Goal: Task Accomplishment & Management: Manage account settings

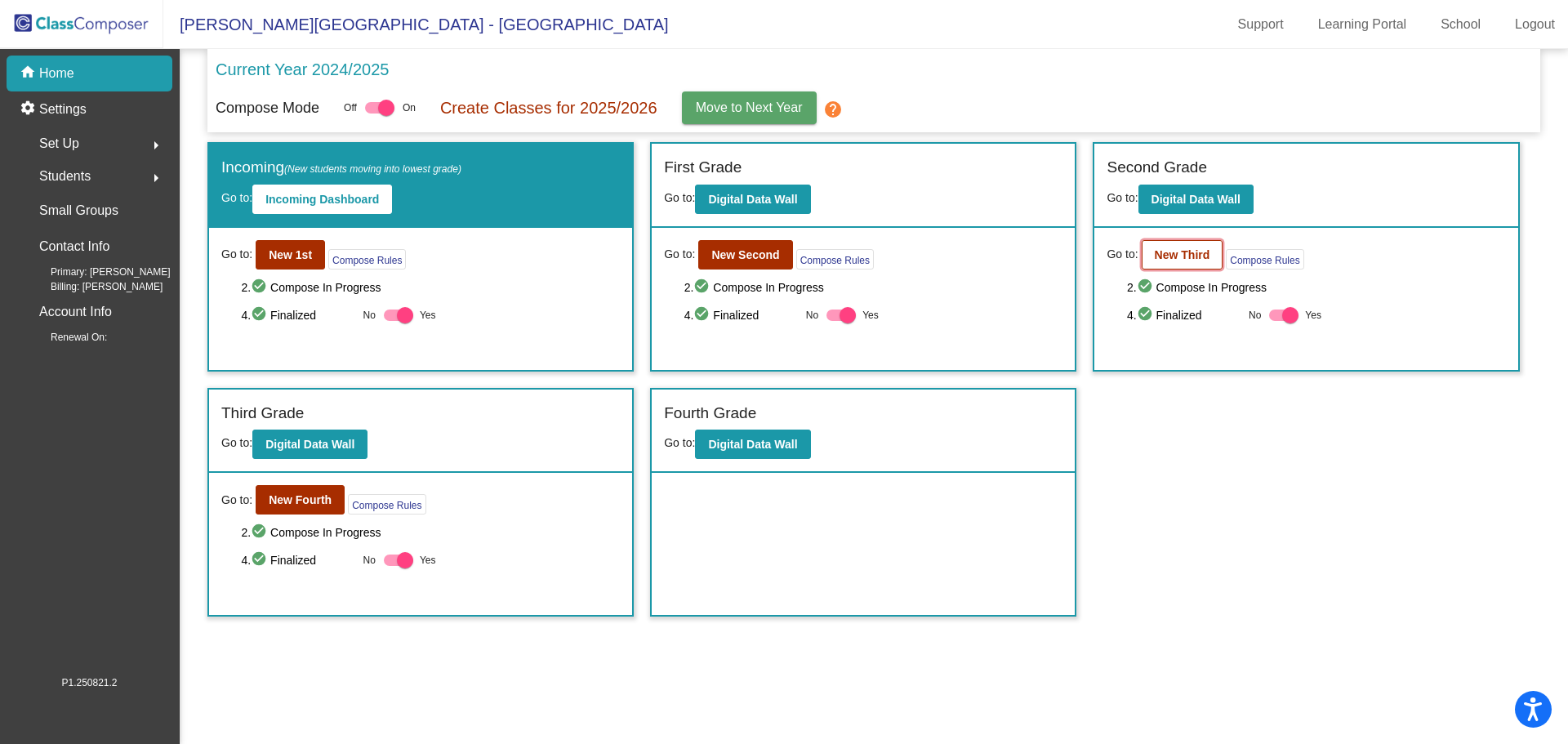
click at [1175, 250] on b "New Third" at bounding box center [1182, 255] width 55 height 13
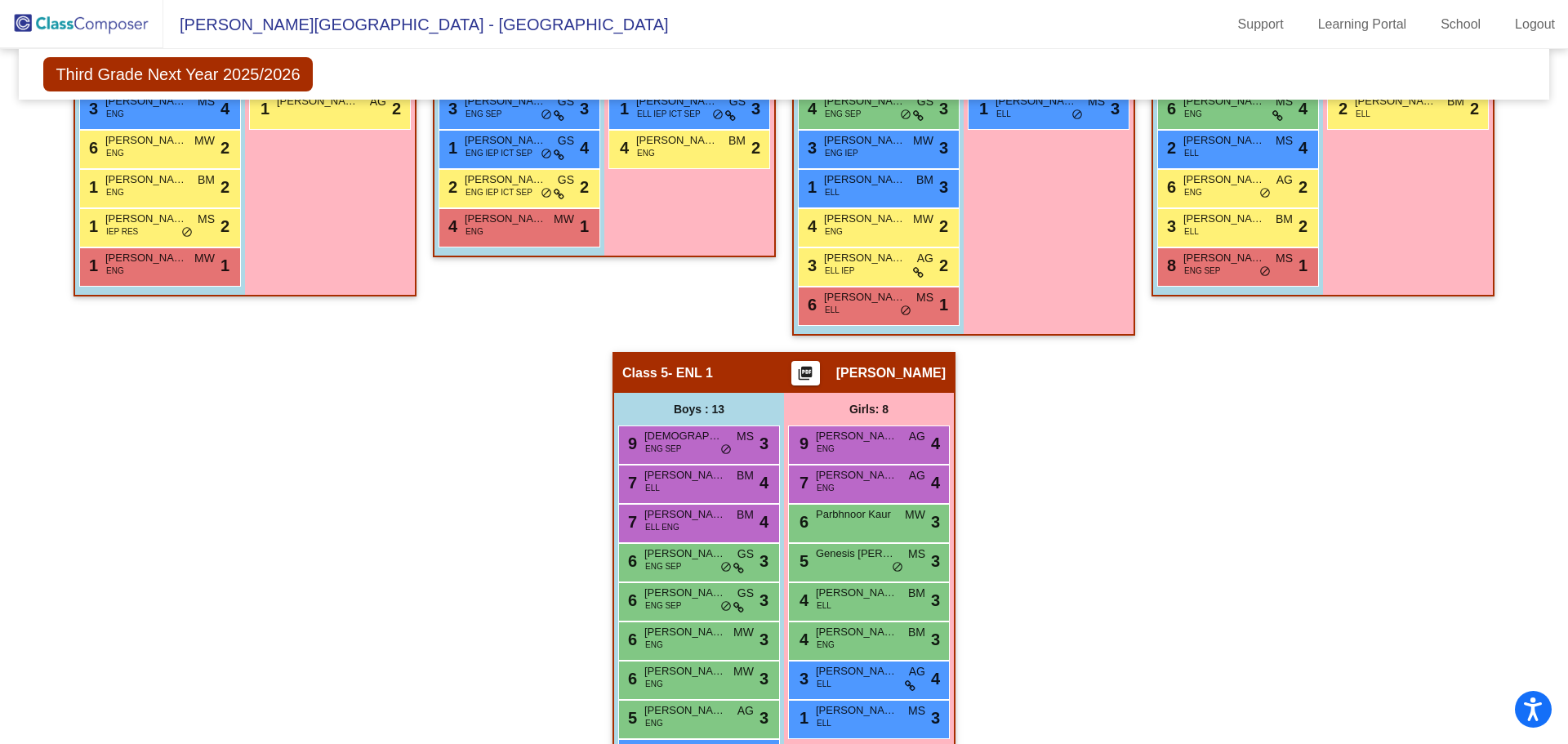
scroll to position [816, 0]
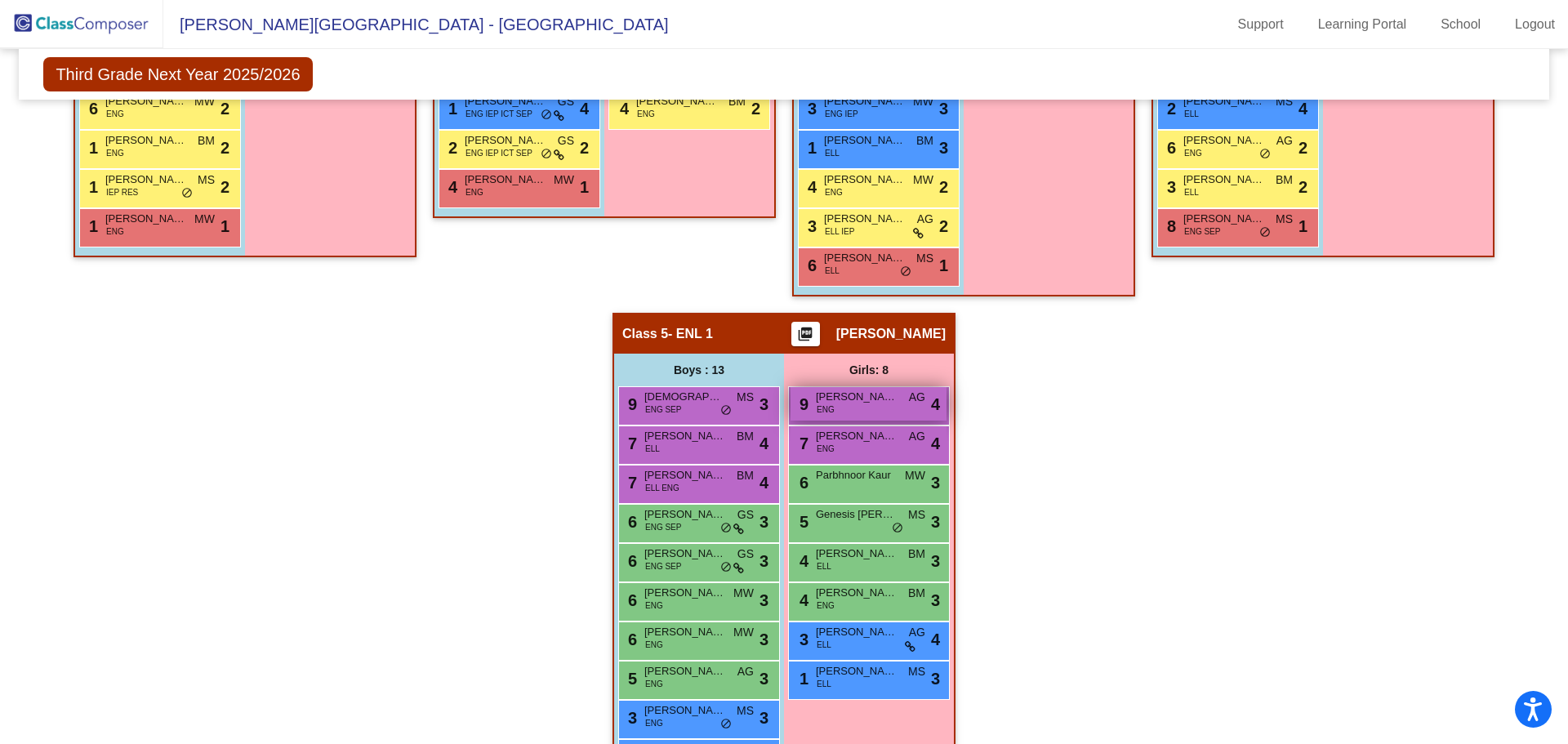
click at [836, 411] on div "9 [PERSON_NAME] ENG AG lock do_not_disturb_alt 4" at bounding box center [868, 404] width 156 height 34
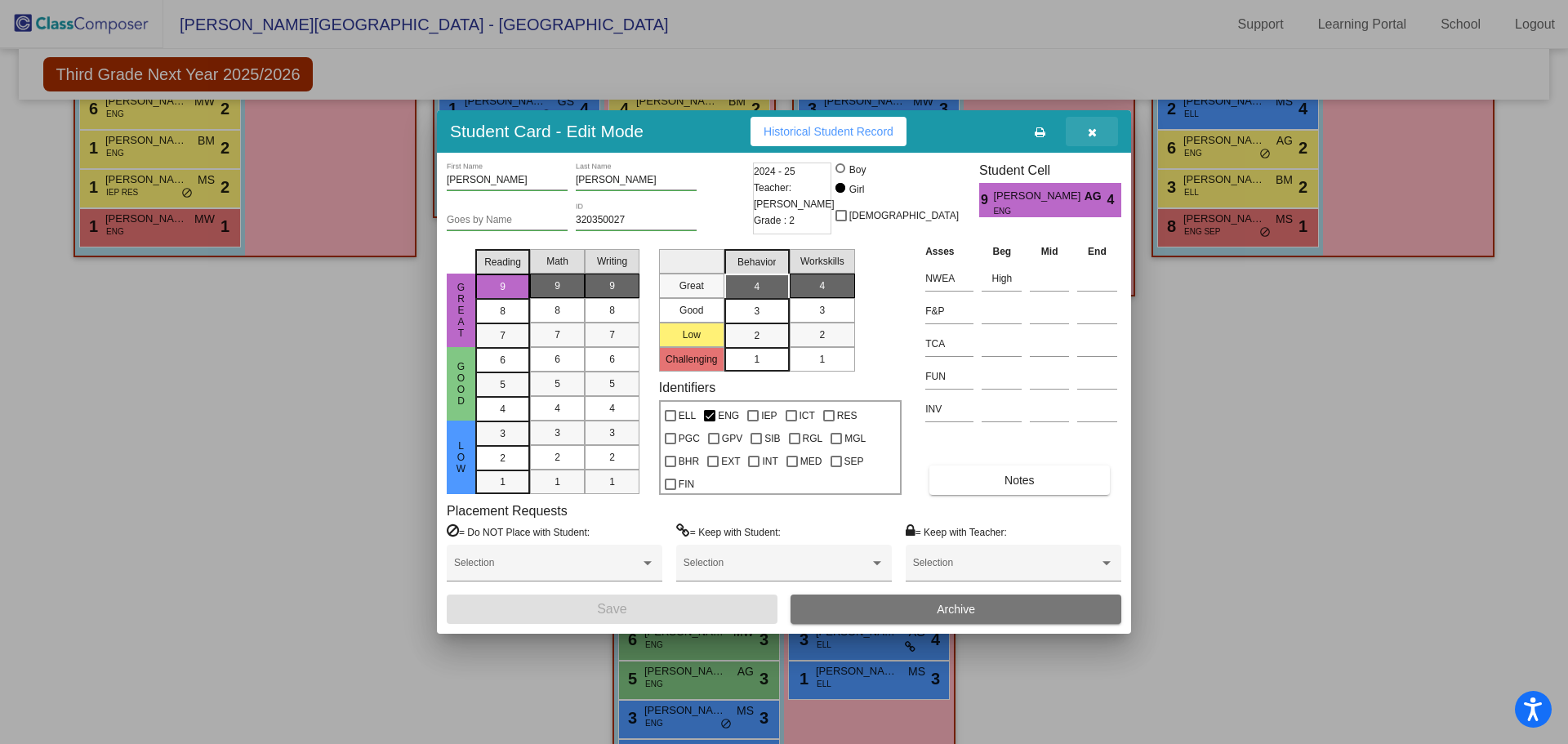
click at [1092, 132] on icon "button" at bounding box center [1092, 132] width 9 height 11
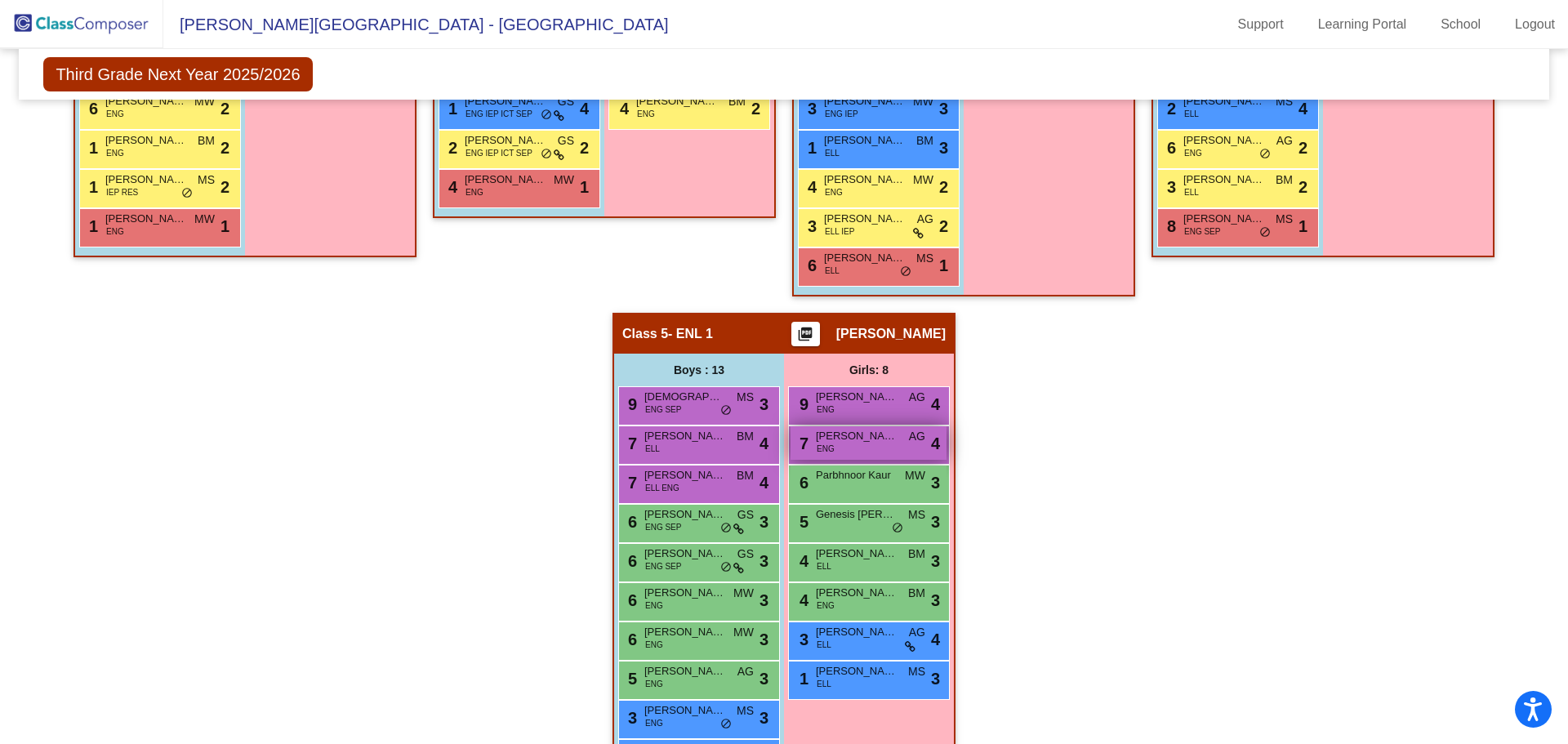
click at [862, 440] on span "[PERSON_NAME]" at bounding box center [856, 435] width 82 height 16
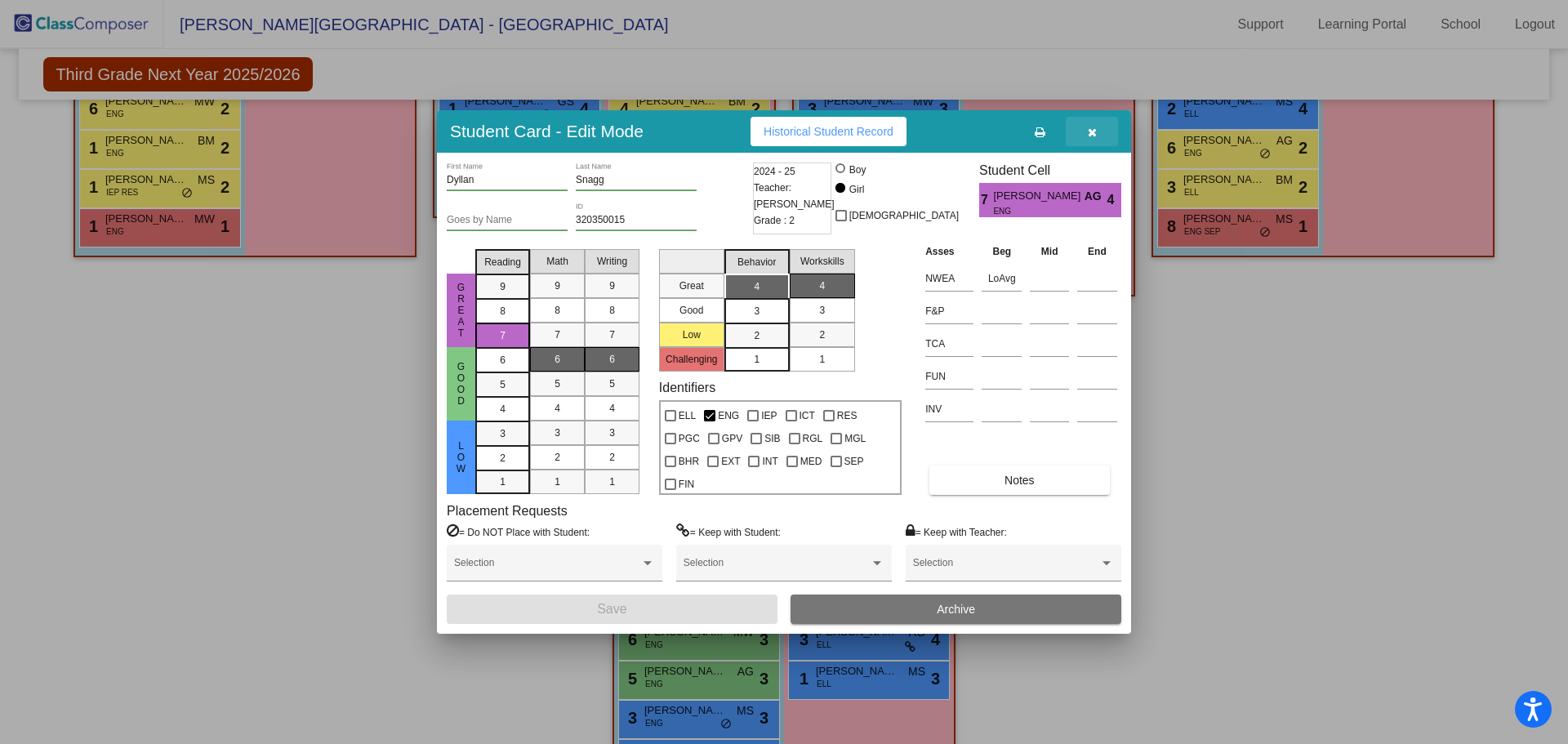
click at [1090, 135] on icon "button" at bounding box center [1092, 132] width 9 height 11
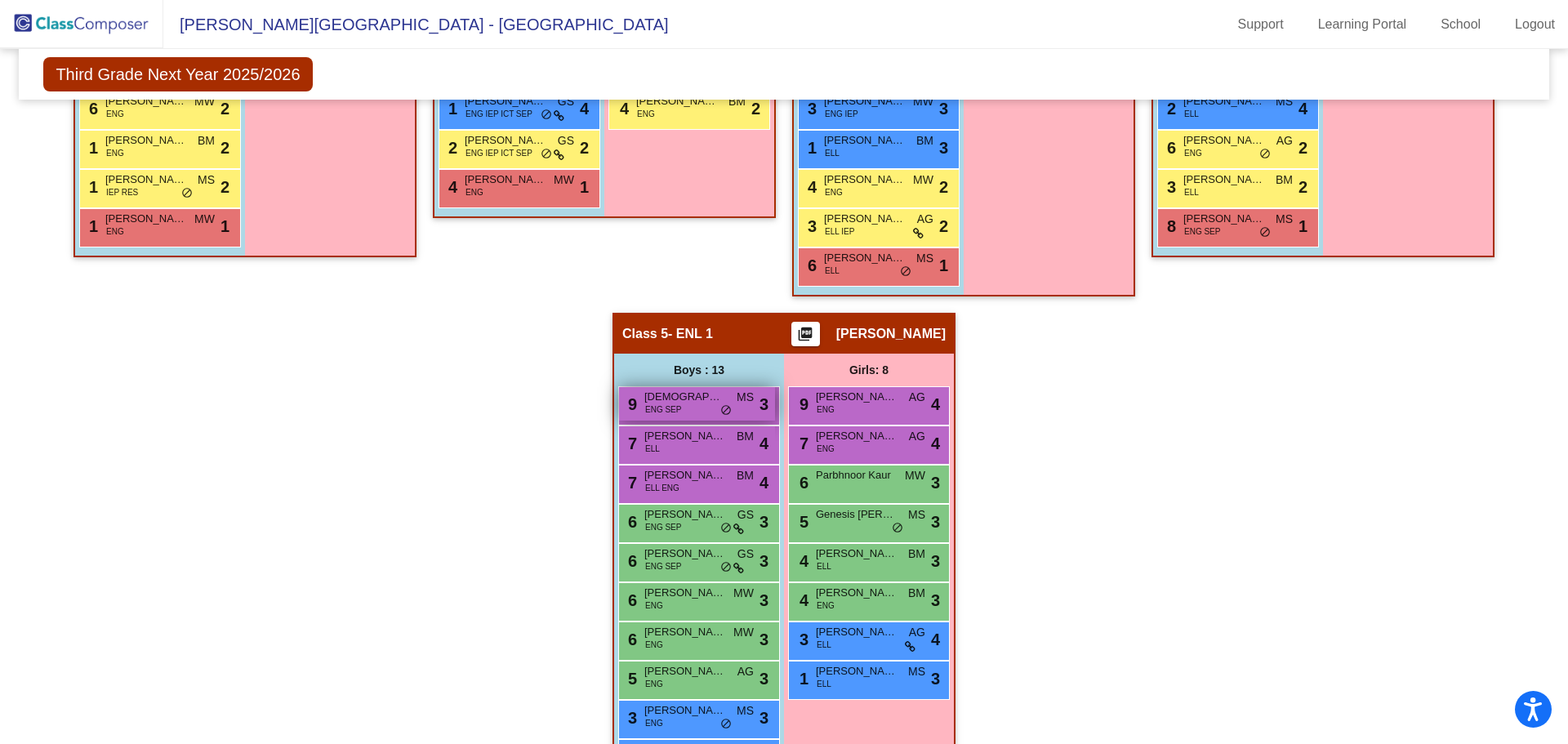
click at [685, 405] on div "9 [DEMOGRAPHIC_DATA][PERSON_NAME] ENG SEP MS lock do_not_disturb_alt 3" at bounding box center [697, 404] width 156 height 34
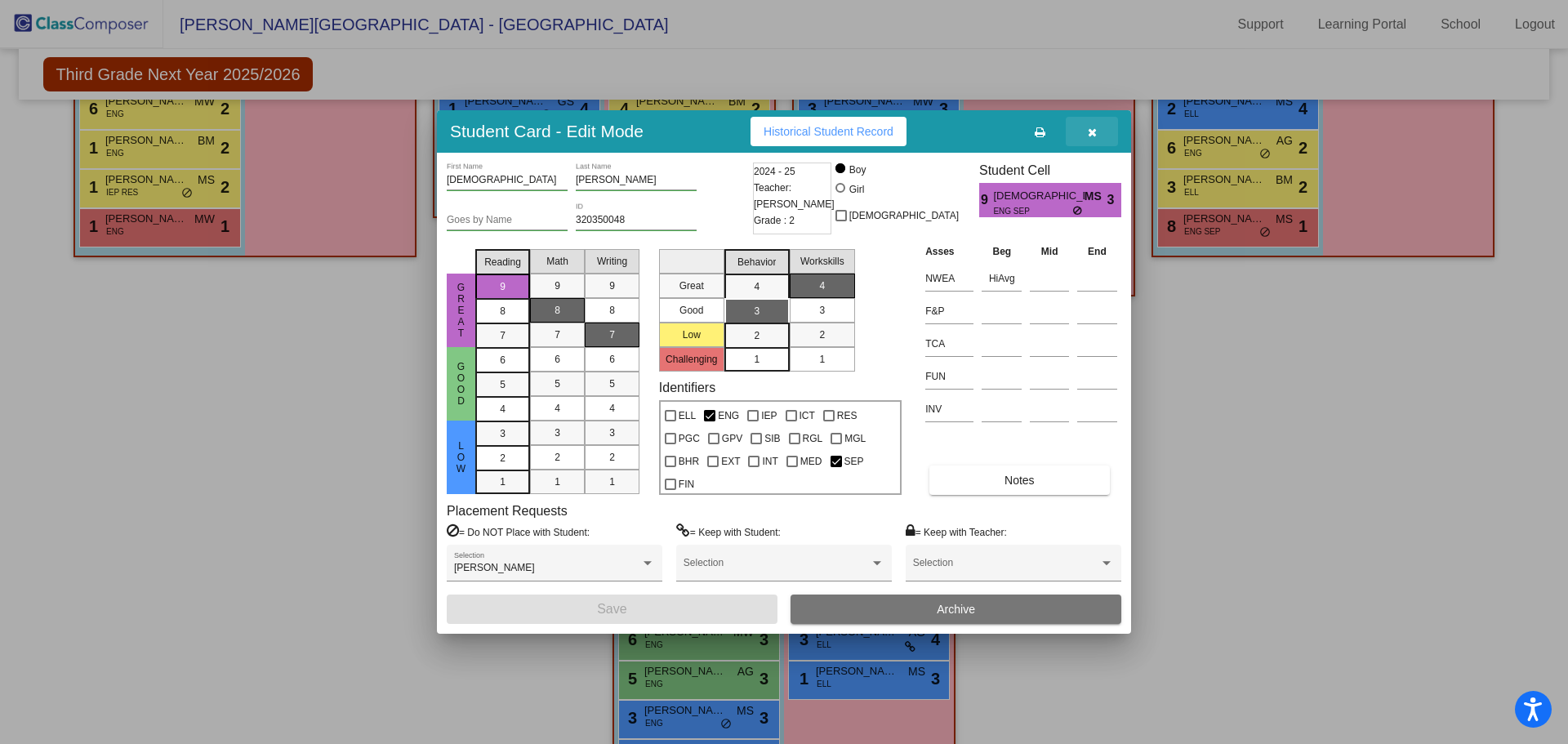
click at [1085, 125] on button "button" at bounding box center [1092, 130] width 53 height 29
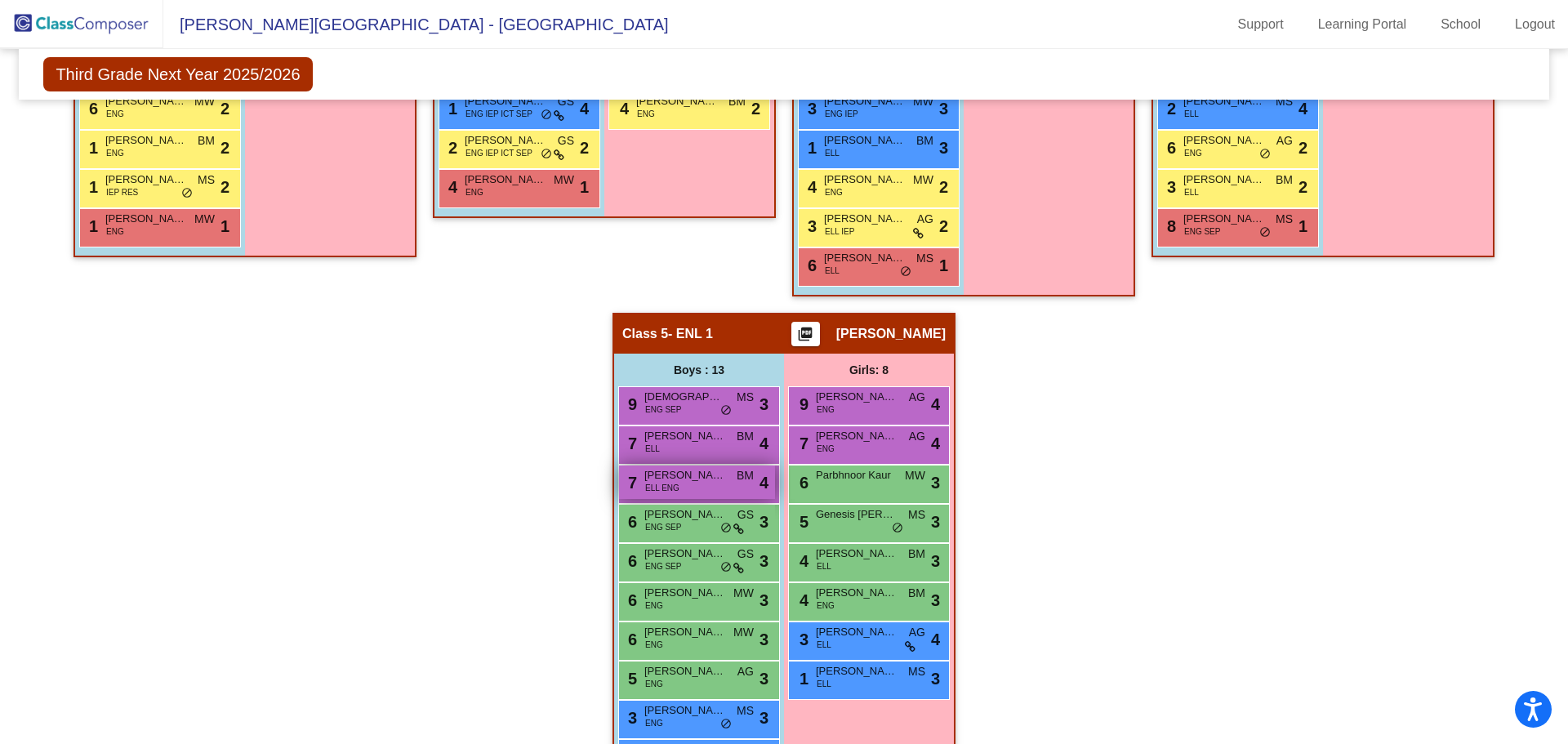
click at [684, 476] on span "[PERSON_NAME]" at bounding box center [685, 475] width 82 height 16
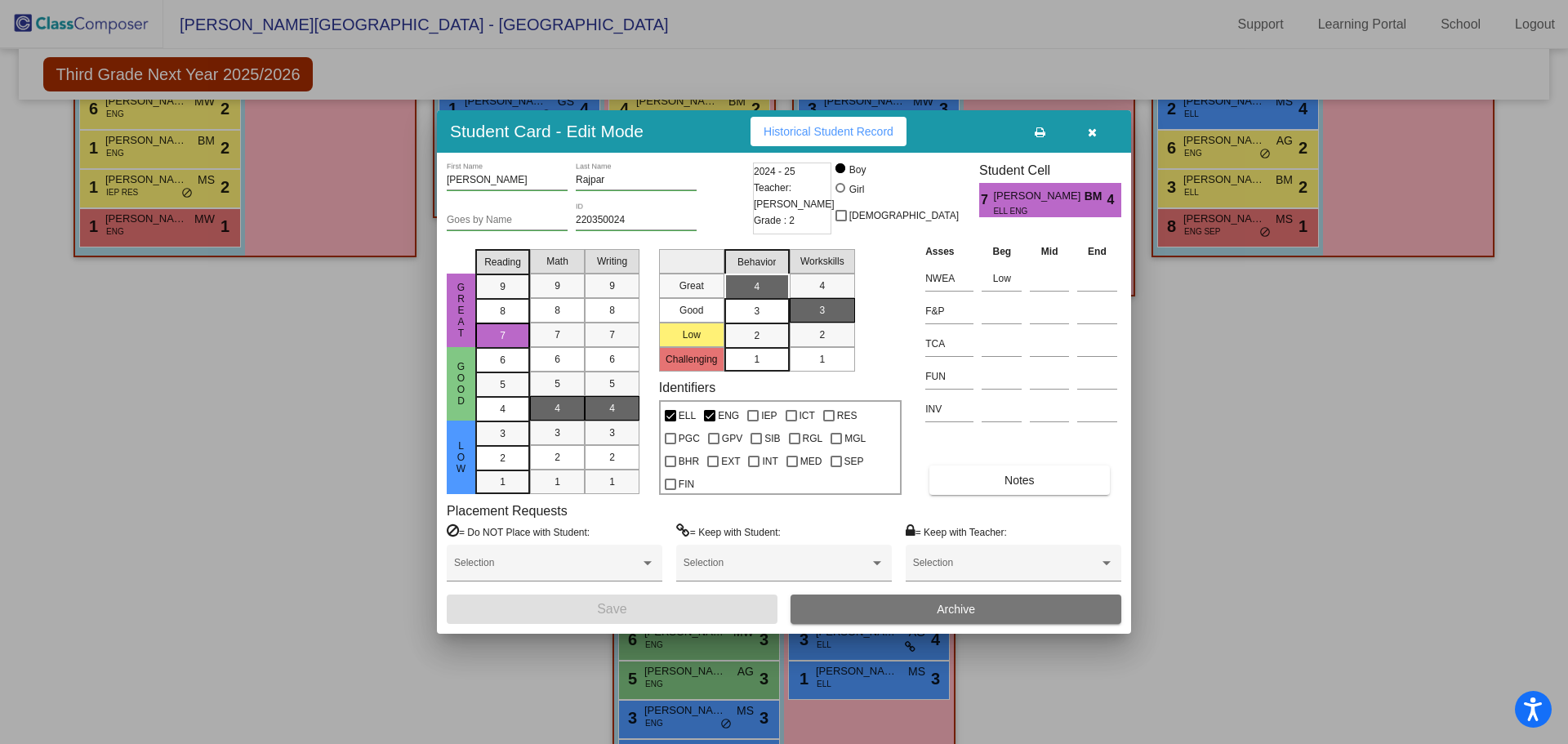
click at [1092, 131] on icon "button" at bounding box center [1092, 132] width 9 height 11
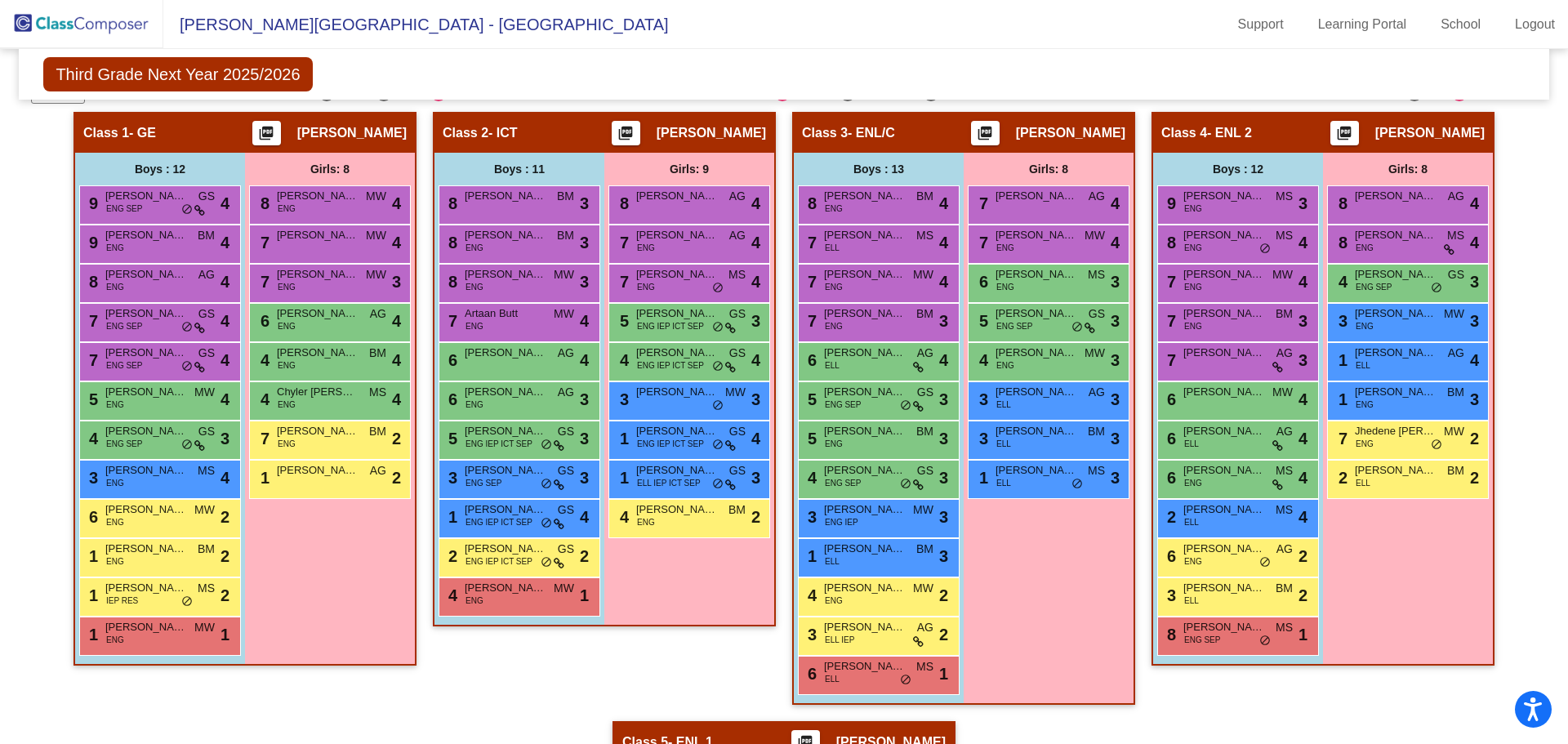
scroll to position [653, 0]
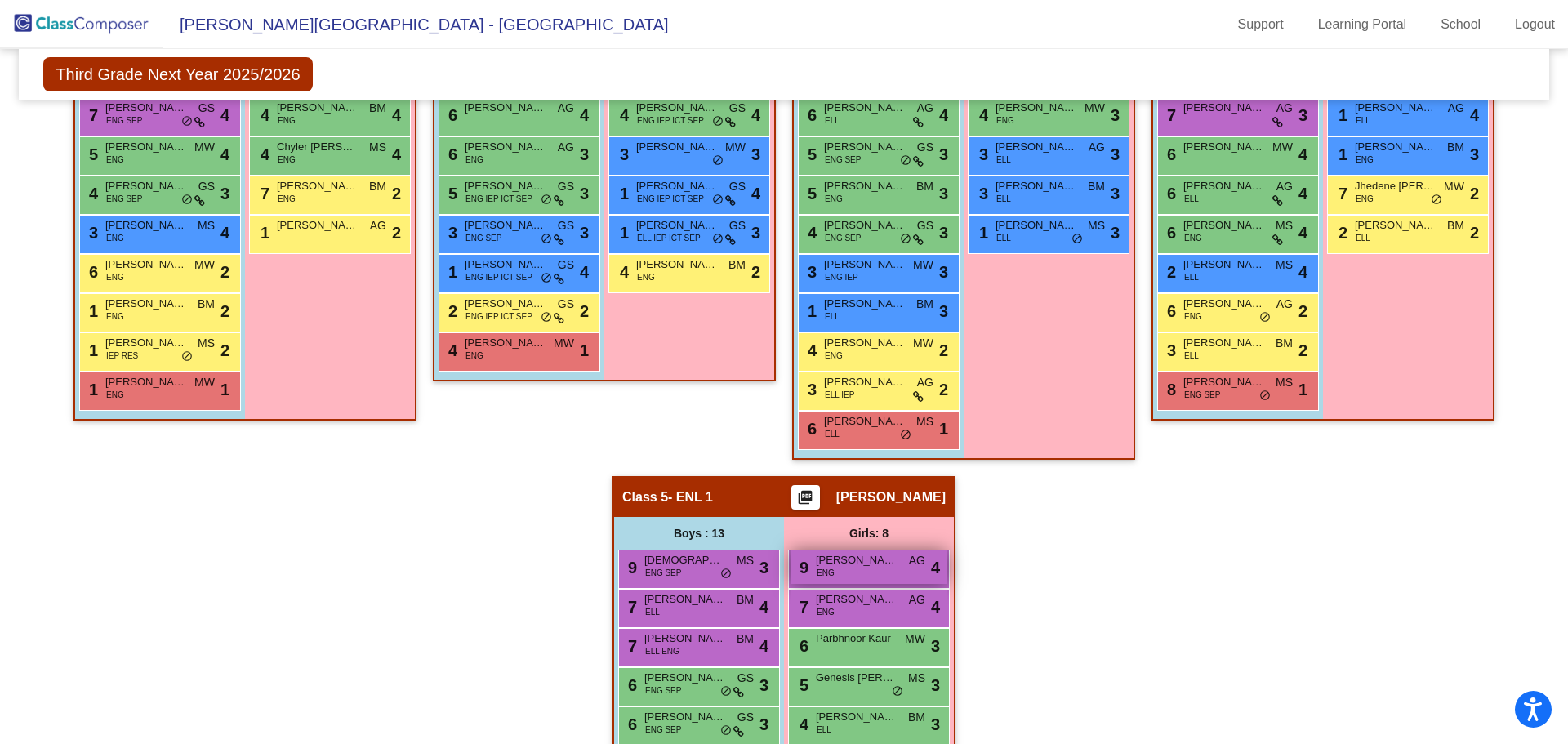
click at [853, 558] on span "[PERSON_NAME]" at bounding box center [856, 559] width 82 height 16
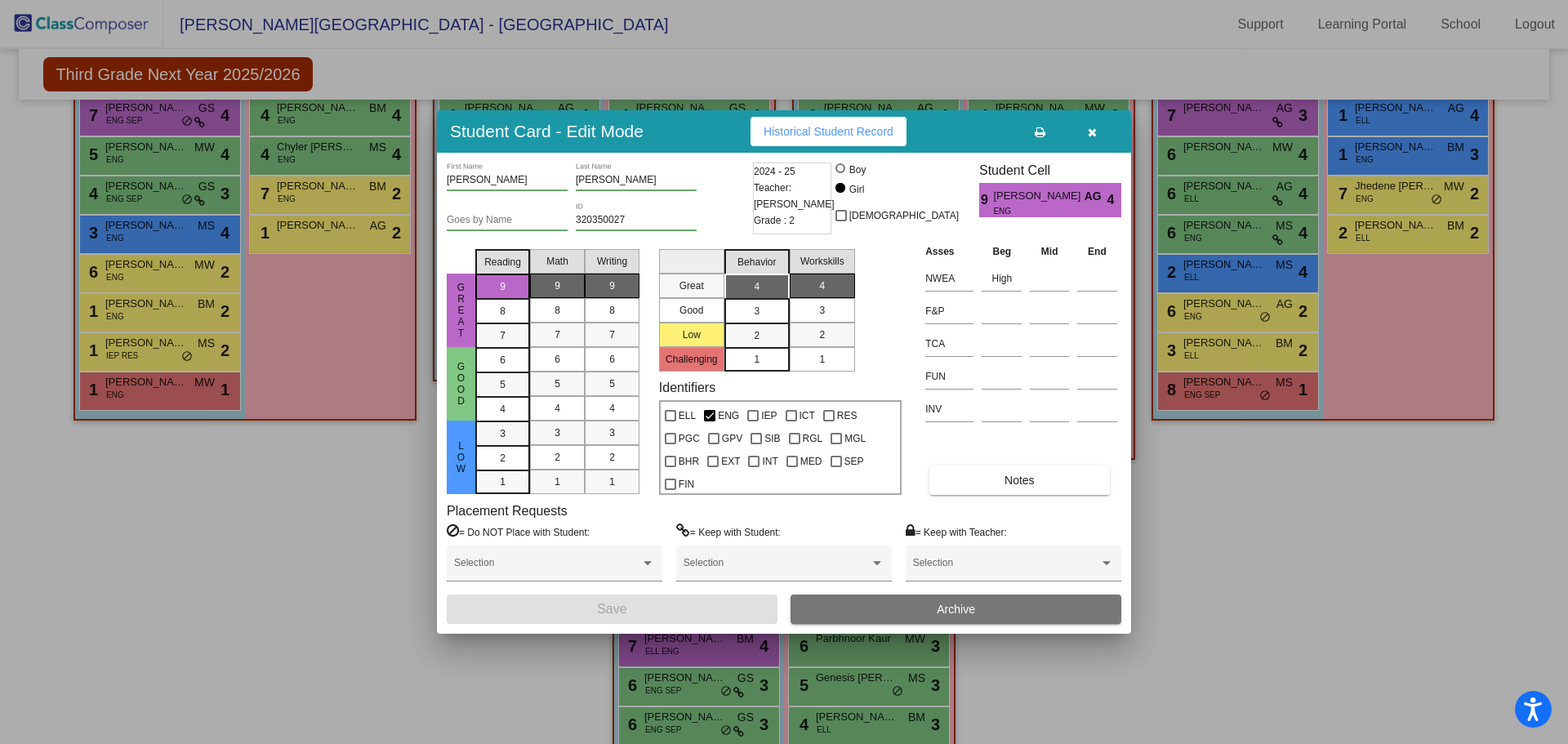
click at [1091, 129] on icon "button" at bounding box center [1092, 132] width 9 height 11
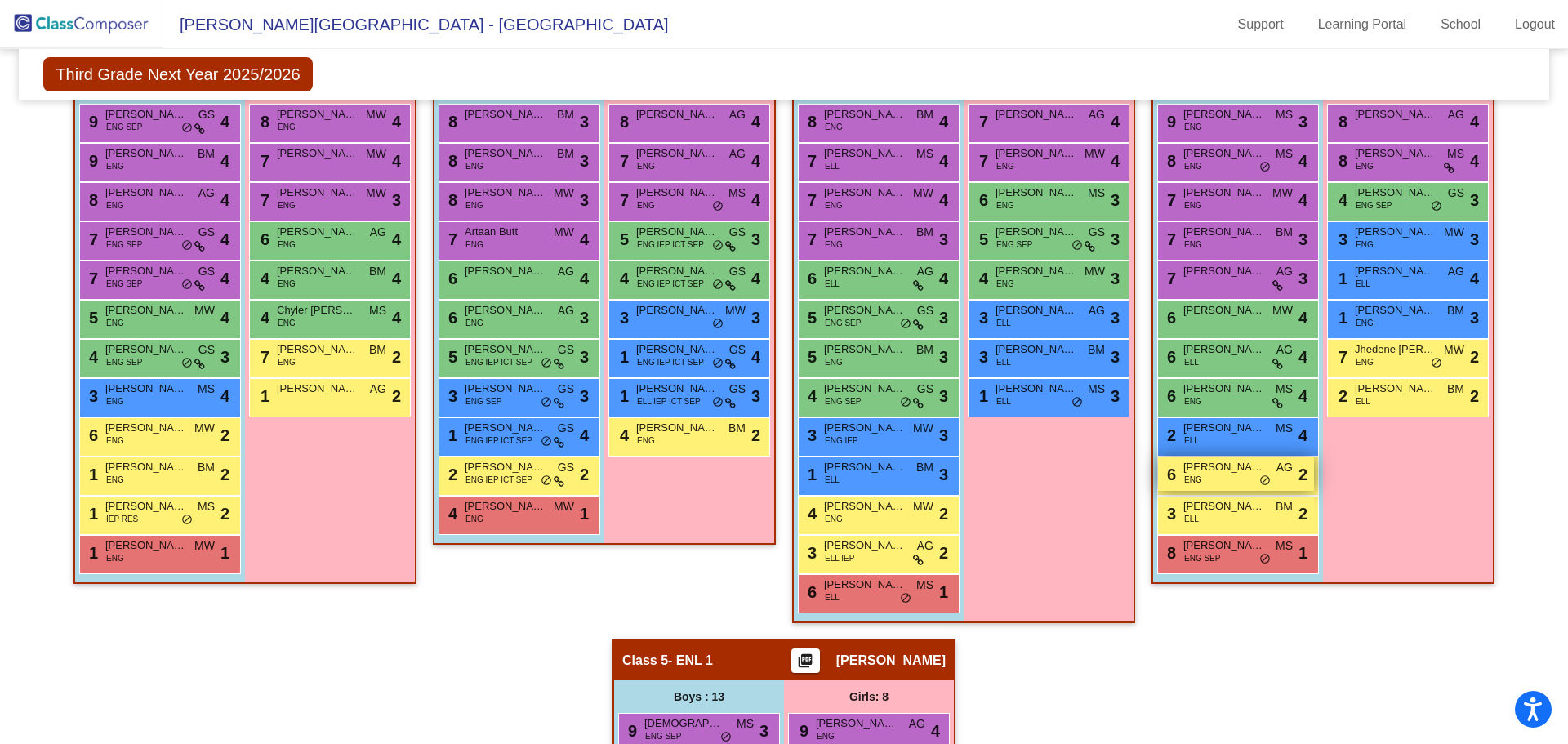
scroll to position [408, 0]
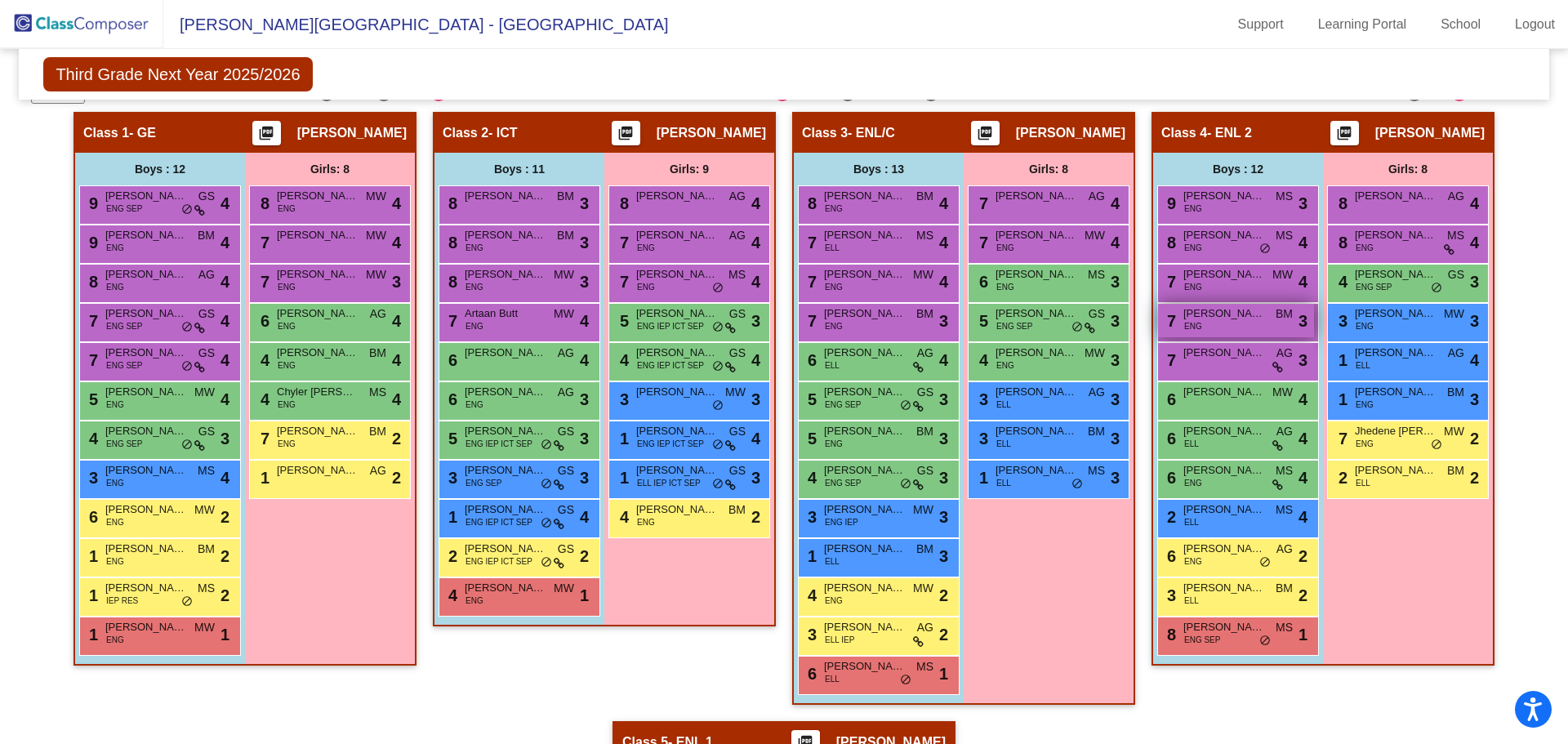
click at [1243, 310] on span "[PERSON_NAME]" at bounding box center [1224, 312] width 82 height 16
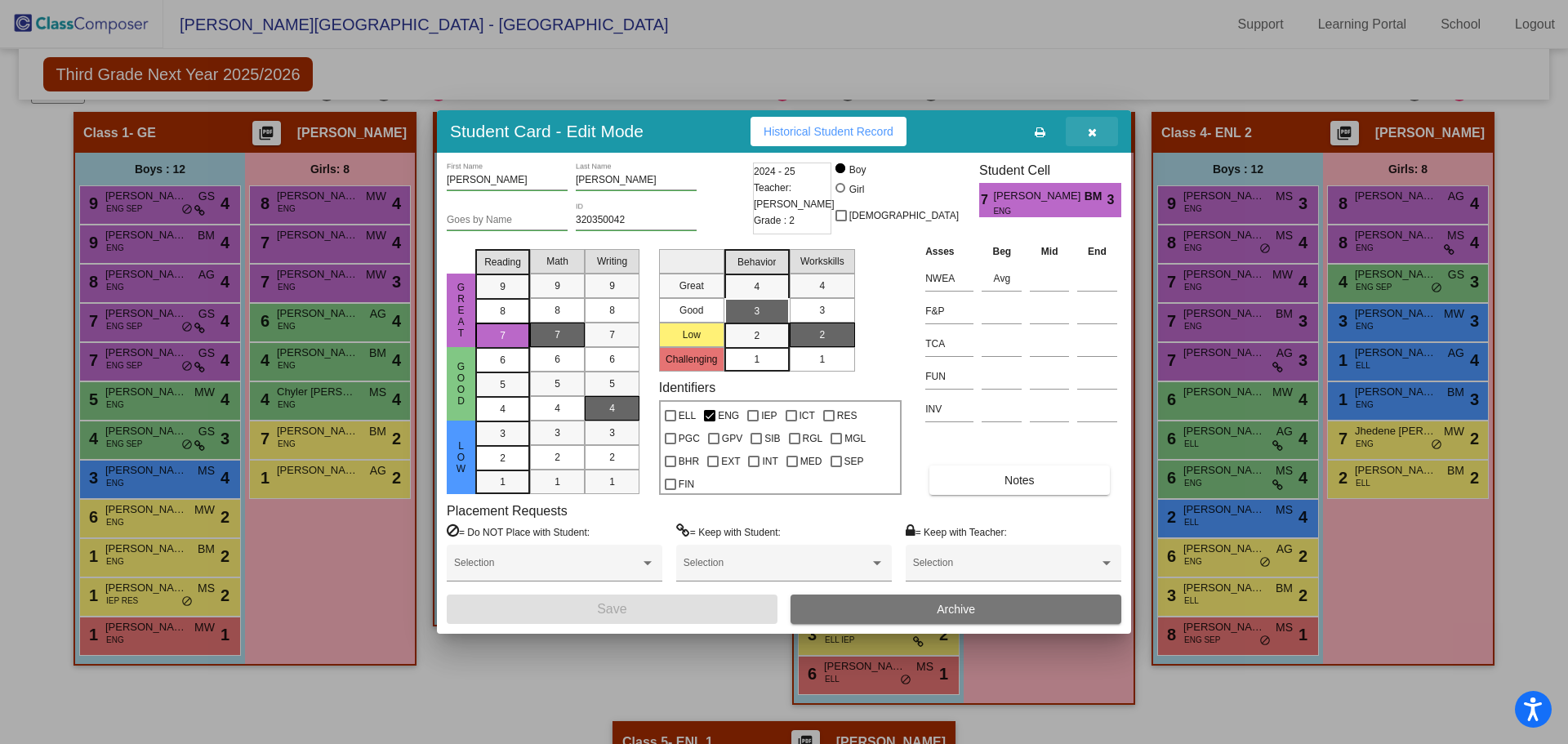
click at [1091, 129] on icon "button" at bounding box center [1092, 132] width 9 height 11
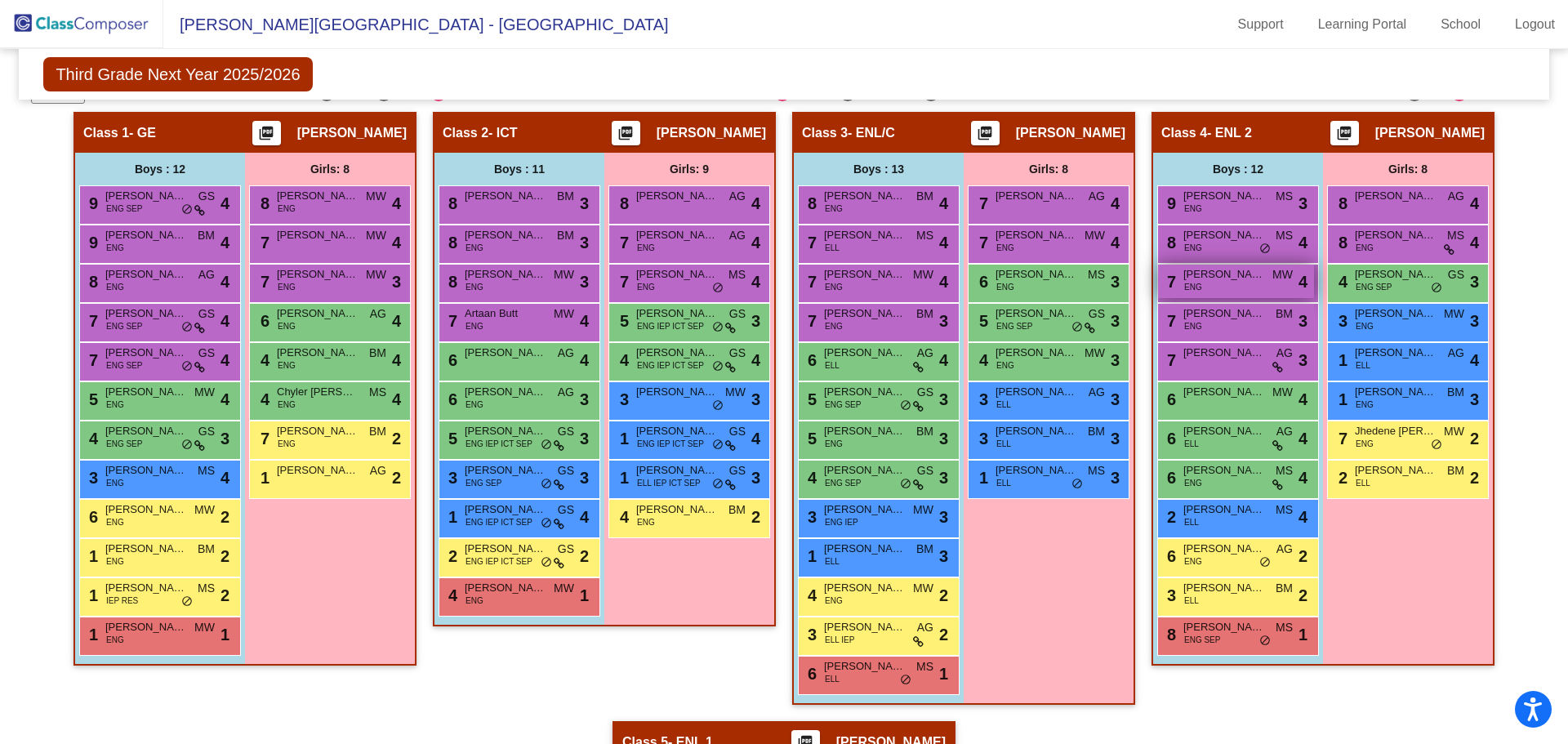
click at [1235, 276] on span "[PERSON_NAME]" at bounding box center [1224, 274] width 82 height 16
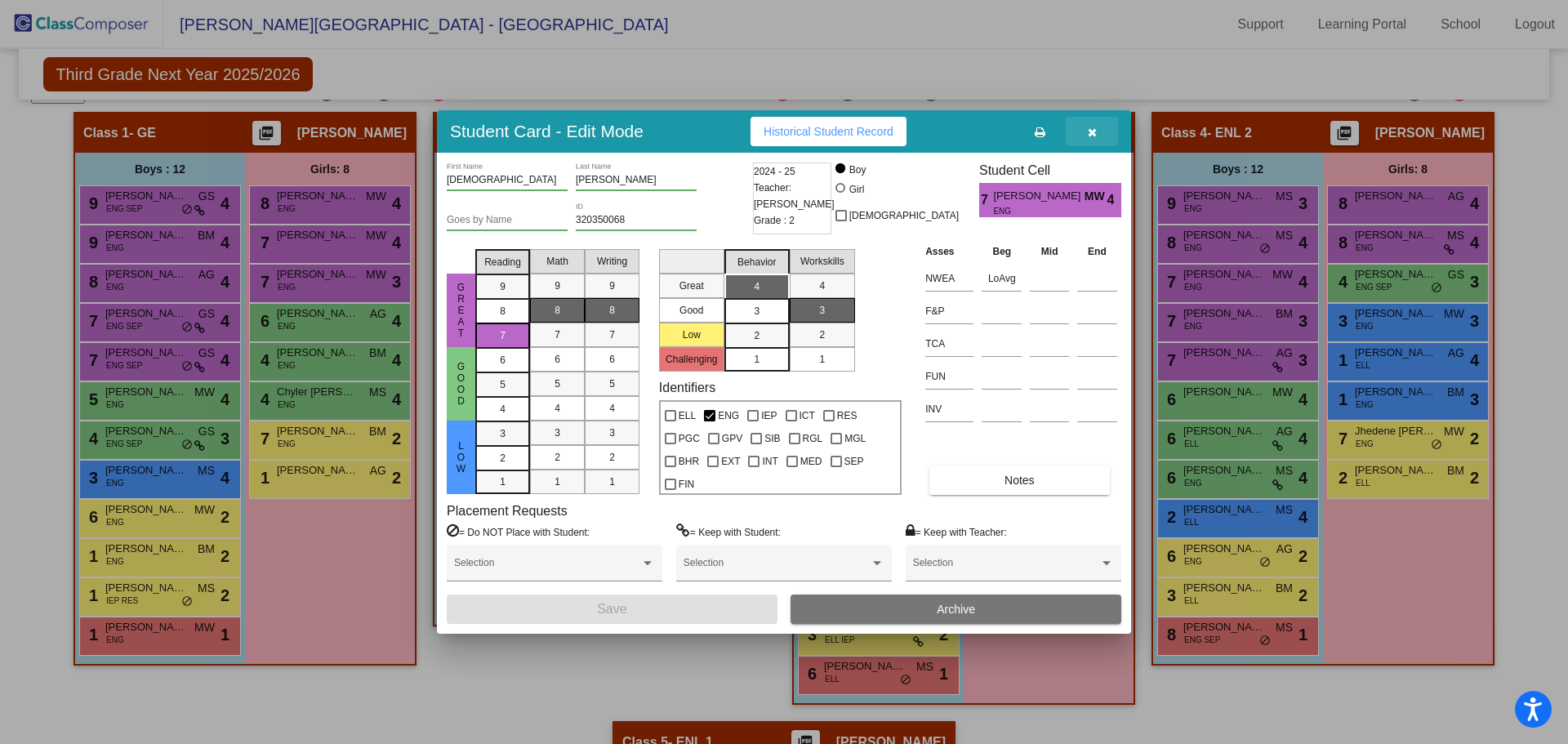
click at [1091, 130] on icon "button" at bounding box center [1092, 132] width 9 height 11
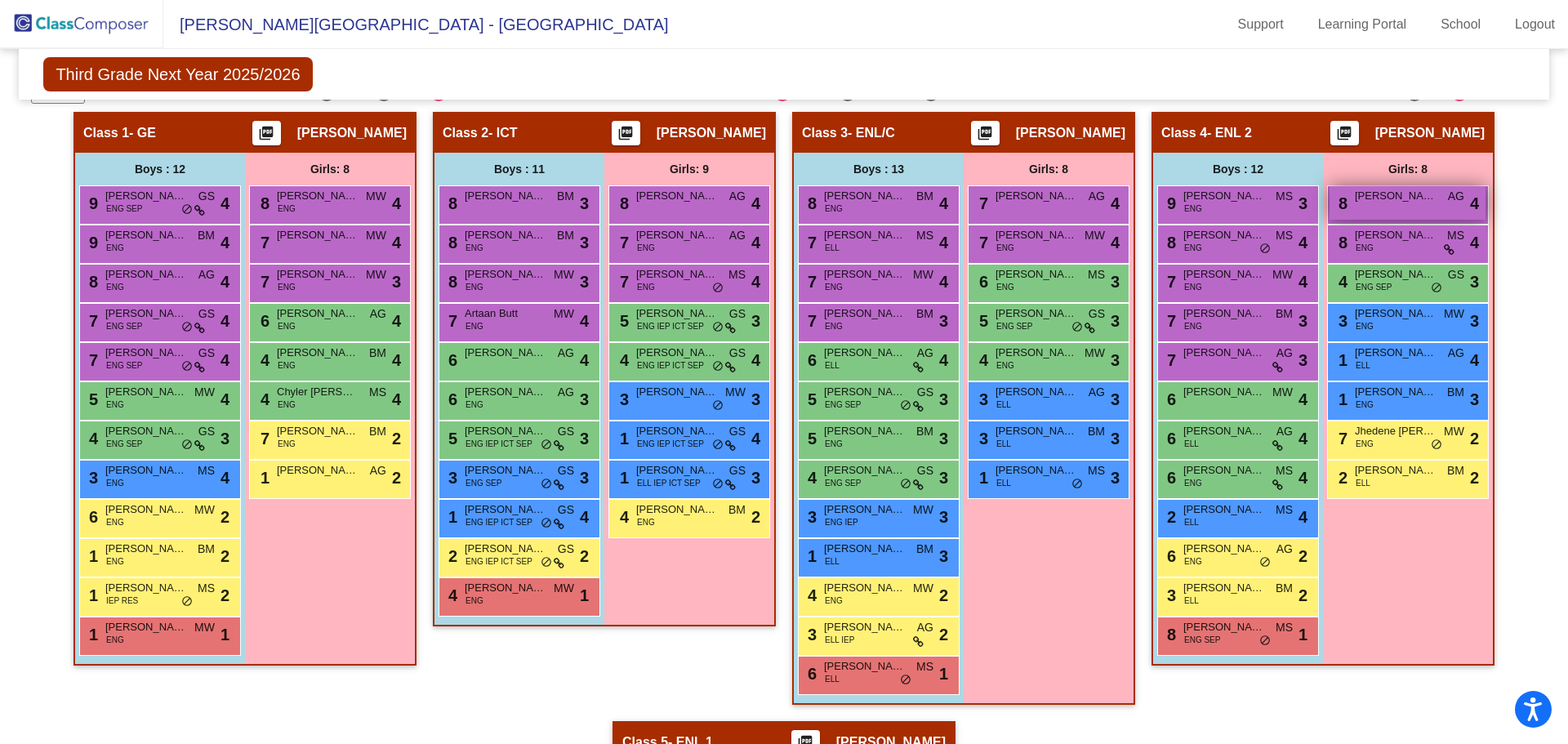
click at [1411, 202] on span "[PERSON_NAME]" at bounding box center [1395, 195] width 82 height 16
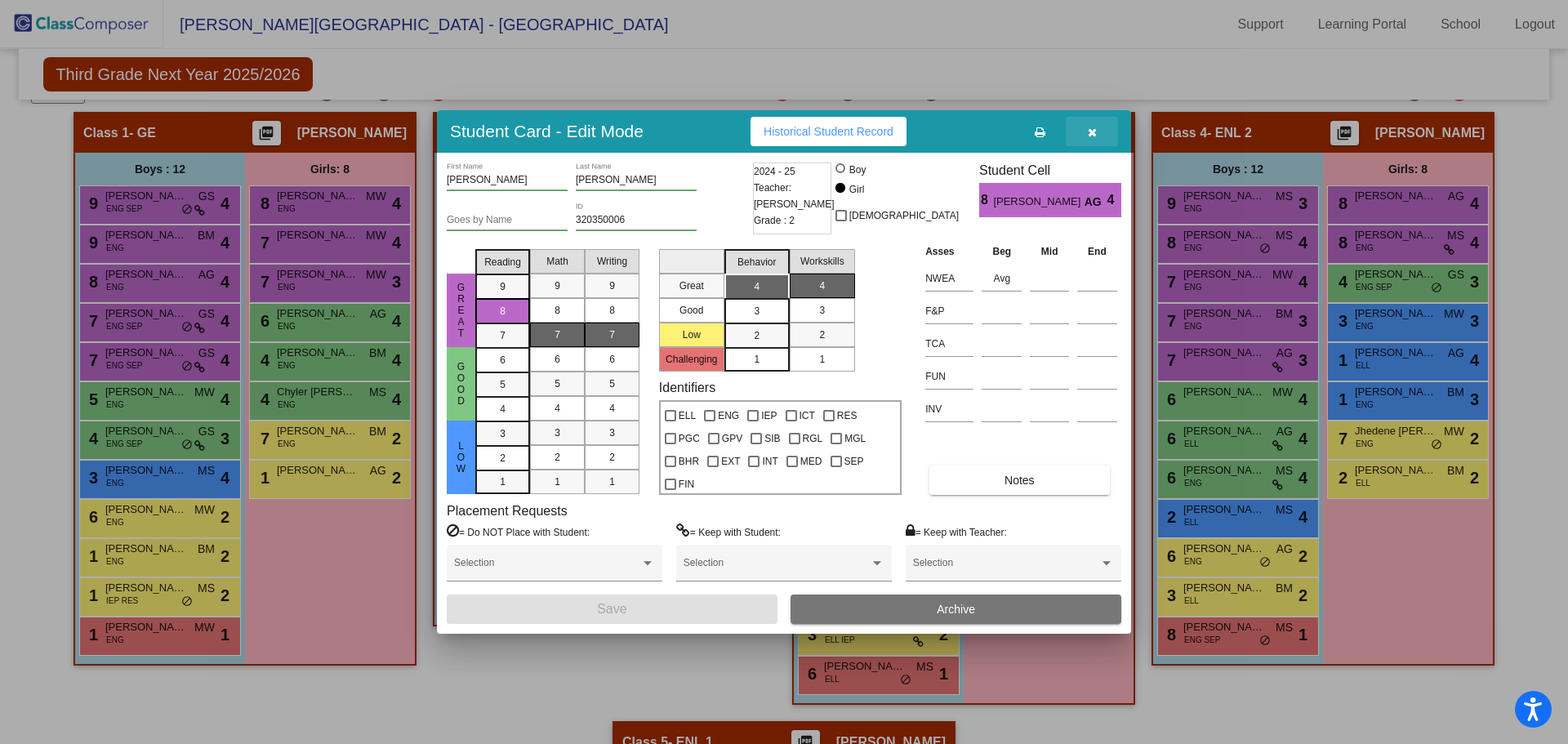
click at [1092, 134] on icon "button" at bounding box center [1092, 132] width 9 height 11
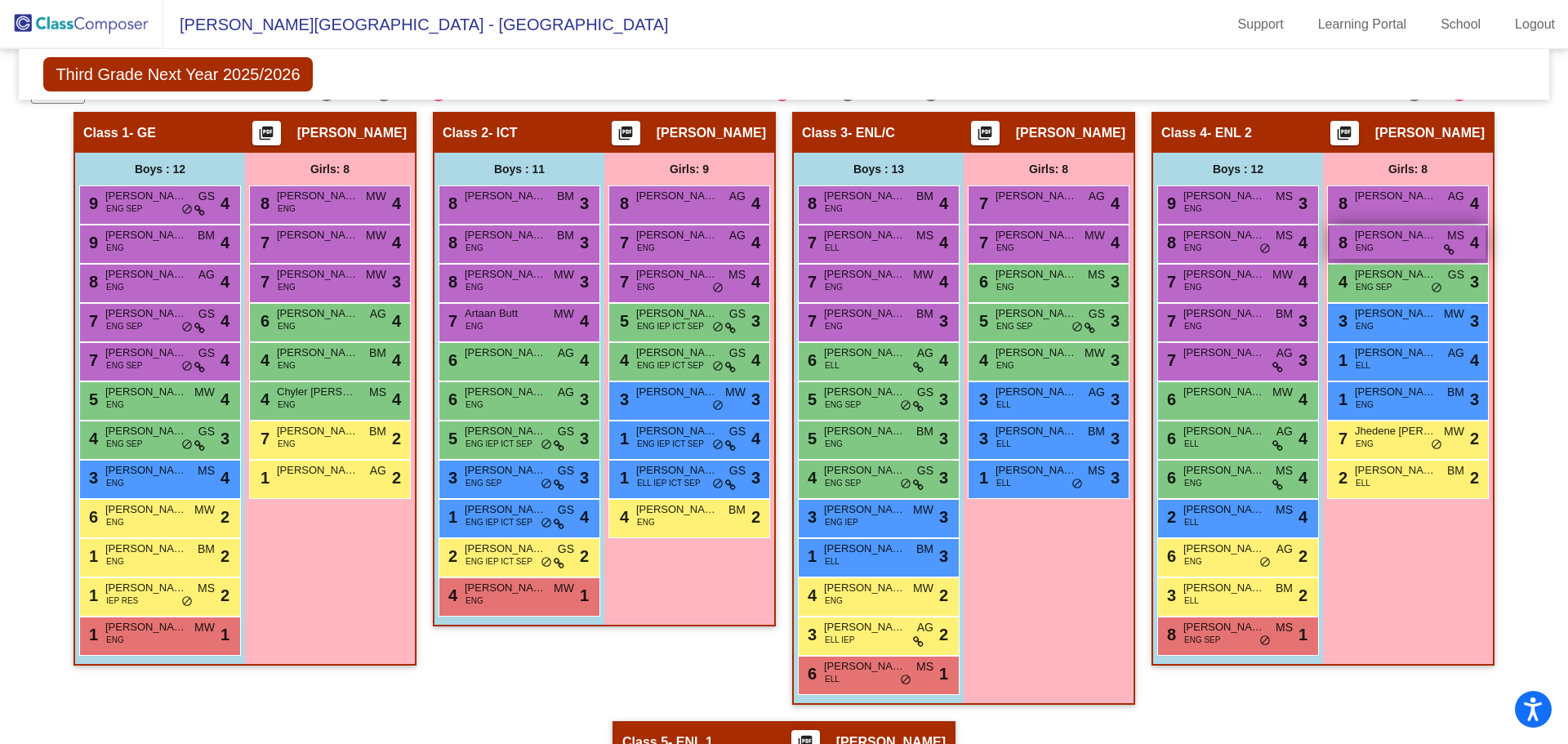
click at [1406, 234] on span "[PERSON_NAME]" at bounding box center [1395, 235] width 82 height 16
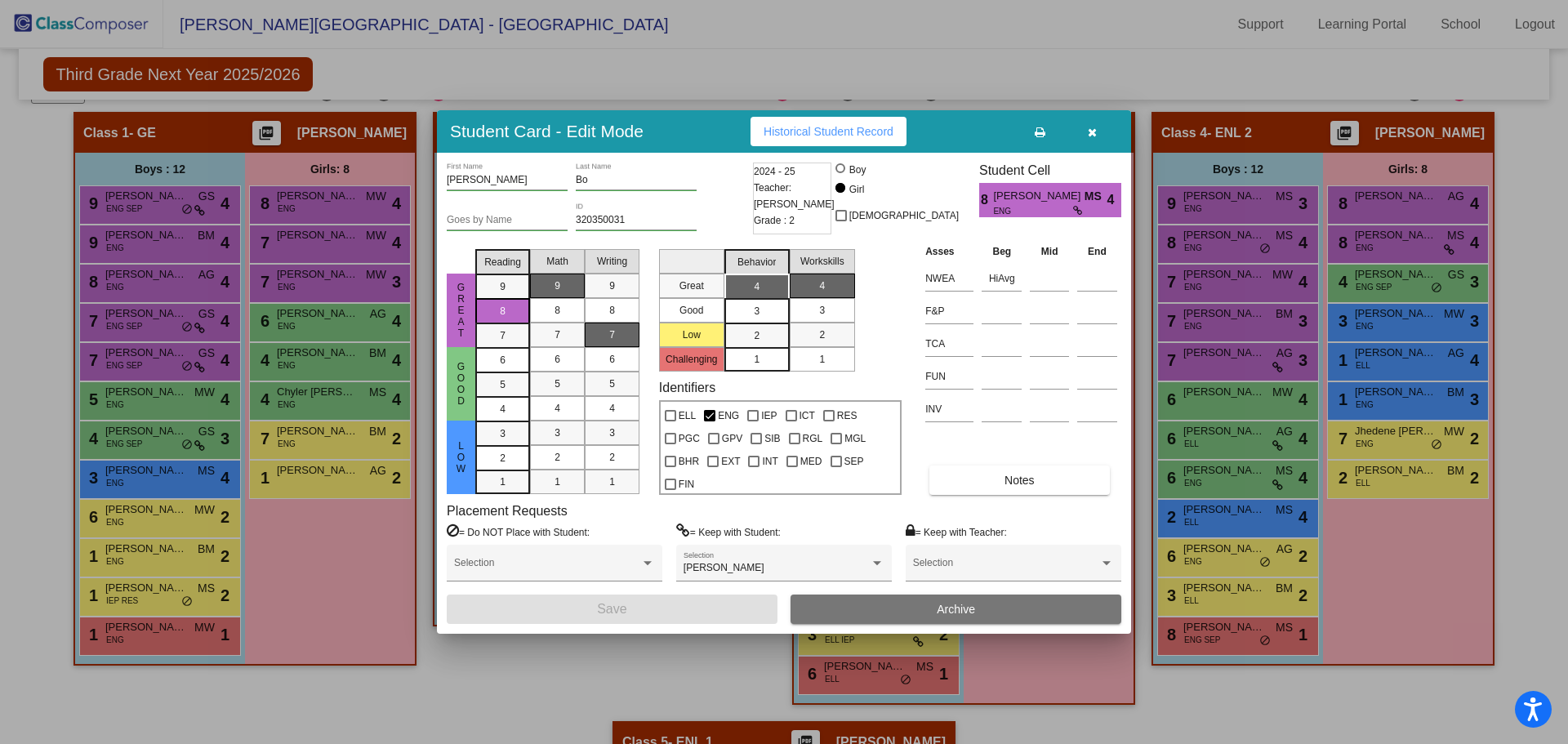
click at [1095, 130] on icon "button" at bounding box center [1092, 132] width 9 height 11
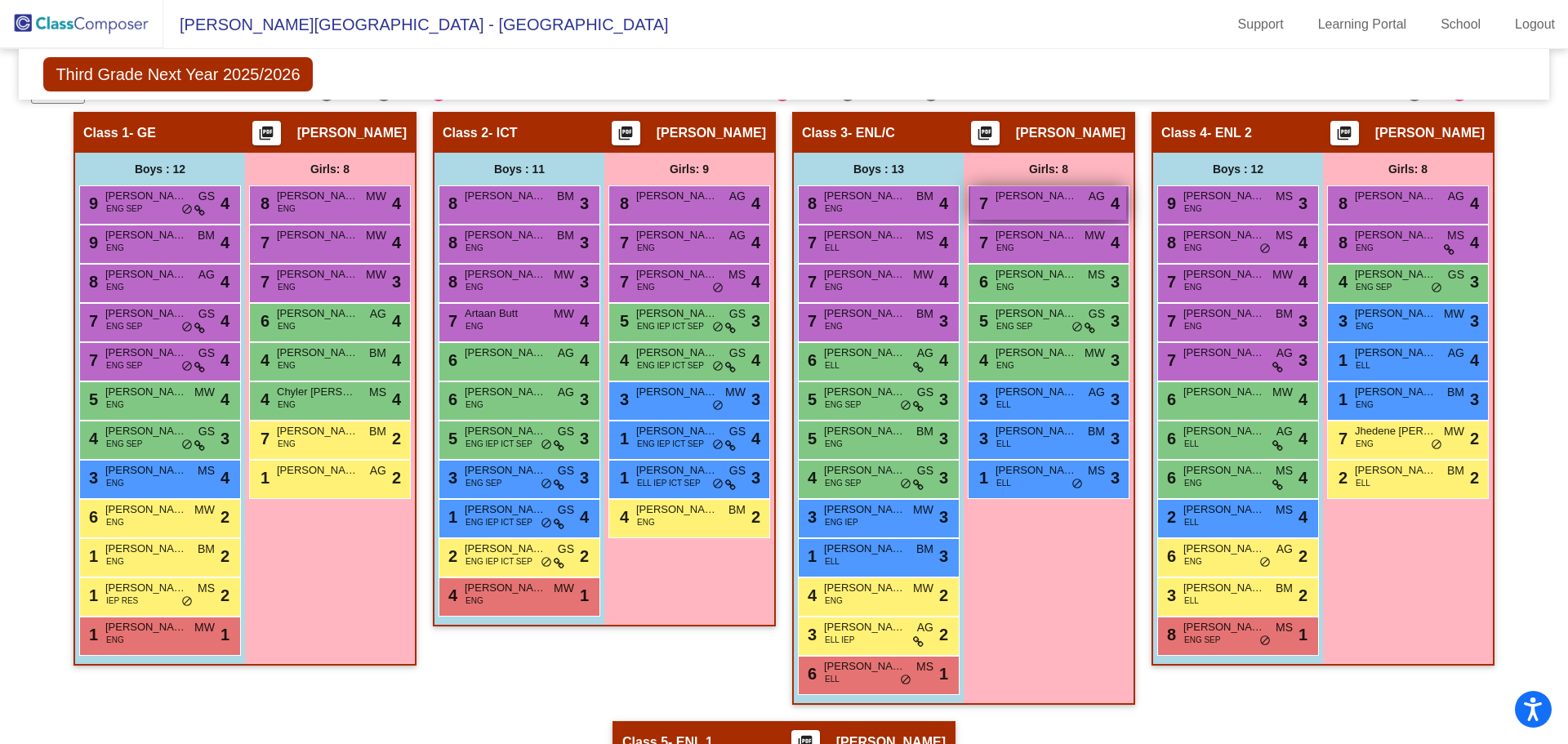
click at [1029, 202] on span "[PERSON_NAME]" at bounding box center [1036, 195] width 82 height 16
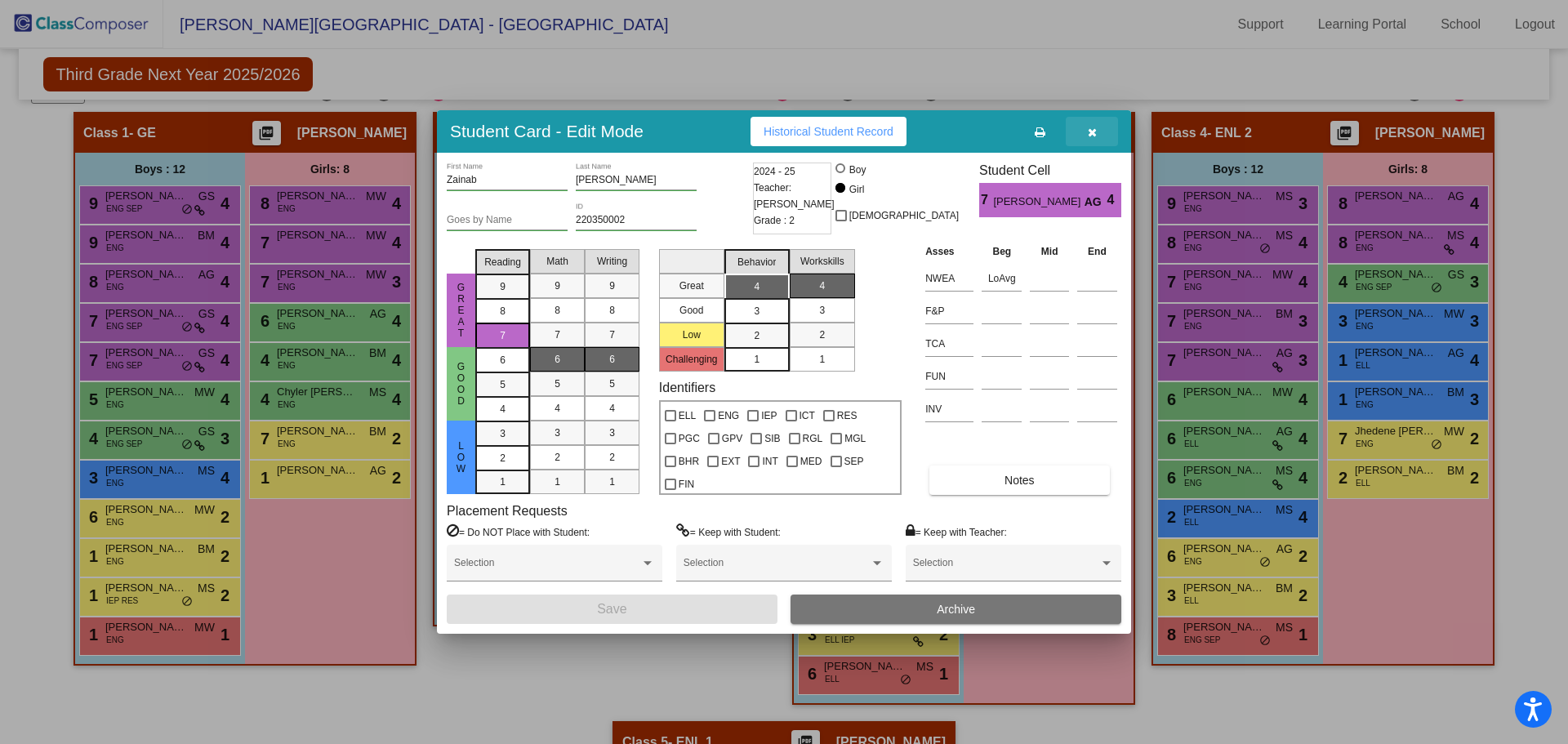
click at [1090, 132] on icon "button" at bounding box center [1092, 132] width 9 height 11
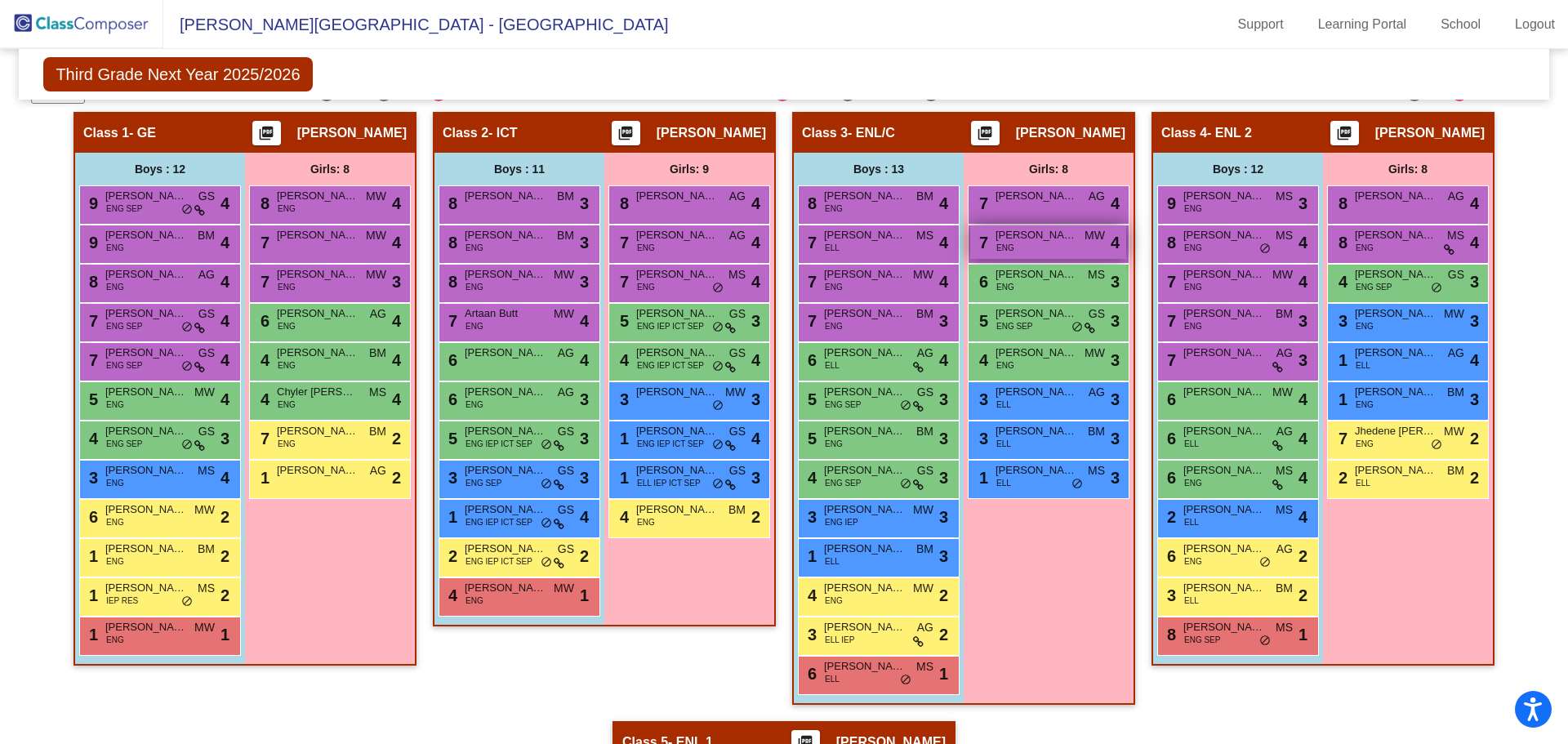
click at [1024, 240] on span "[PERSON_NAME]" at bounding box center [1036, 235] width 82 height 16
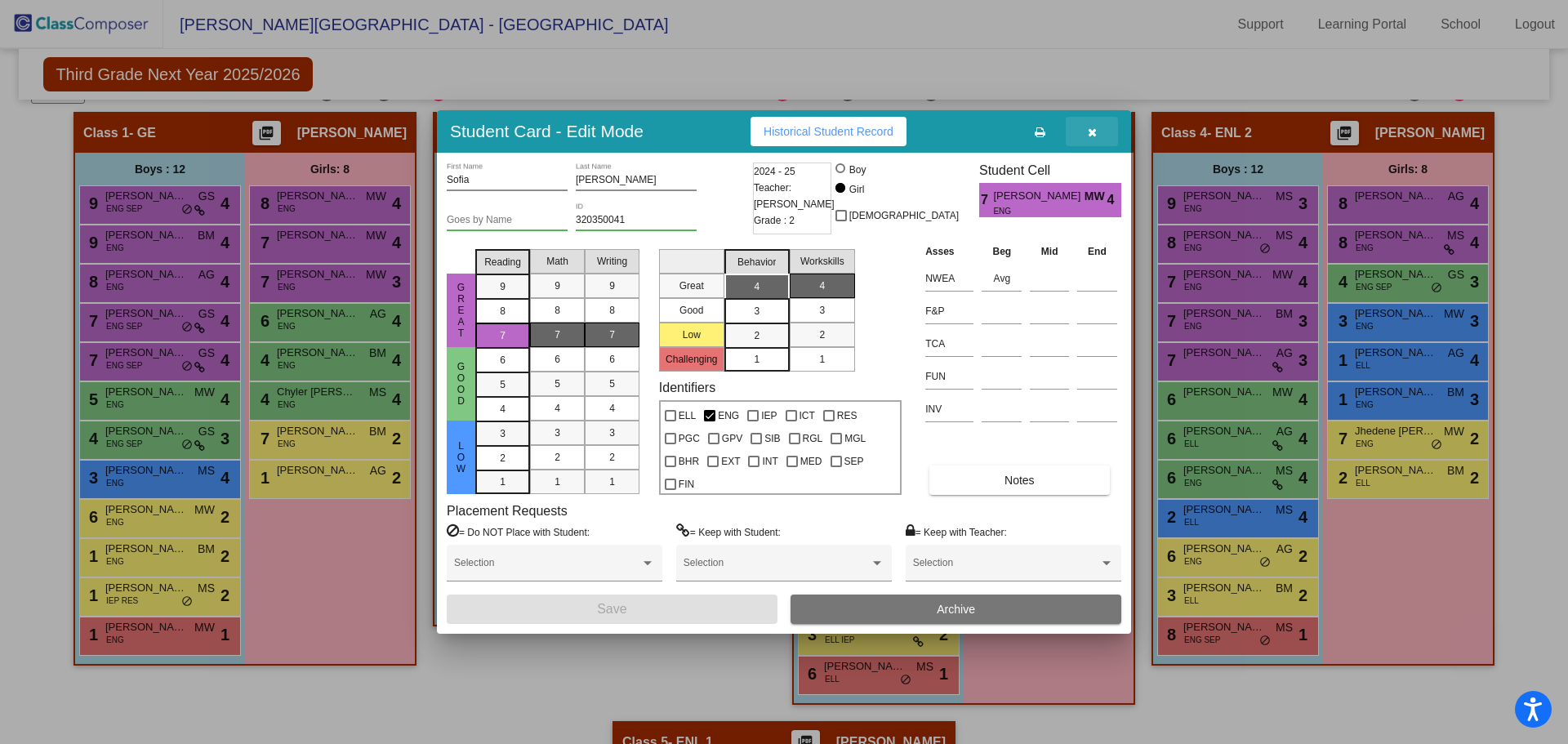
click at [1089, 134] on icon "button" at bounding box center [1092, 132] width 9 height 11
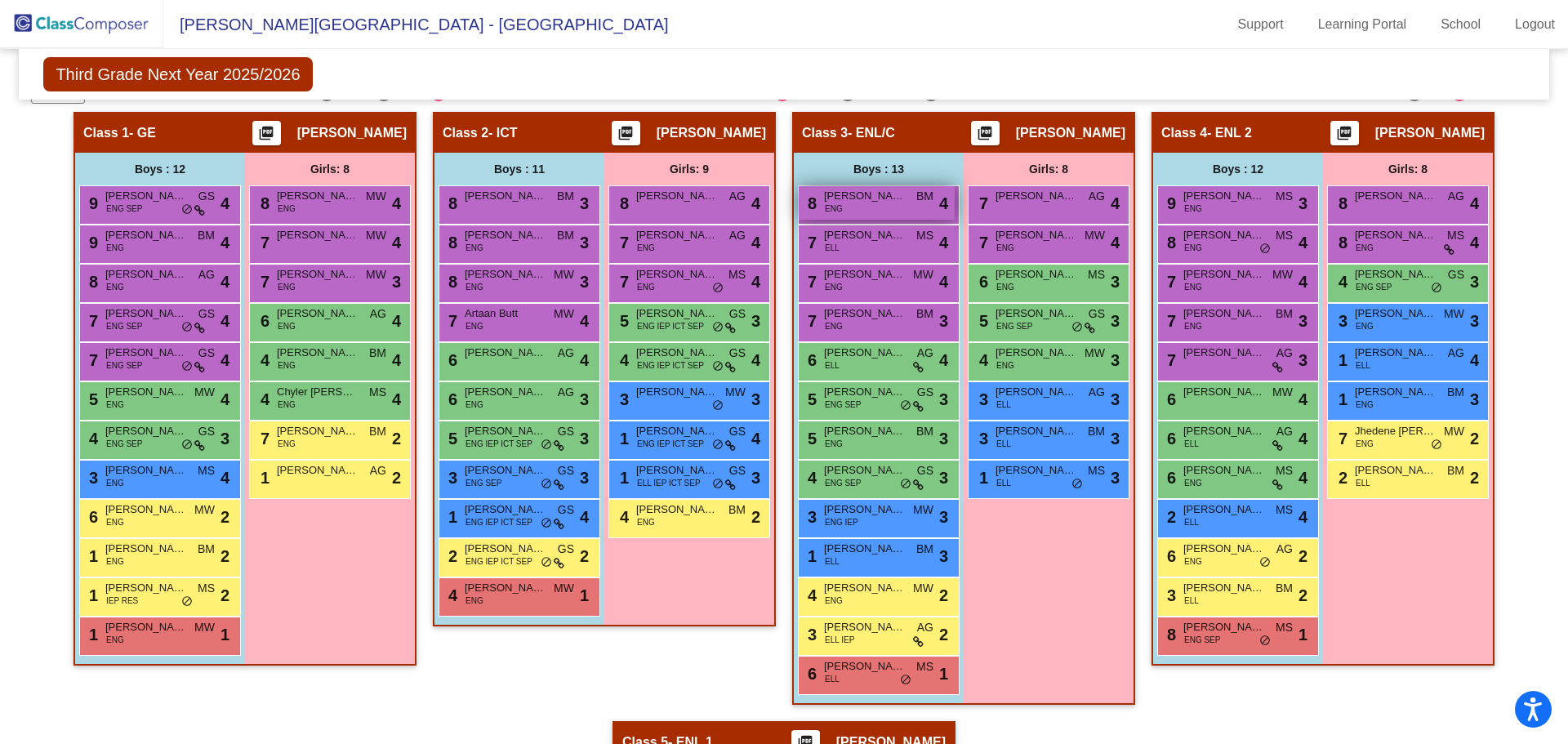
click at [854, 217] on div "8 [PERSON_NAME] ENG BM lock do_not_disturb_alt 4" at bounding box center [876, 203] width 156 height 34
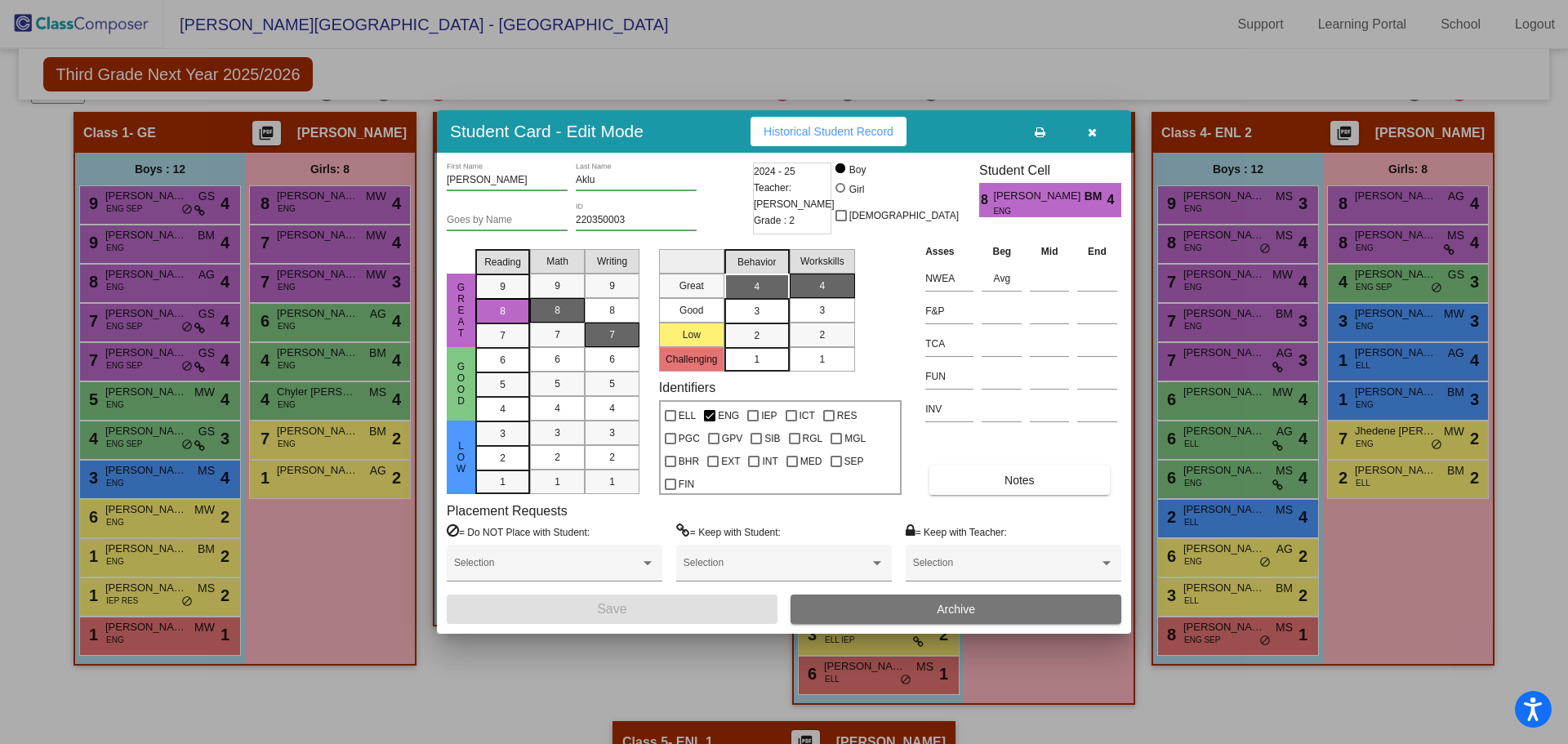
click at [1090, 132] on icon "button" at bounding box center [1092, 132] width 9 height 11
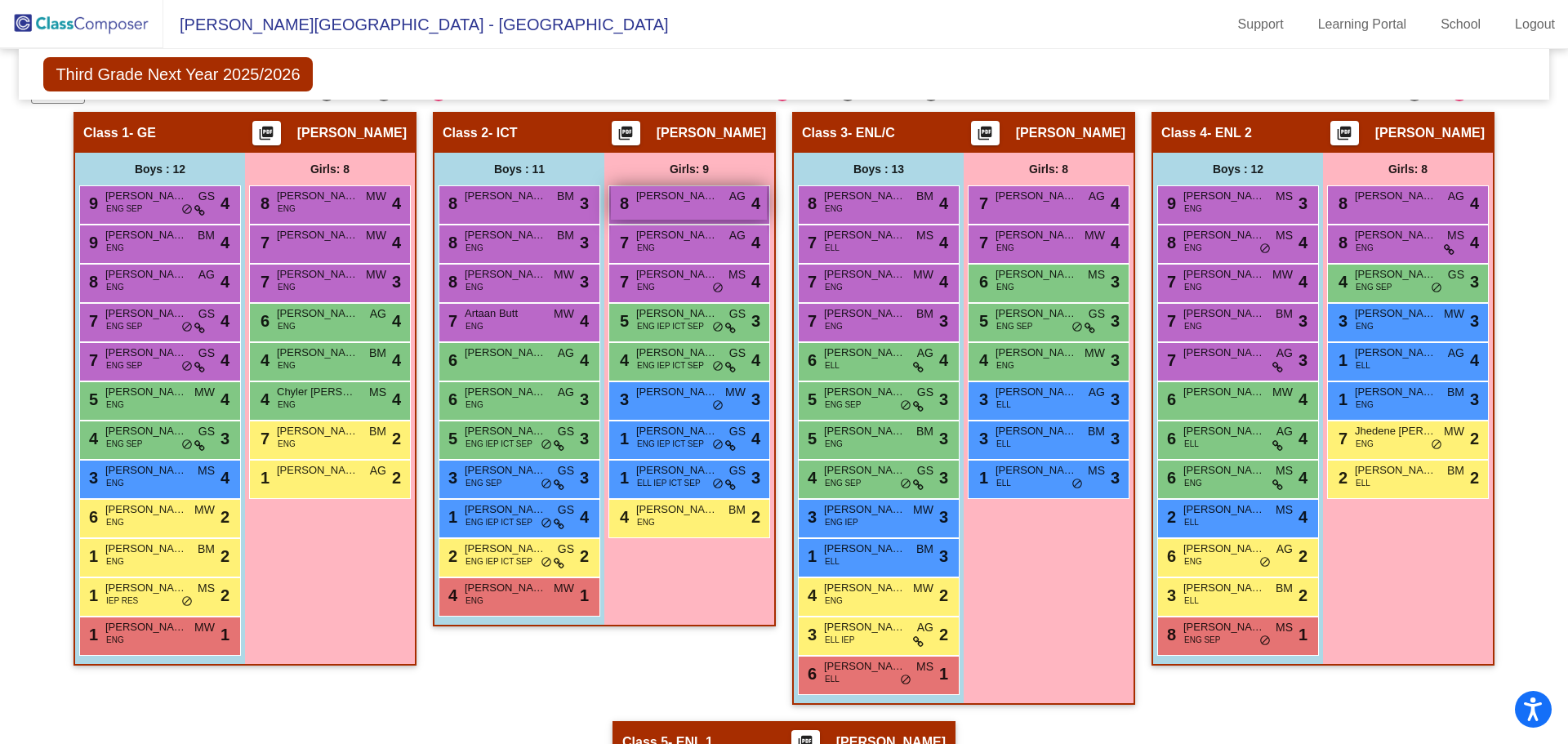
click at [645, 197] on span "[PERSON_NAME]" at bounding box center [677, 195] width 82 height 16
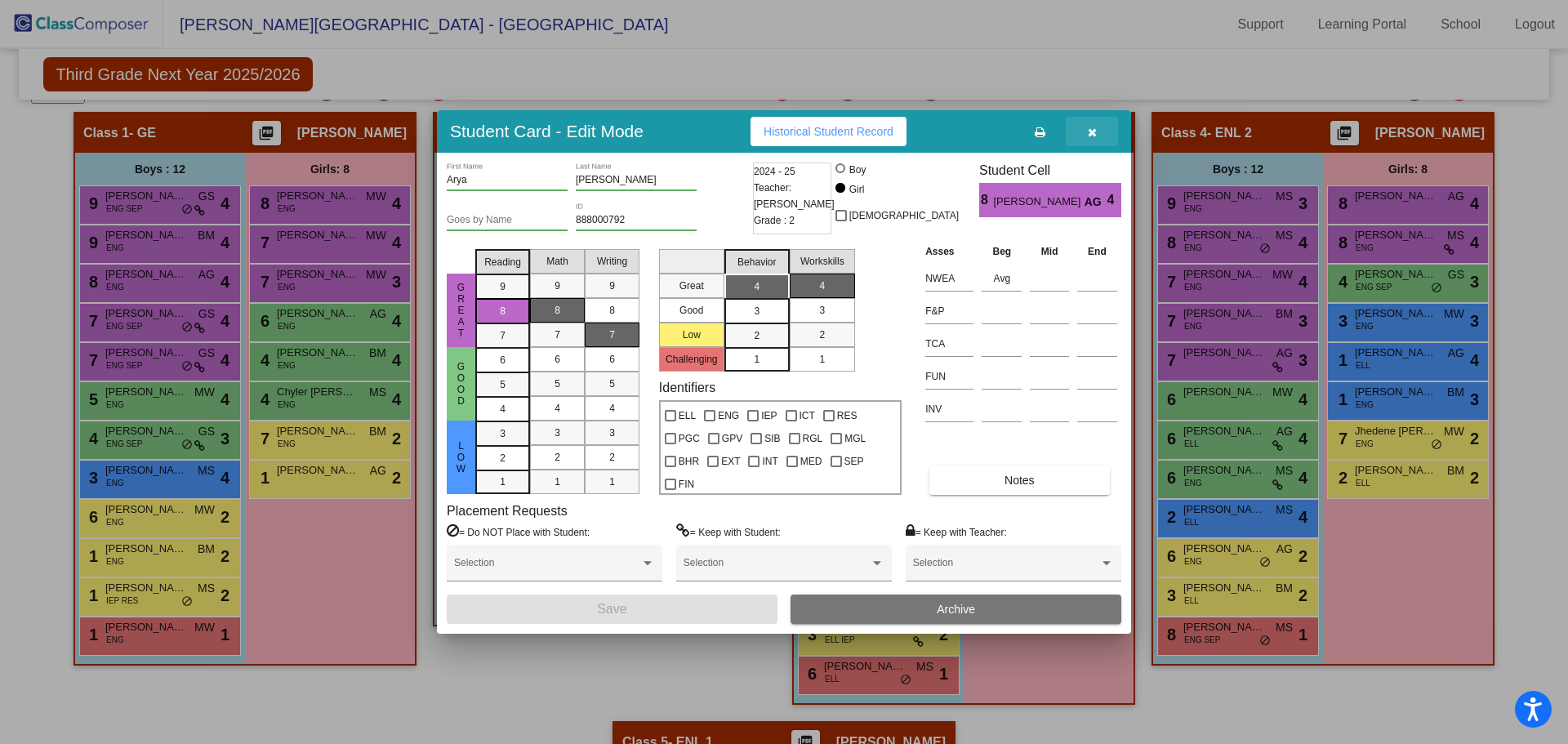
click at [1088, 131] on icon "button" at bounding box center [1092, 132] width 9 height 11
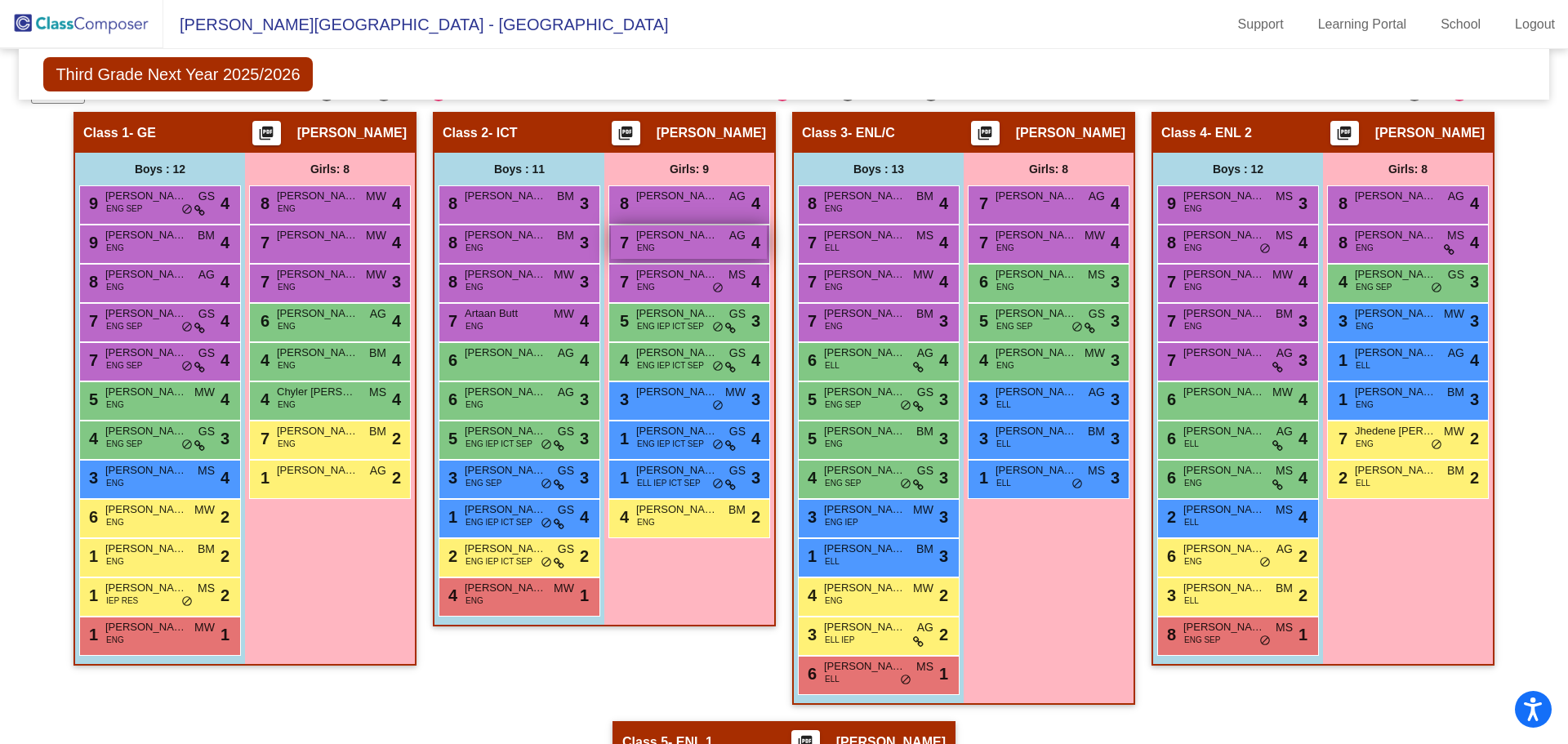
click at [695, 246] on div "7 [PERSON_NAME] ENG AG lock do_not_disturb_alt 4" at bounding box center [689, 242] width 156 height 34
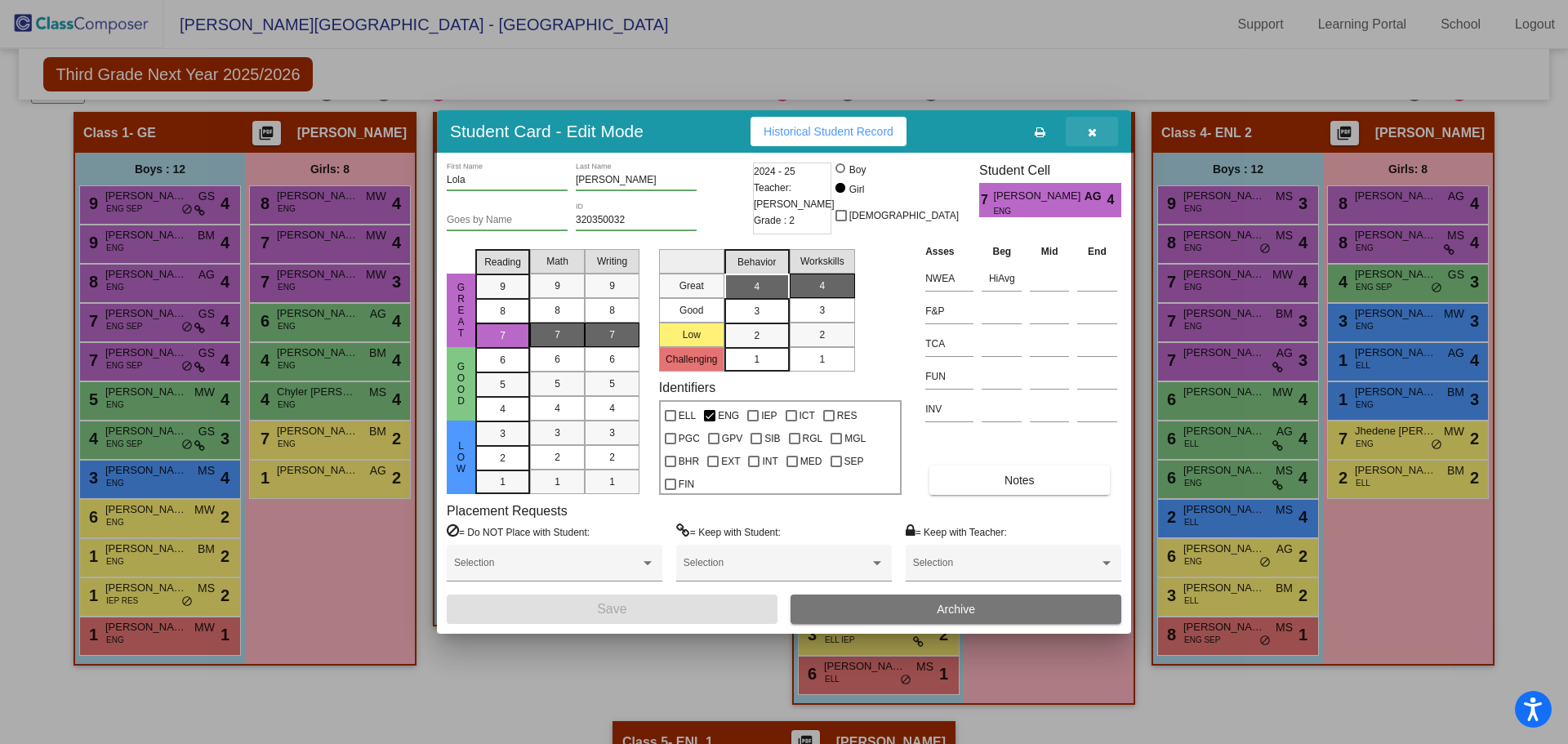
click at [1088, 129] on icon "button" at bounding box center [1092, 132] width 9 height 11
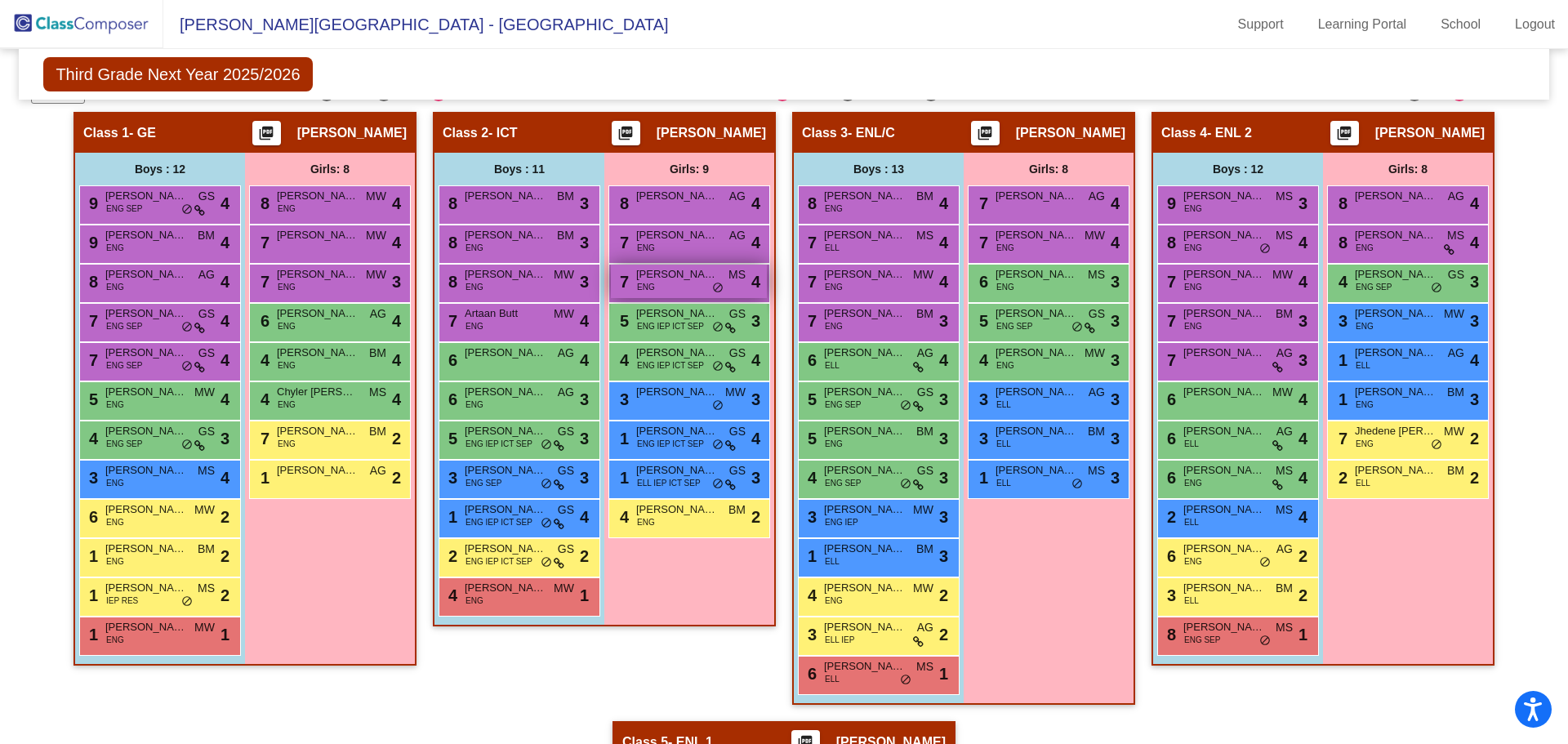
click at [673, 282] on div "7 [PERSON_NAME] ENG MS lock do_not_disturb_alt 4" at bounding box center [689, 281] width 156 height 34
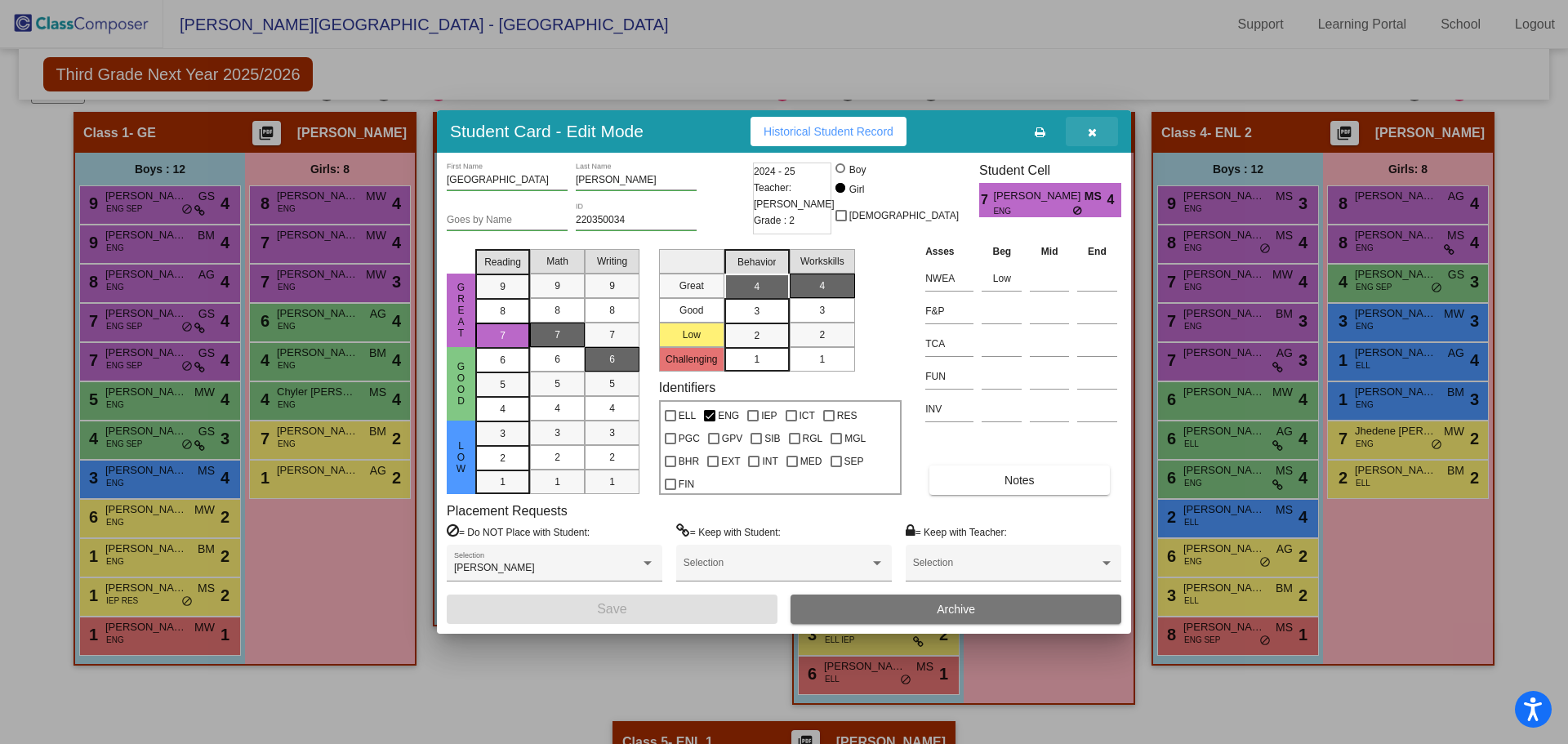
click at [1091, 133] on icon "button" at bounding box center [1092, 132] width 9 height 11
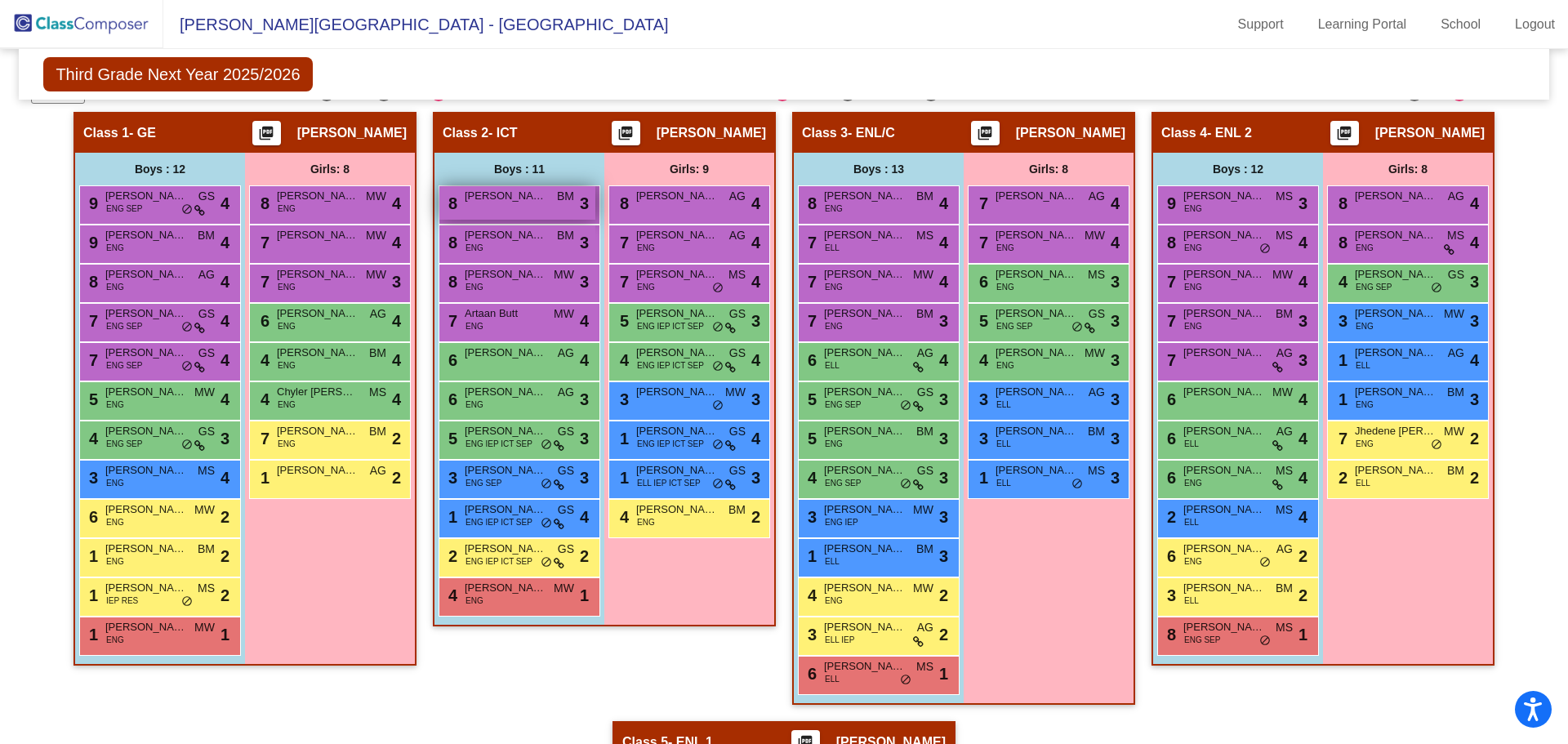
click at [517, 202] on span "[PERSON_NAME] [PERSON_NAME]" at bounding box center [505, 195] width 82 height 16
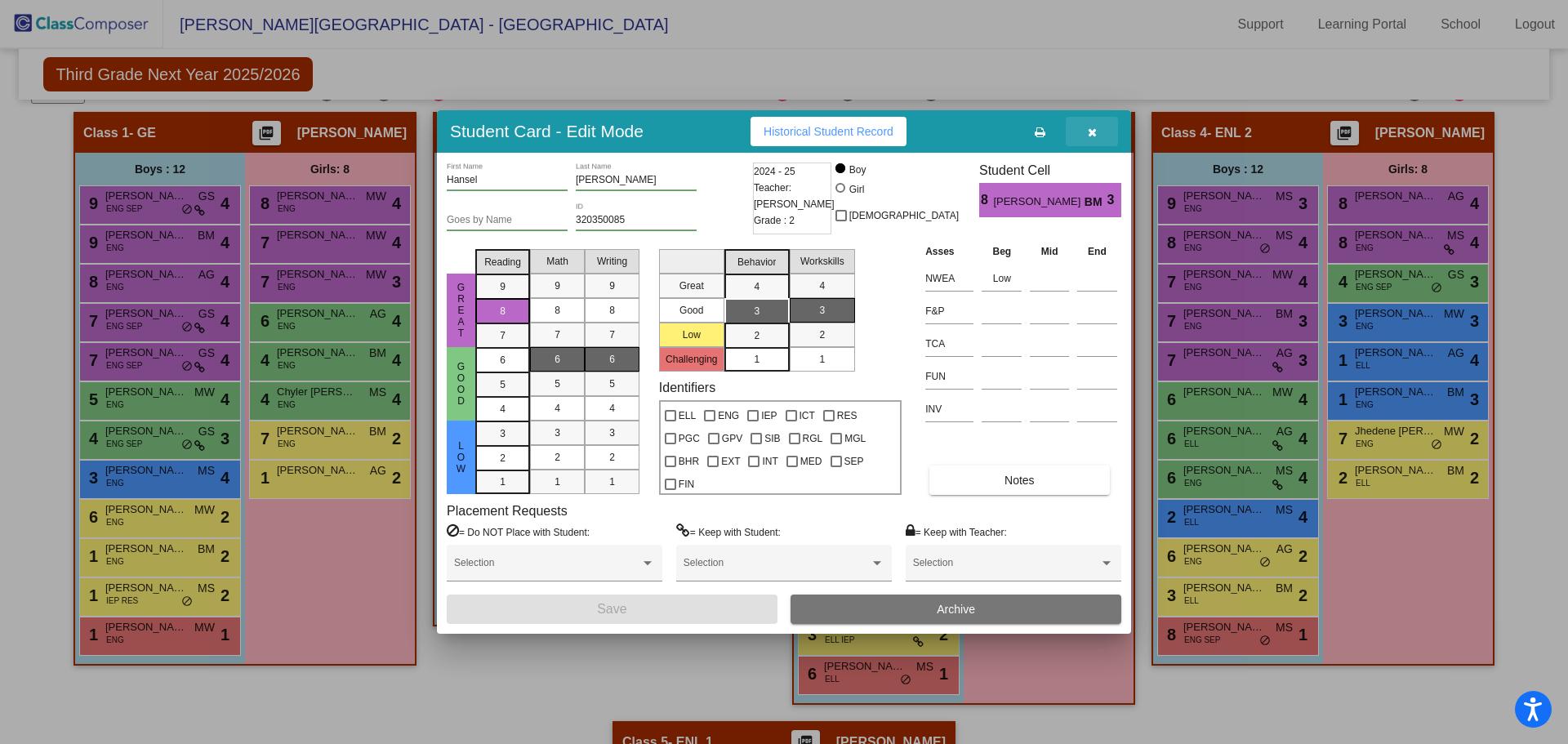
click at [1091, 132] on icon "button" at bounding box center [1092, 132] width 9 height 11
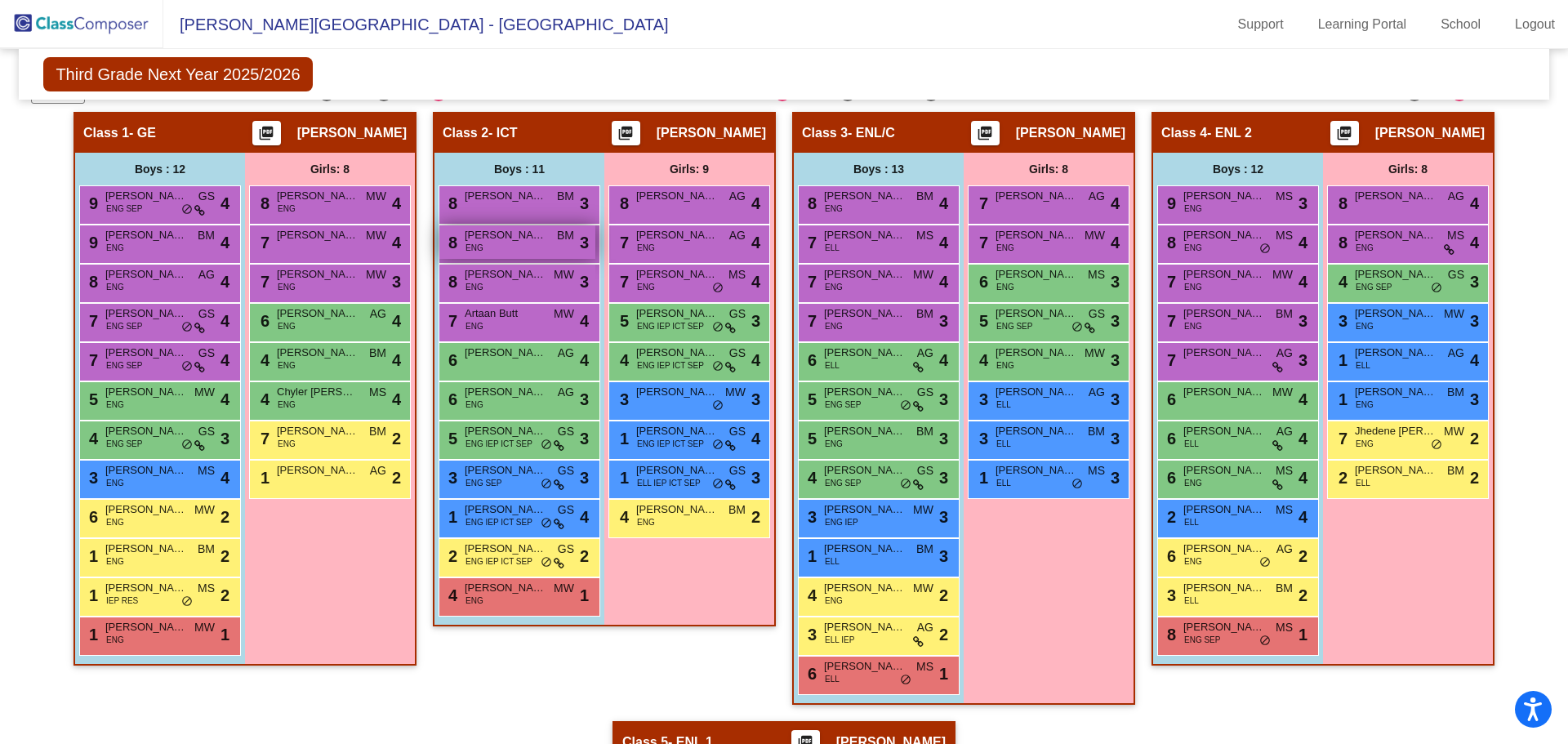
click at [507, 246] on div "8 [PERSON_NAME] ENG BM lock do_not_disturb_alt 3" at bounding box center [517, 242] width 156 height 34
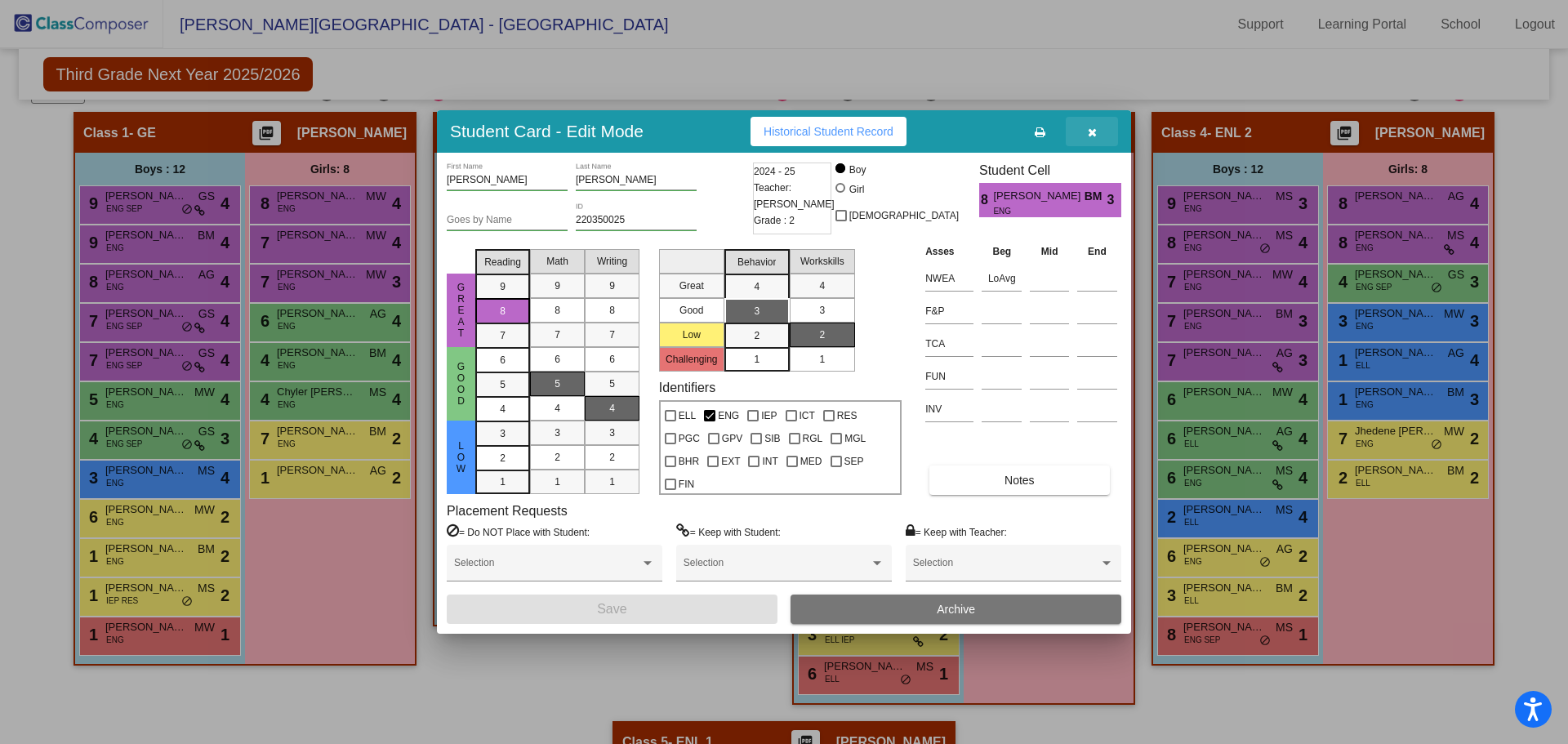
click at [1089, 134] on icon "button" at bounding box center [1092, 132] width 9 height 11
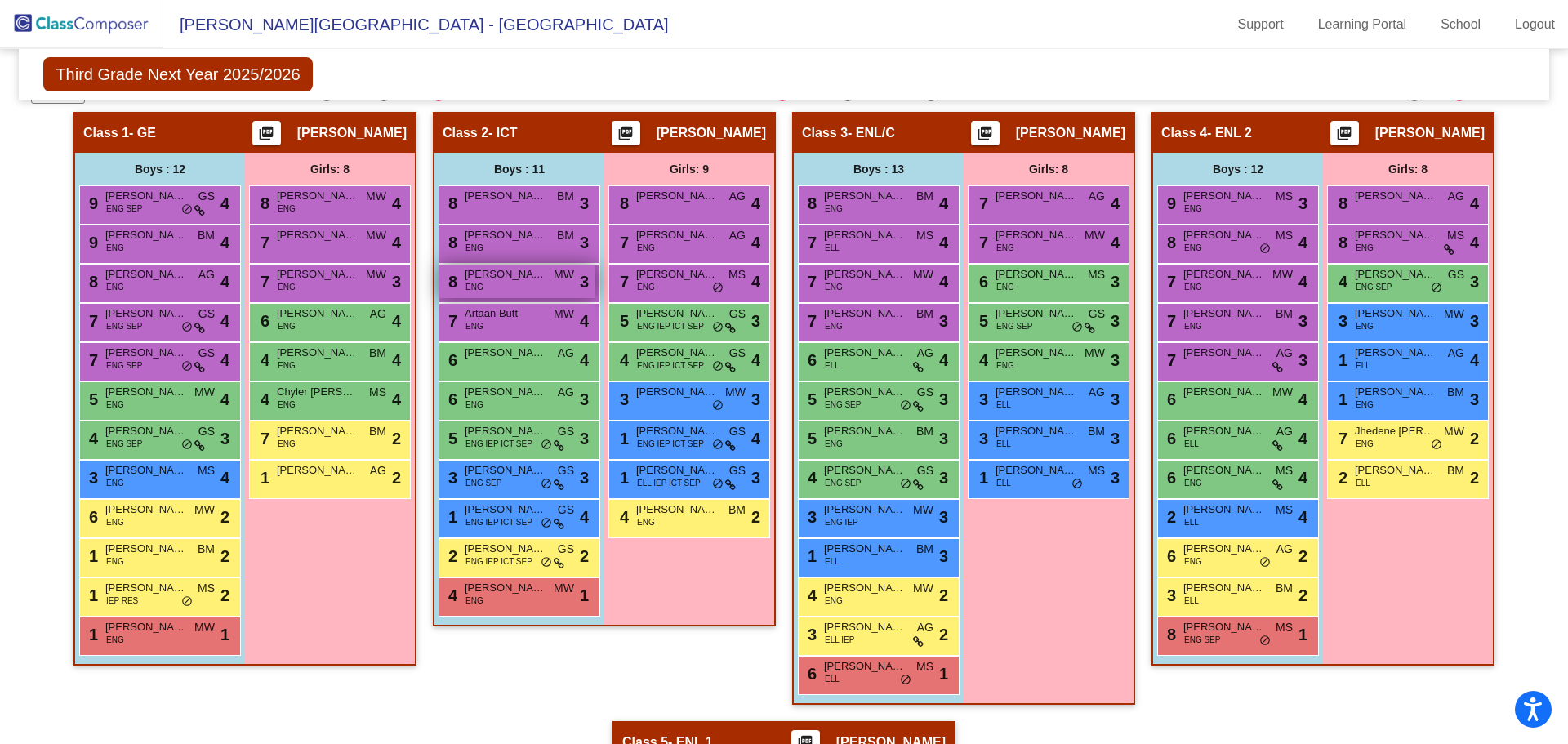
click at [488, 282] on div "8 [PERSON_NAME] ENG MW lock do_not_disturb_alt 3" at bounding box center [517, 281] width 156 height 34
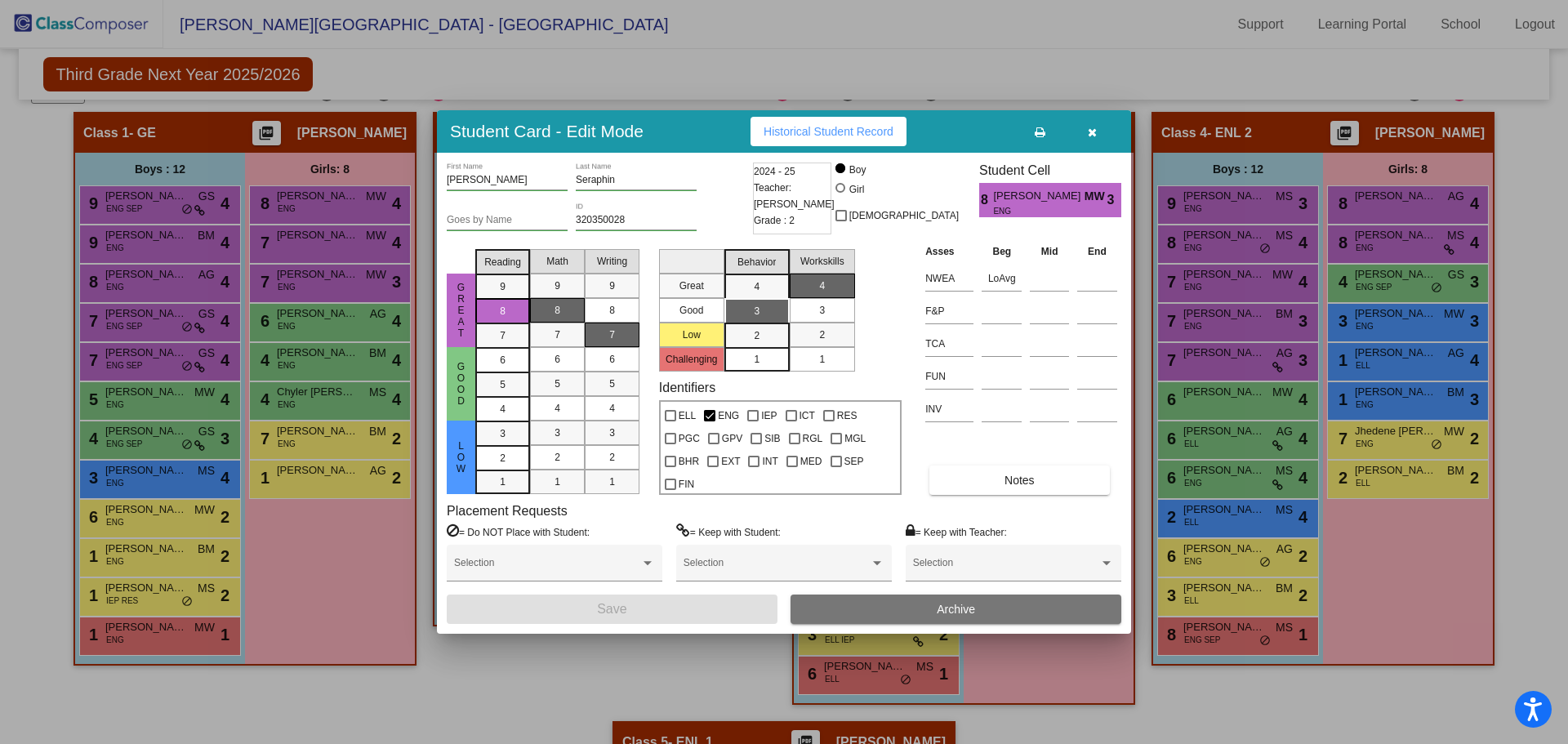
click at [1090, 129] on icon "button" at bounding box center [1092, 132] width 9 height 11
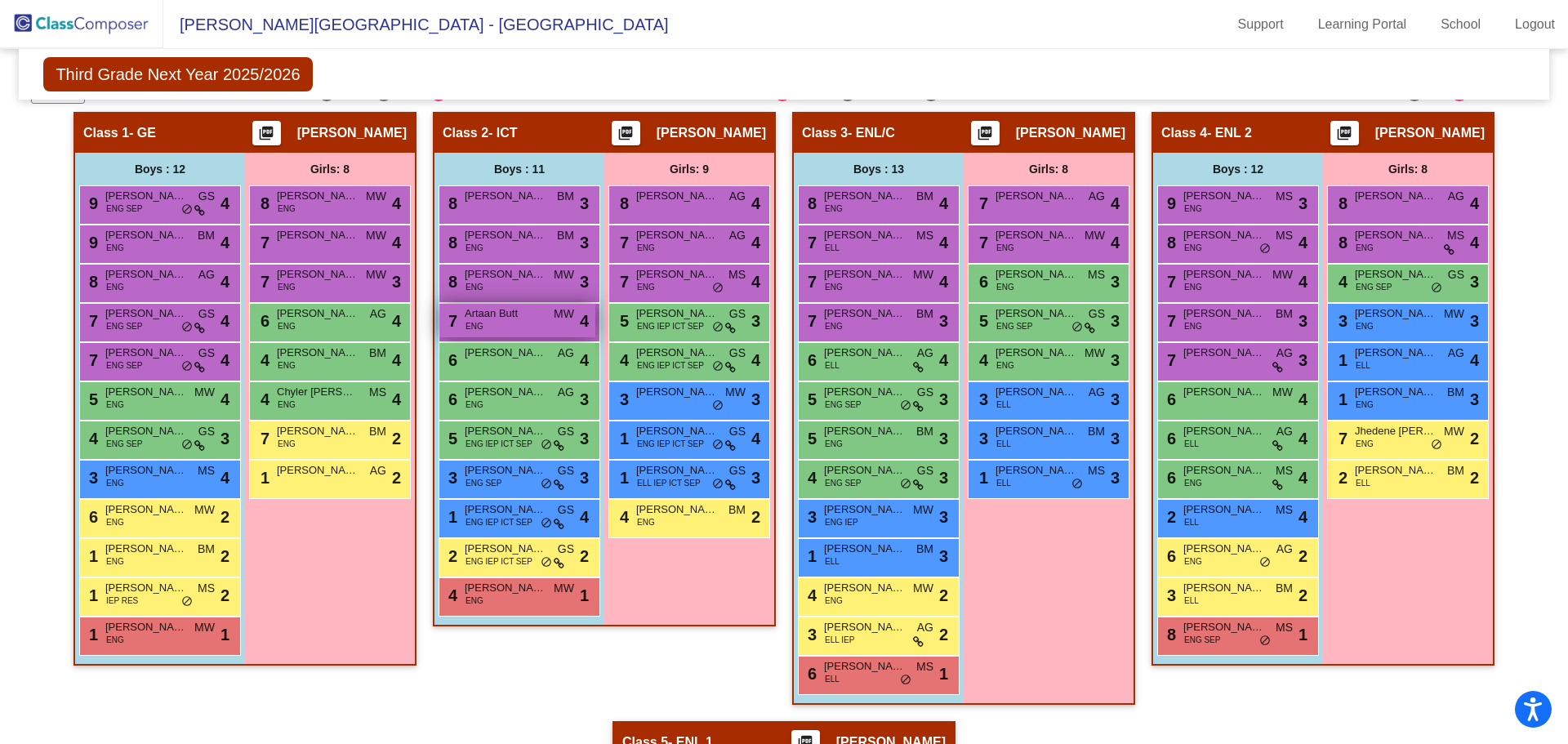
click at [497, 324] on div "7 Artaan Butt ENG MW lock do_not_disturb_alt 4" at bounding box center [517, 321] width 156 height 34
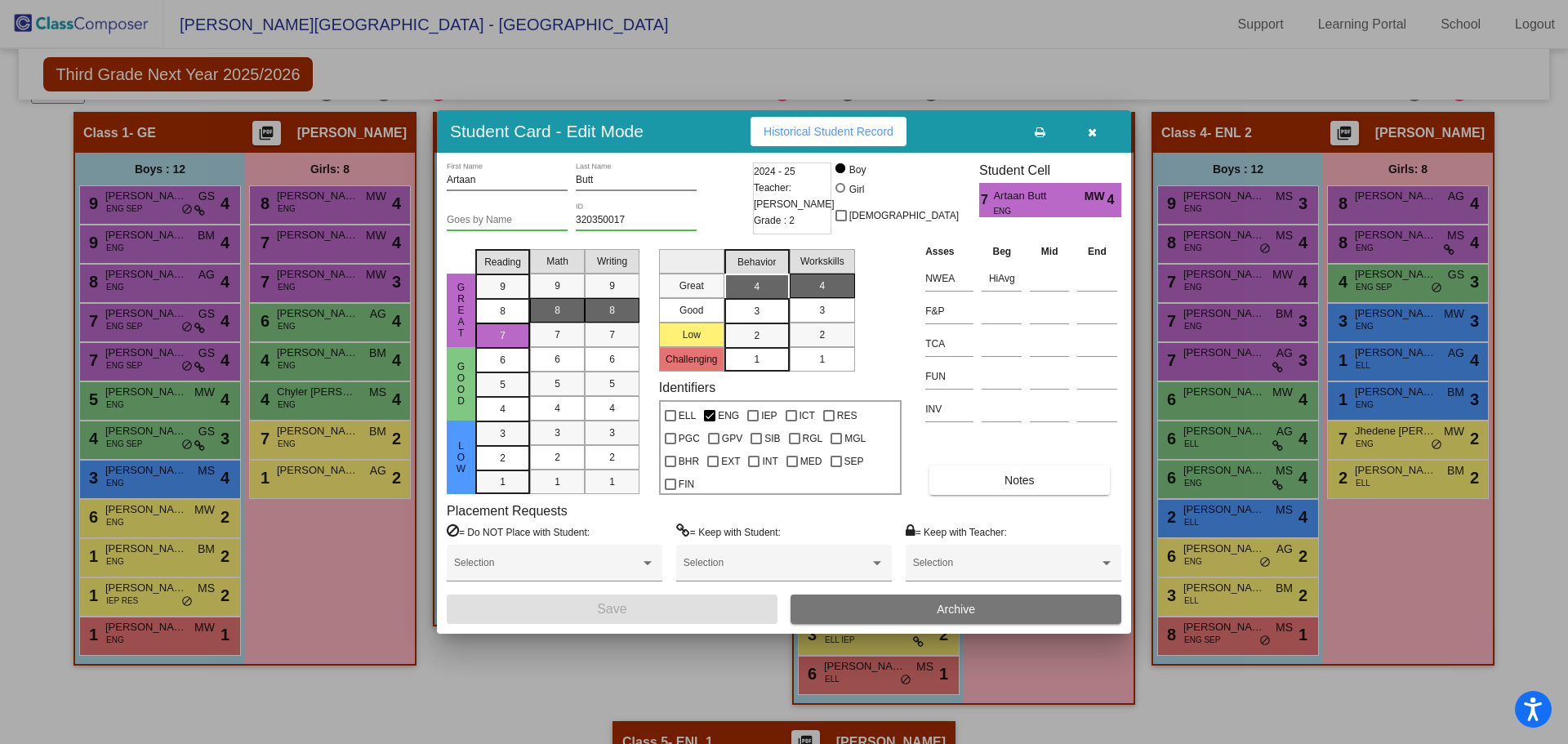
click at [1092, 130] on icon "button" at bounding box center [1092, 132] width 9 height 11
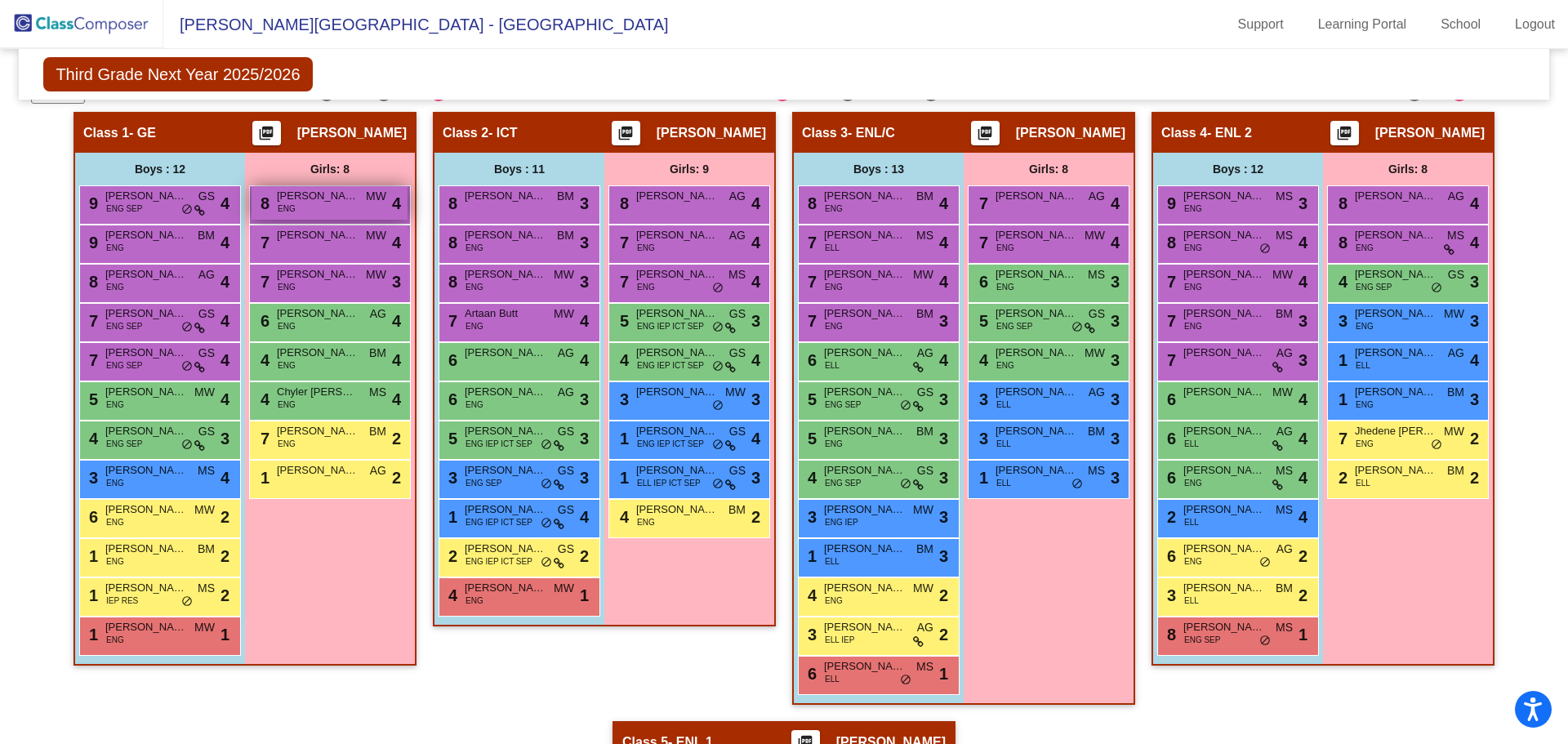
click at [334, 212] on div "8 [PERSON_NAME] ENG MW lock do_not_disturb_alt 4" at bounding box center [329, 203] width 156 height 34
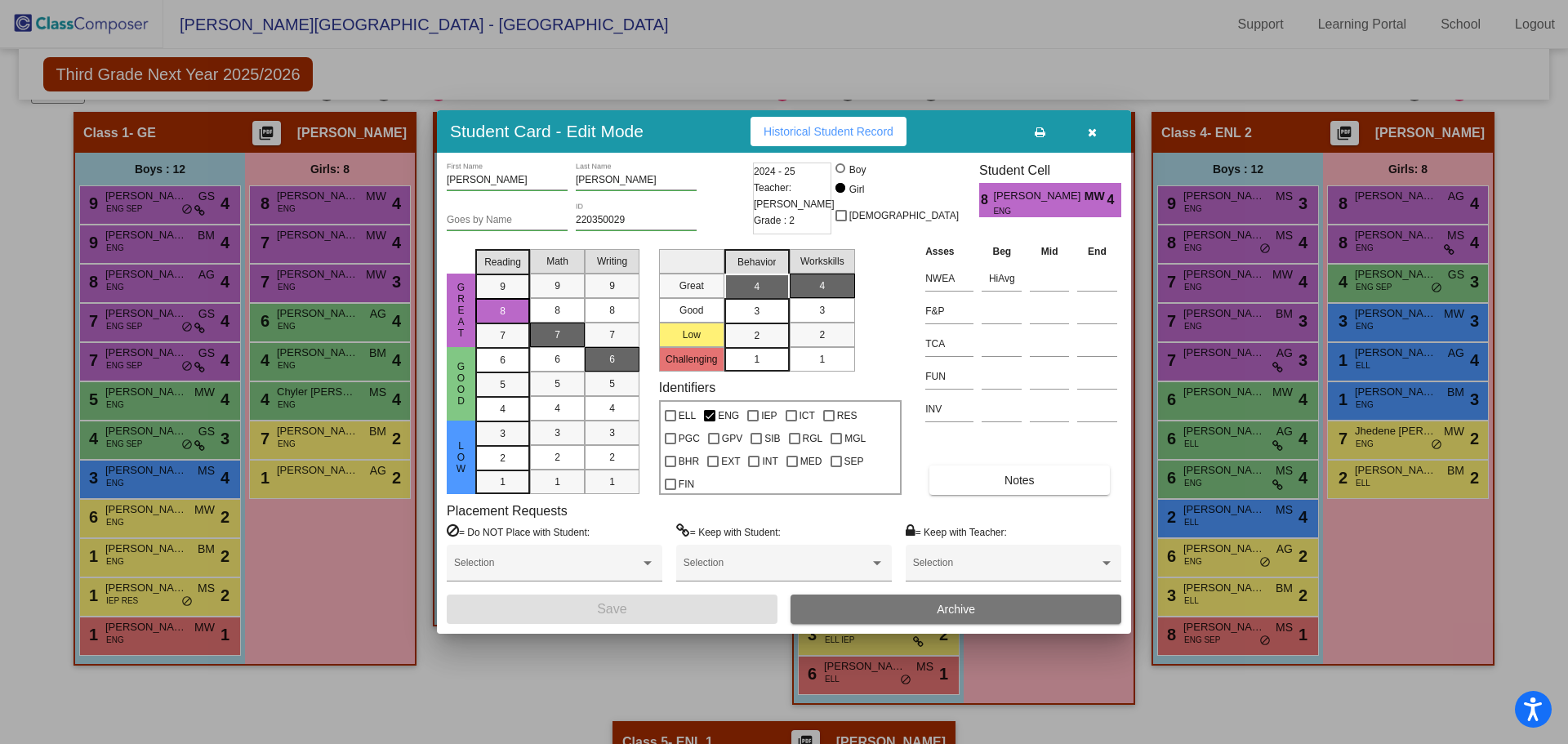
click at [1092, 130] on icon "button" at bounding box center [1092, 132] width 9 height 11
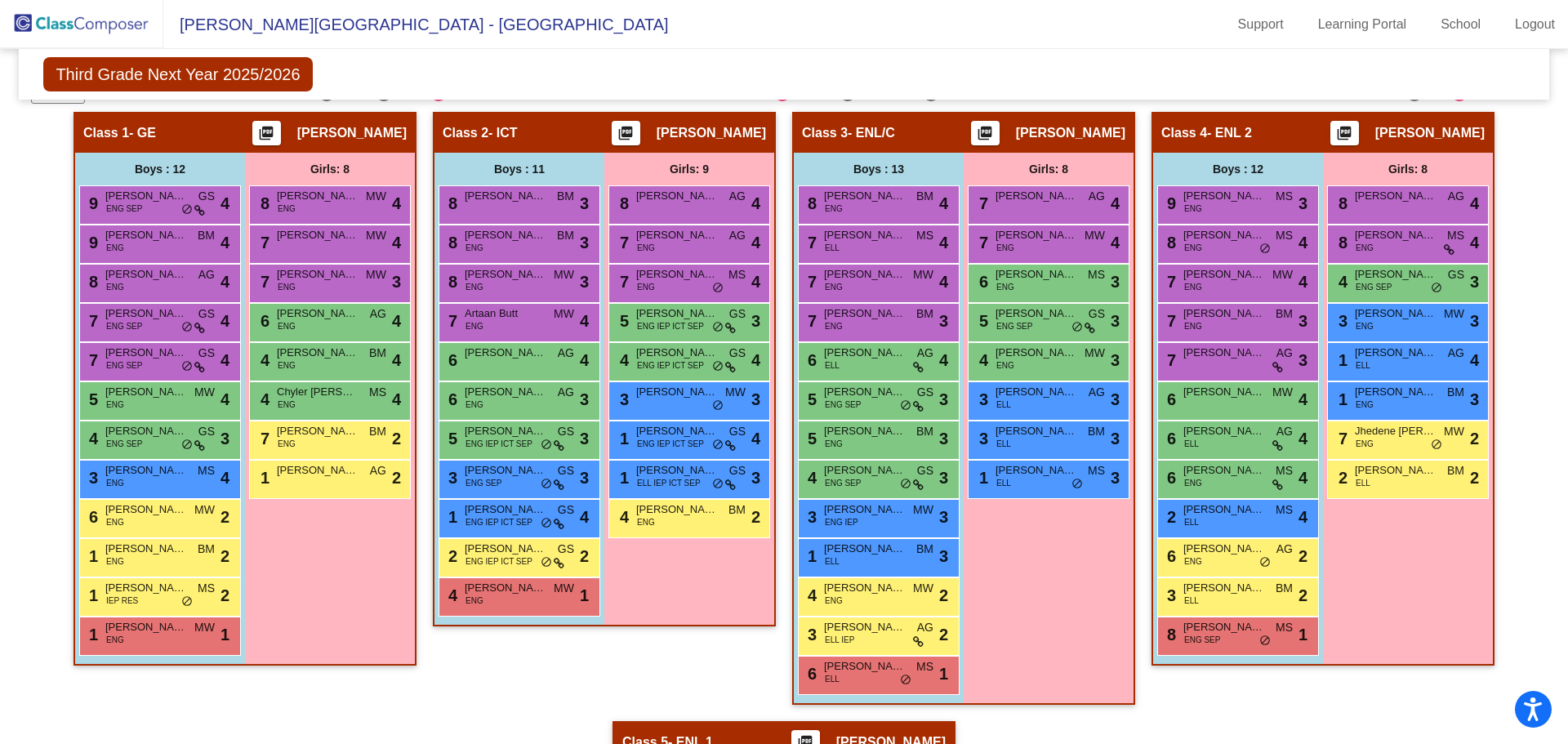
click at [305, 223] on div "8 [PERSON_NAME] ENG MW lock do_not_disturb_alt 4" at bounding box center [329, 205] width 161 height 39
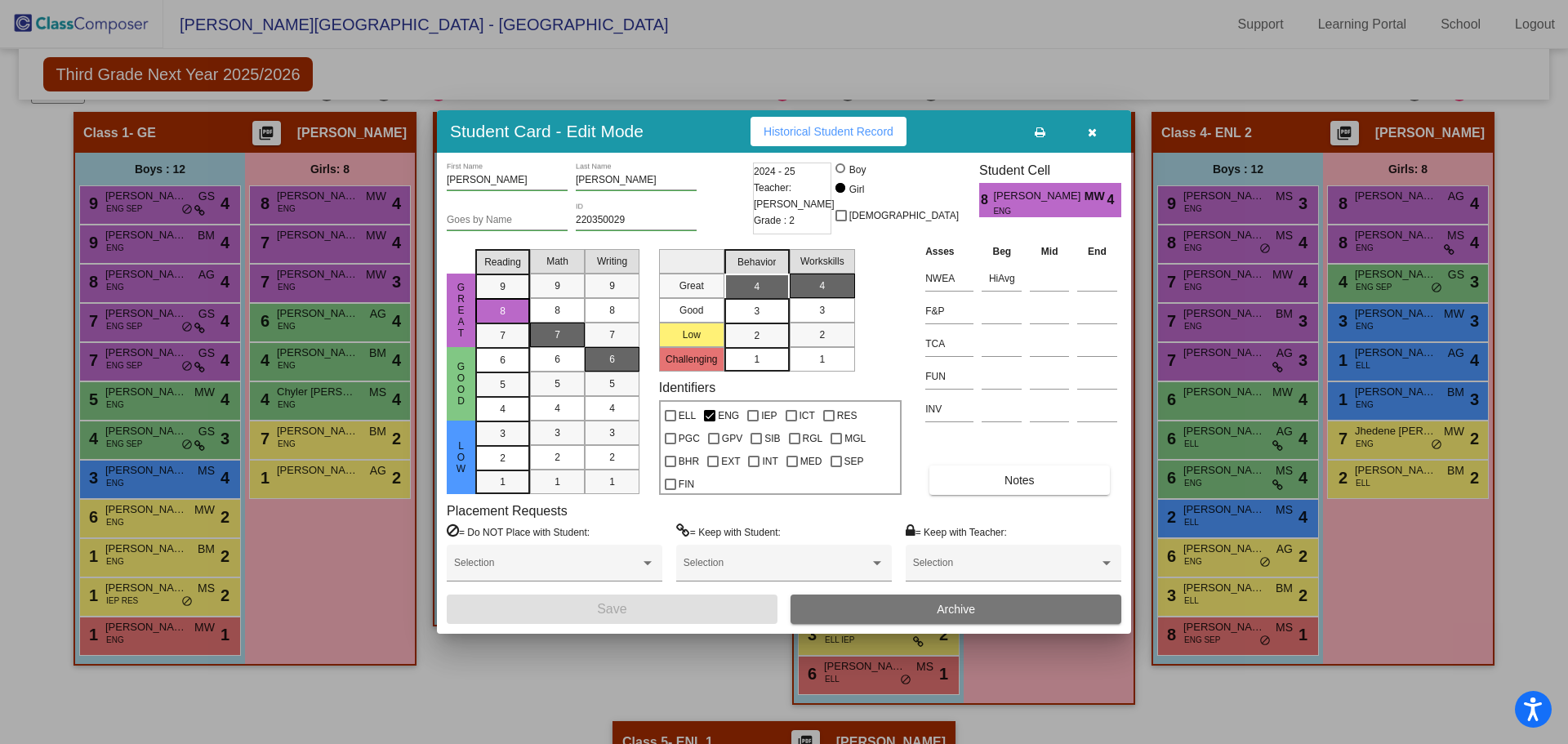
click at [1091, 132] on icon "button" at bounding box center [1092, 132] width 9 height 11
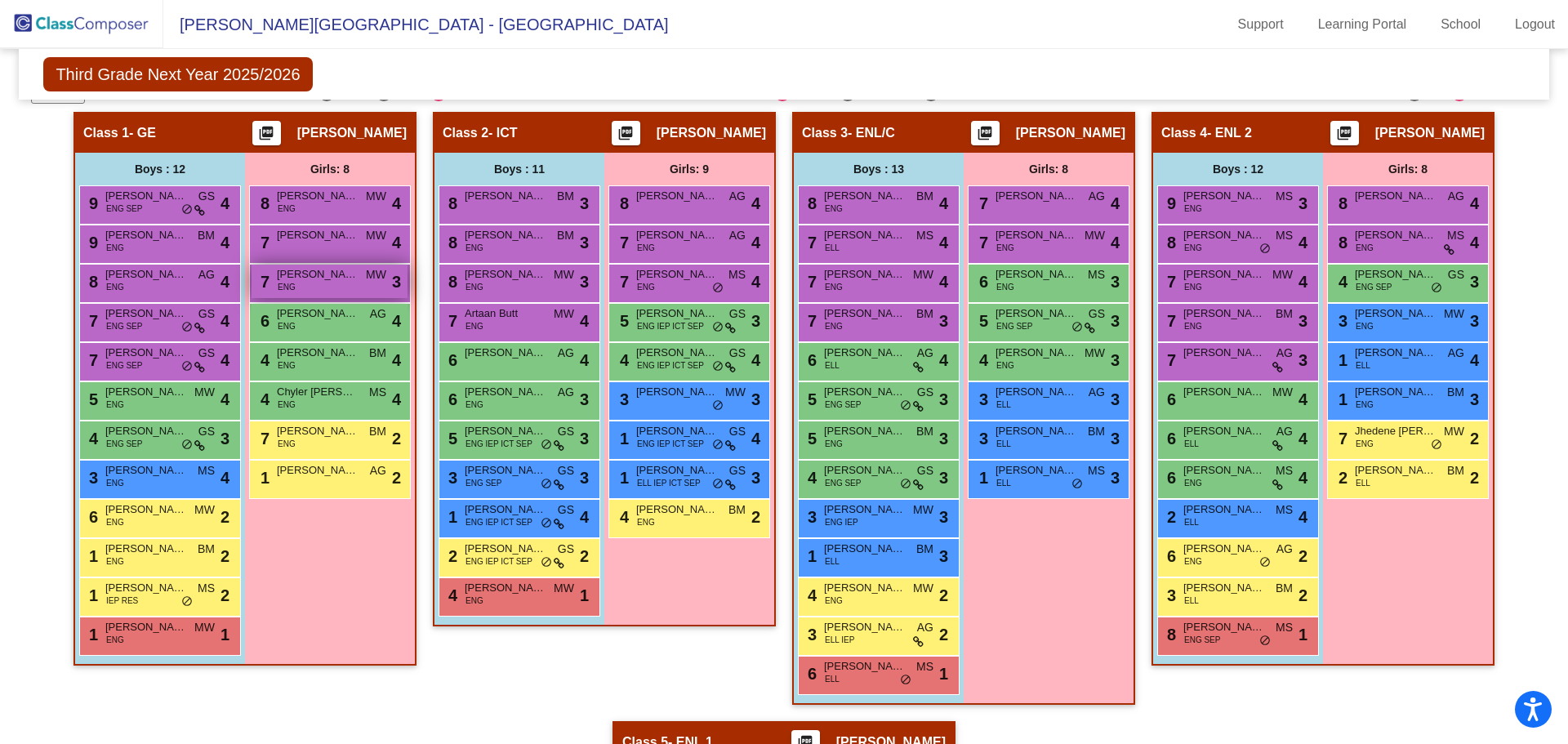
click at [323, 280] on span "[PERSON_NAME]" at bounding box center [317, 274] width 82 height 16
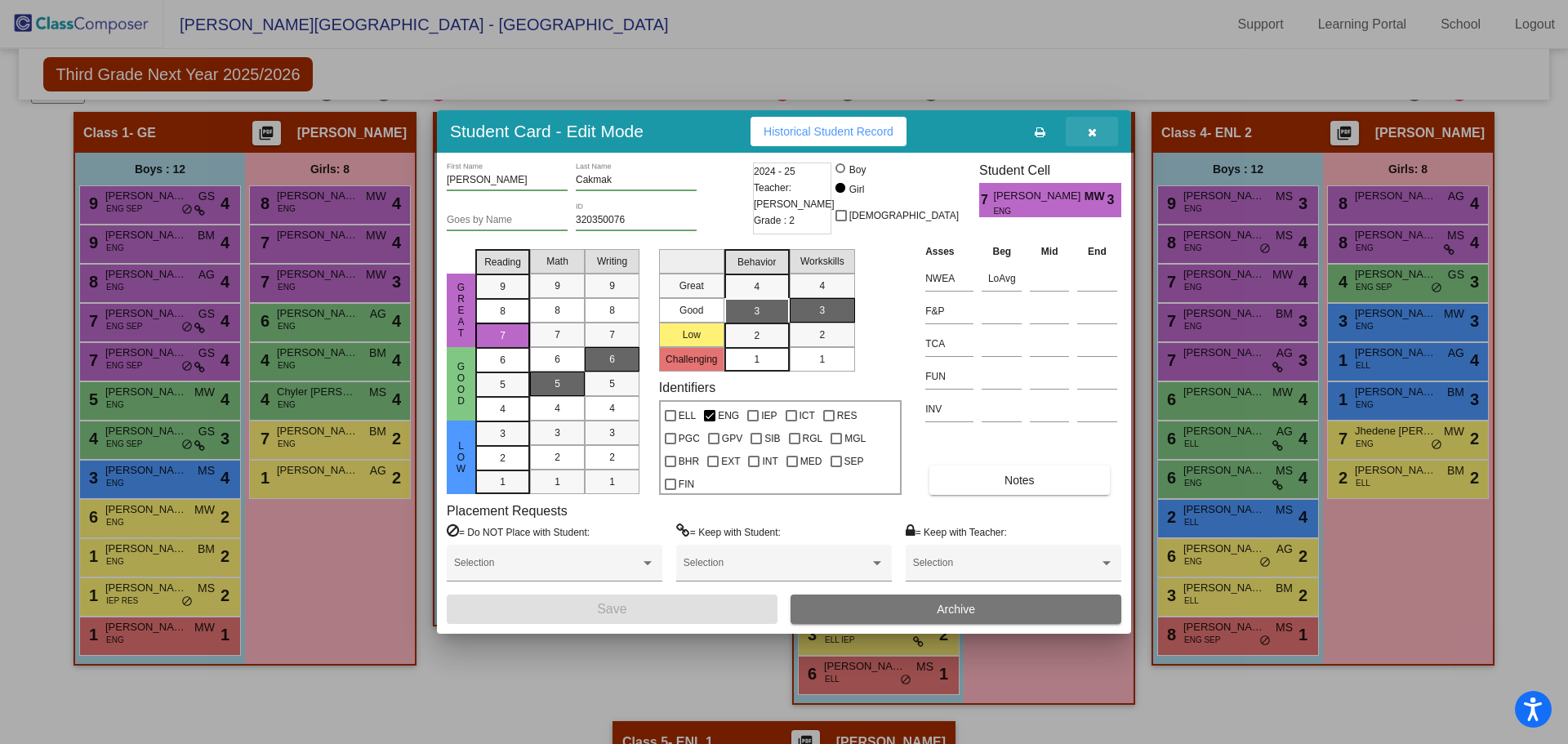
click at [1092, 131] on icon "button" at bounding box center [1092, 132] width 9 height 11
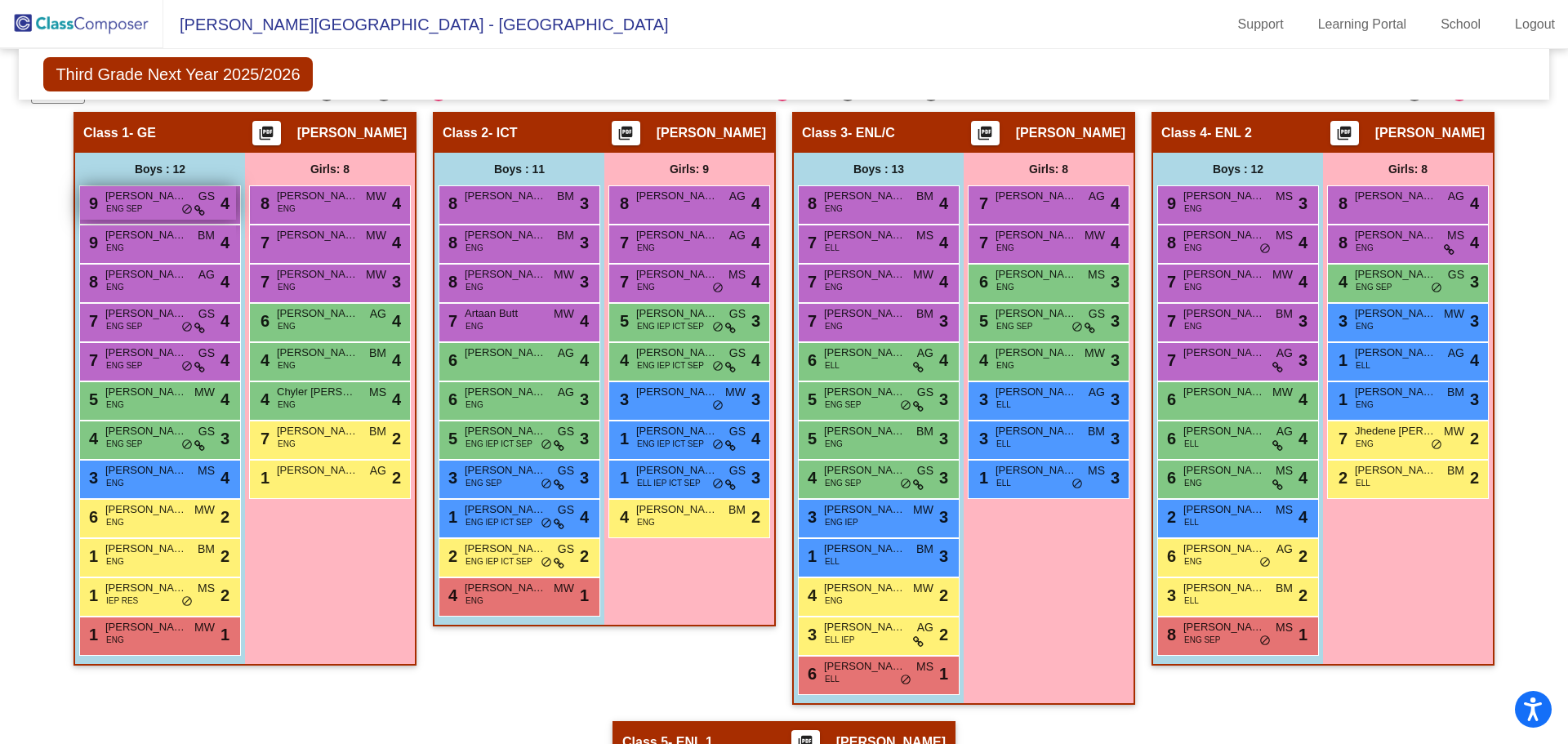
click at [142, 212] on div "9 [PERSON_NAME] ENG SEP GS lock do_not_disturb_alt 4" at bounding box center [158, 203] width 156 height 34
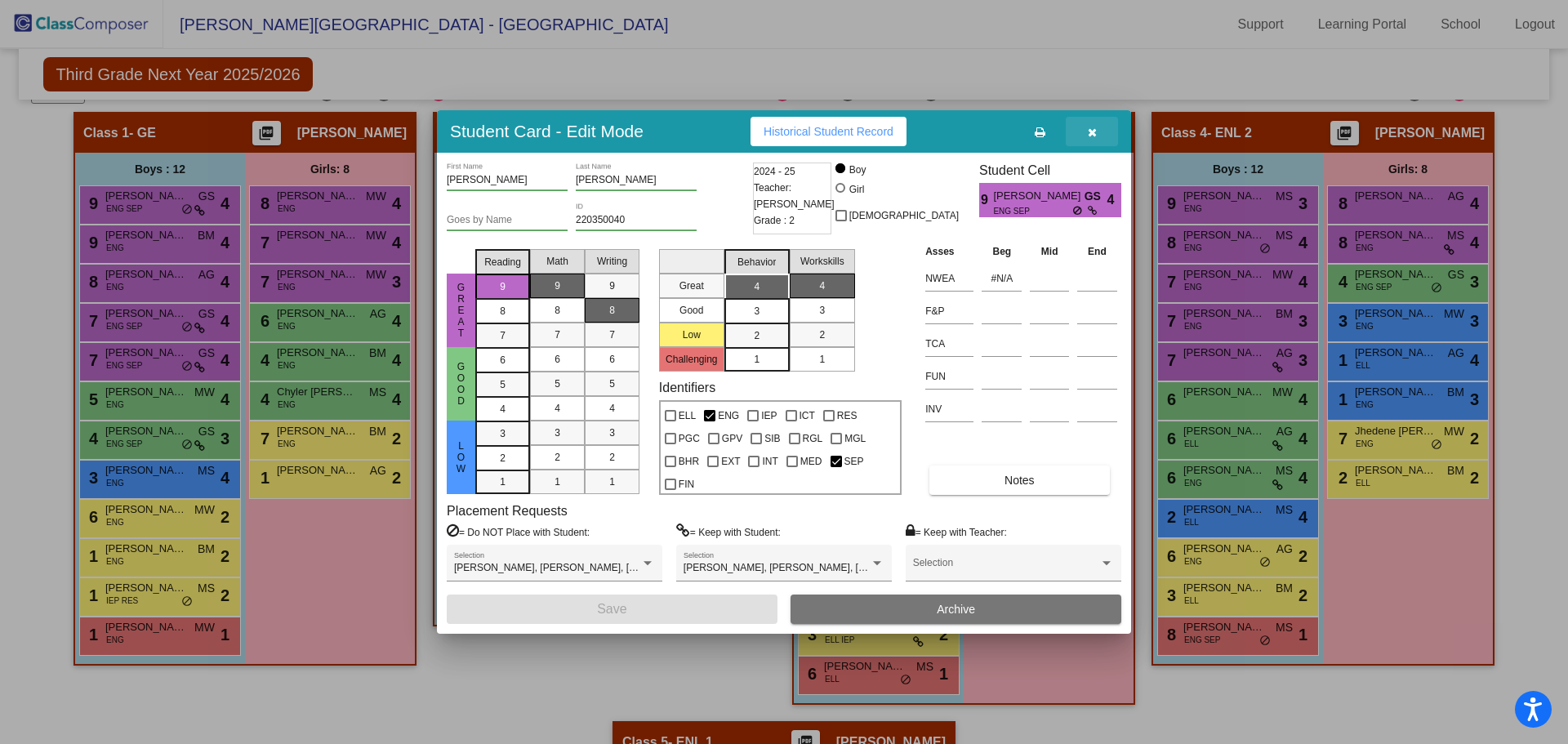
click at [1098, 128] on button "button" at bounding box center [1092, 130] width 53 height 29
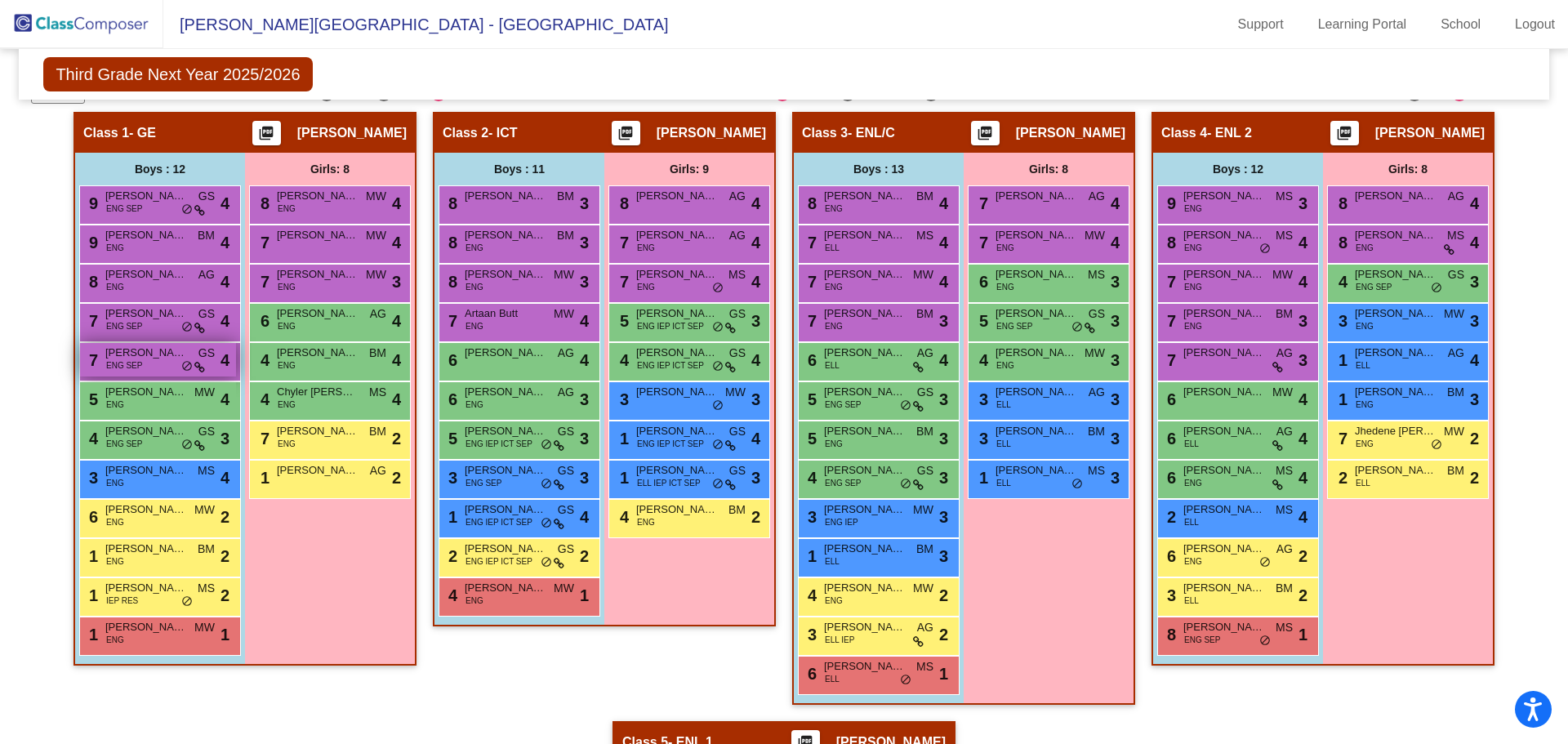
click at [165, 357] on span "[PERSON_NAME]" at bounding box center [145, 352] width 82 height 16
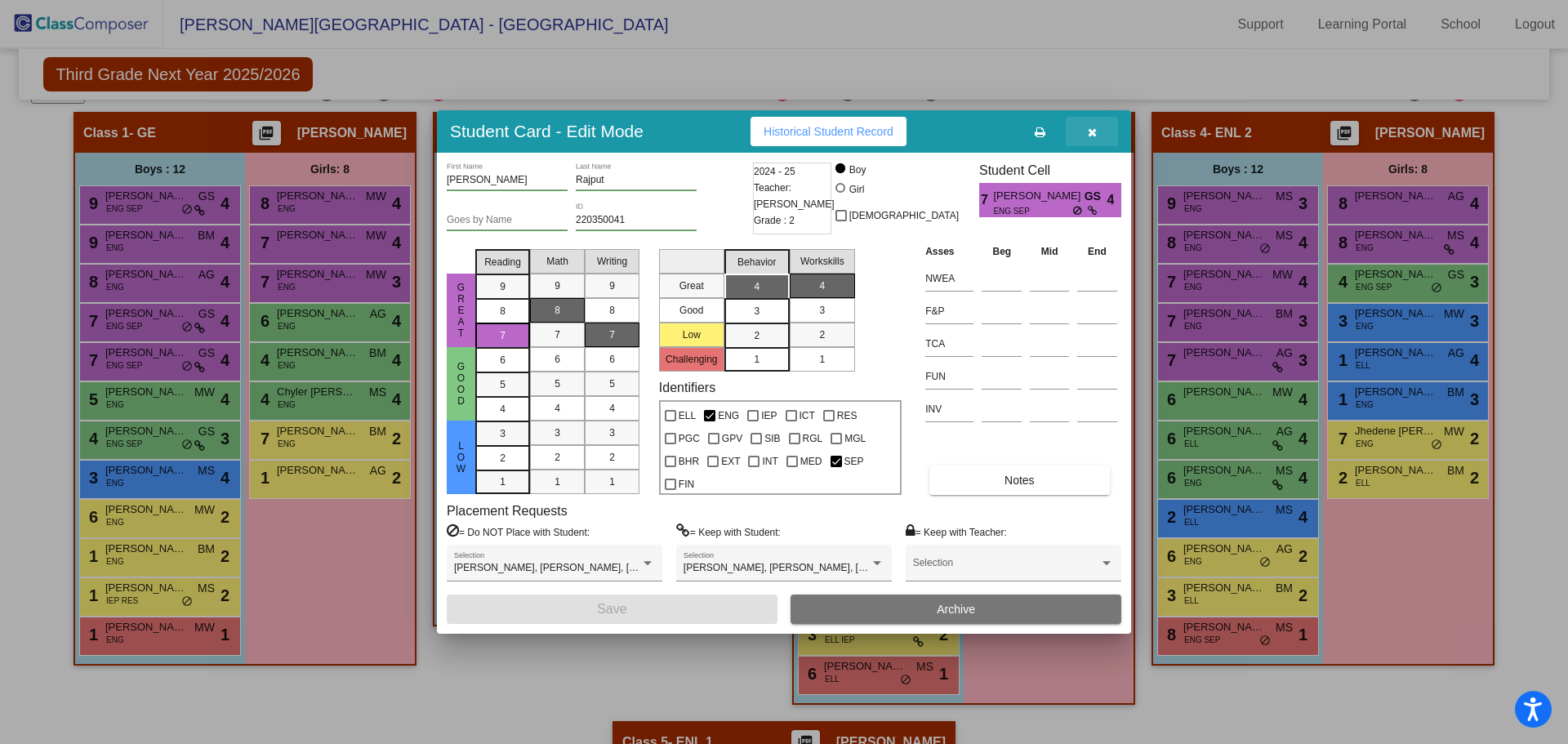
click at [1097, 129] on button "button" at bounding box center [1092, 130] width 53 height 29
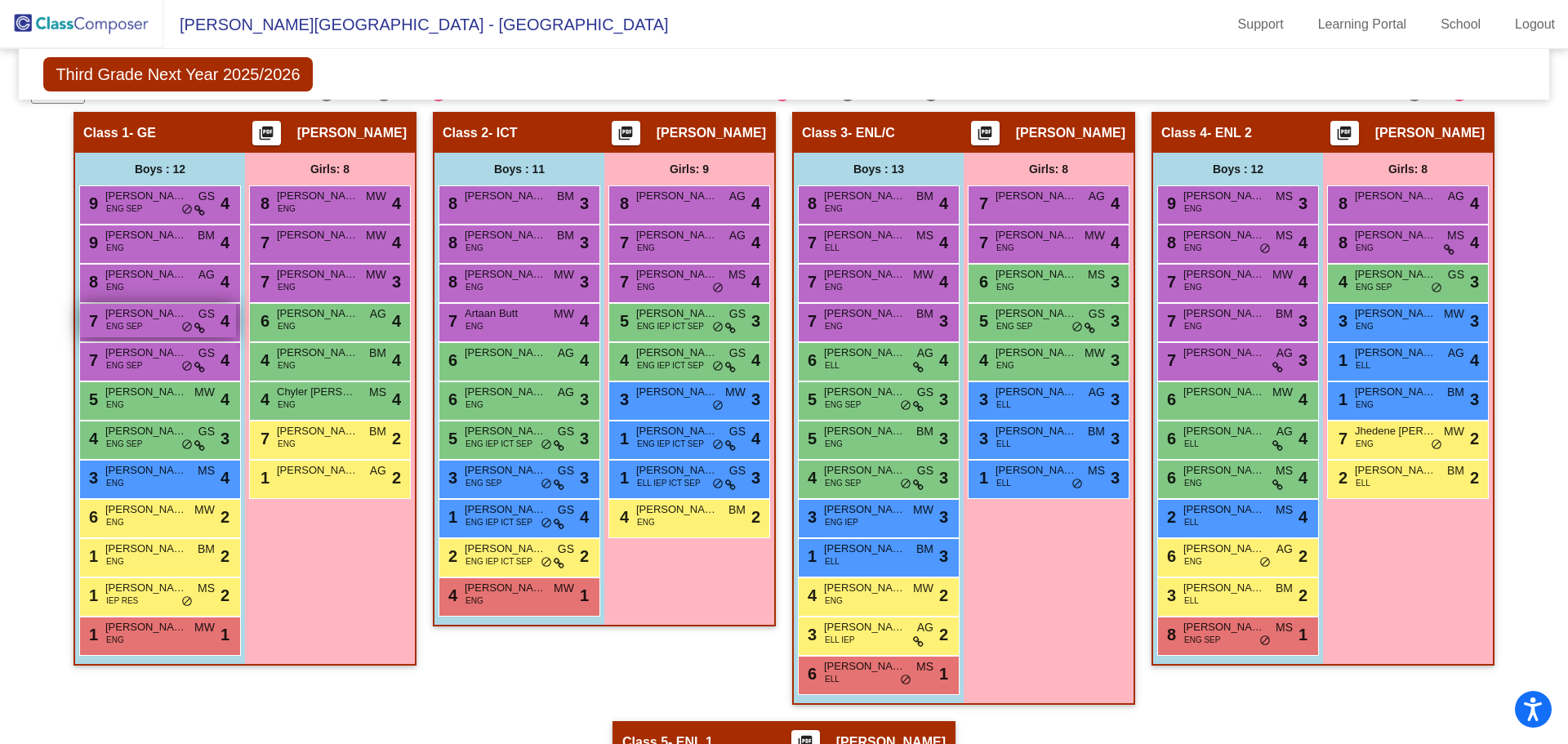
click at [145, 312] on span "[PERSON_NAME]" at bounding box center [145, 312] width 82 height 16
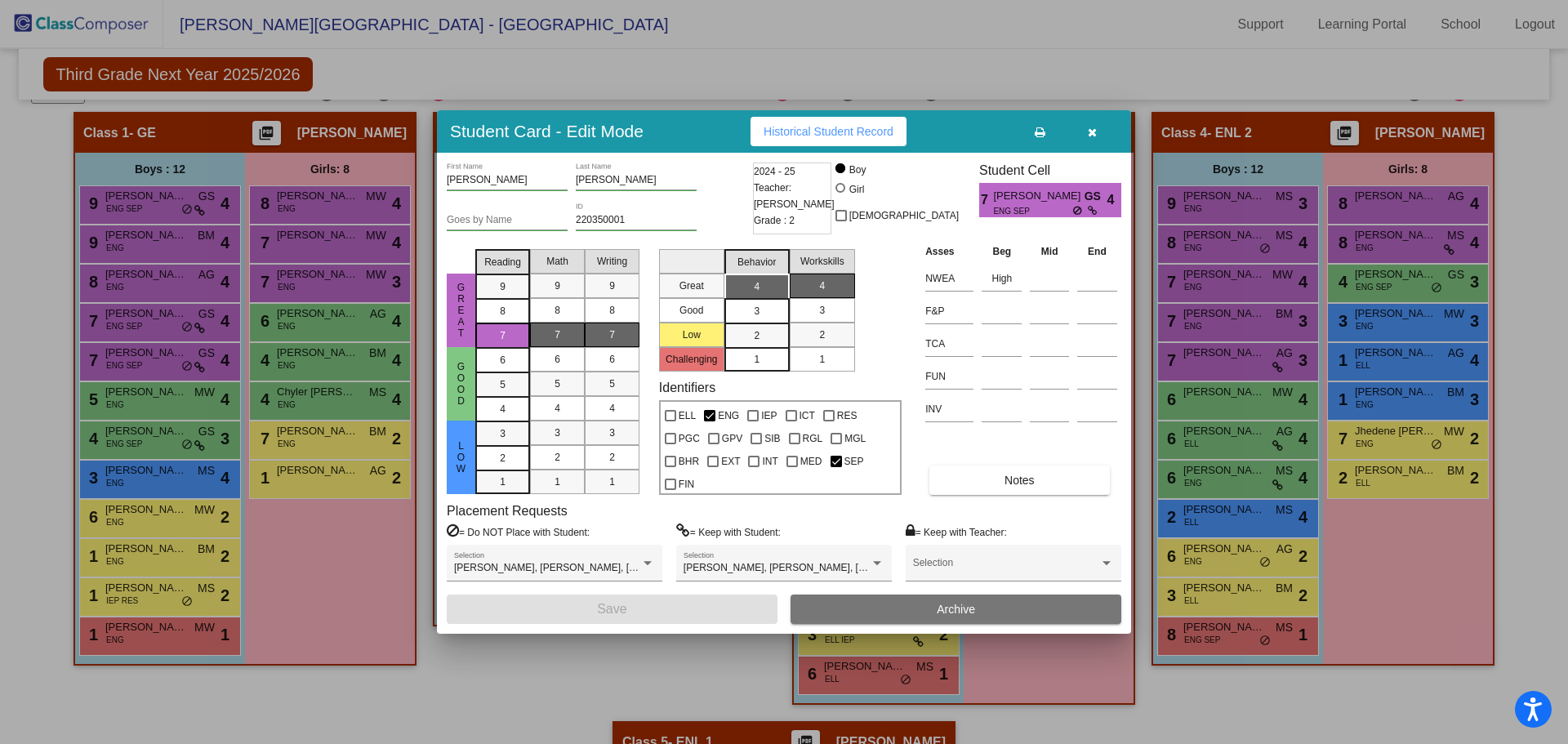
click at [1088, 131] on icon "button" at bounding box center [1092, 132] width 9 height 11
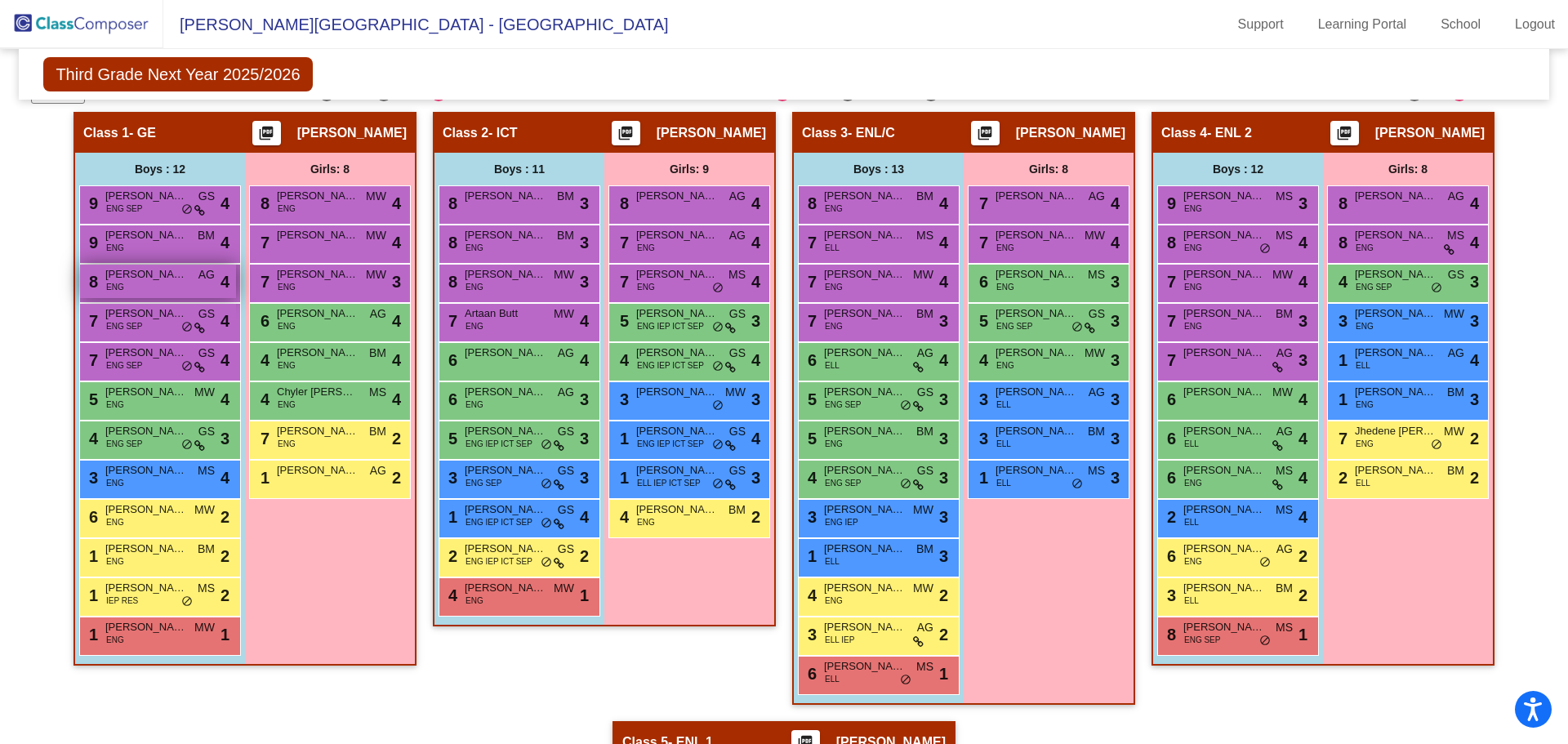
click at [184, 284] on div "8 [PERSON_NAME] ENG AG lock do_not_disturb_alt 4" at bounding box center [158, 281] width 156 height 34
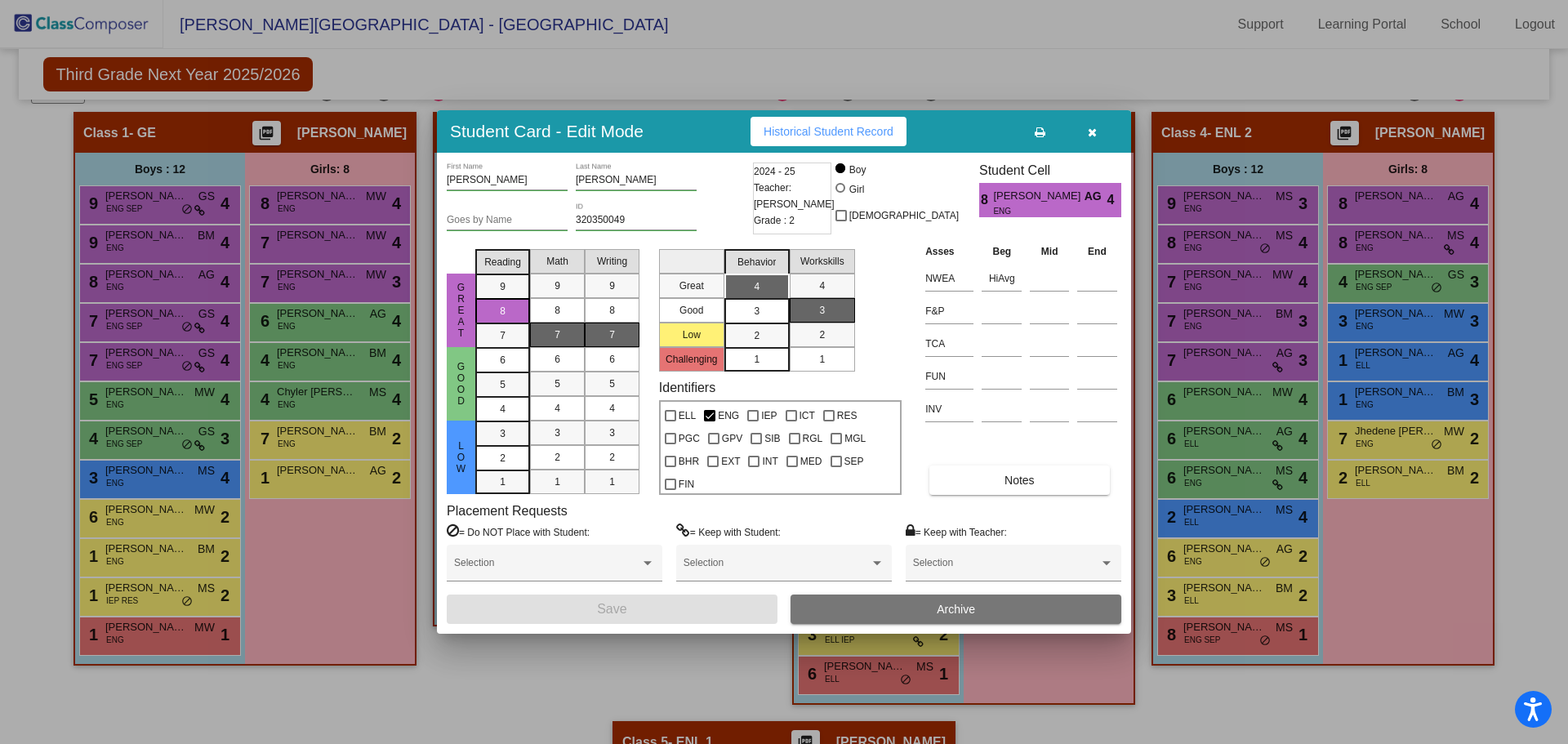
click at [1091, 131] on icon "button" at bounding box center [1092, 132] width 9 height 11
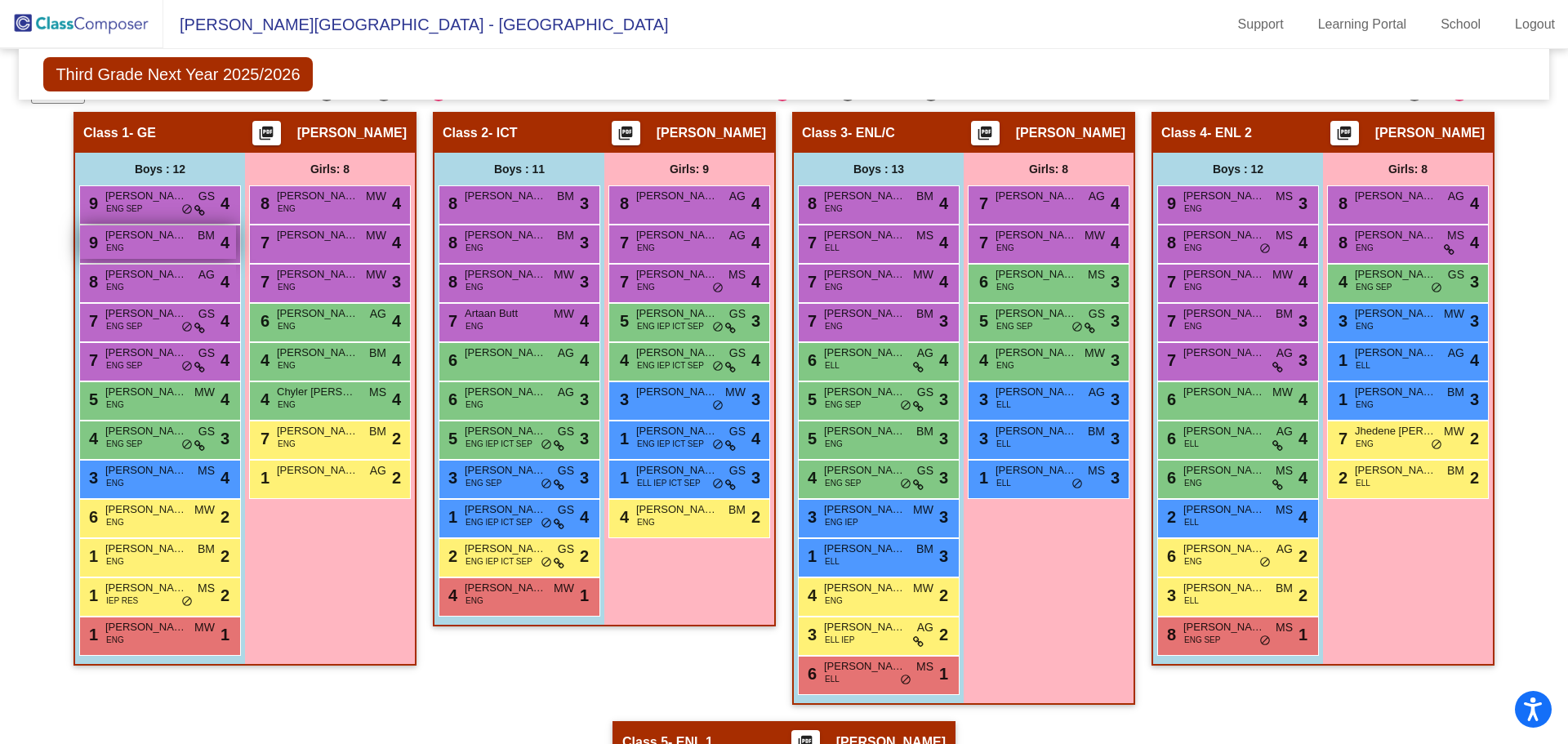
click at [154, 240] on span "[PERSON_NAME]" at bounding box center [145, 235] width 82 height 16
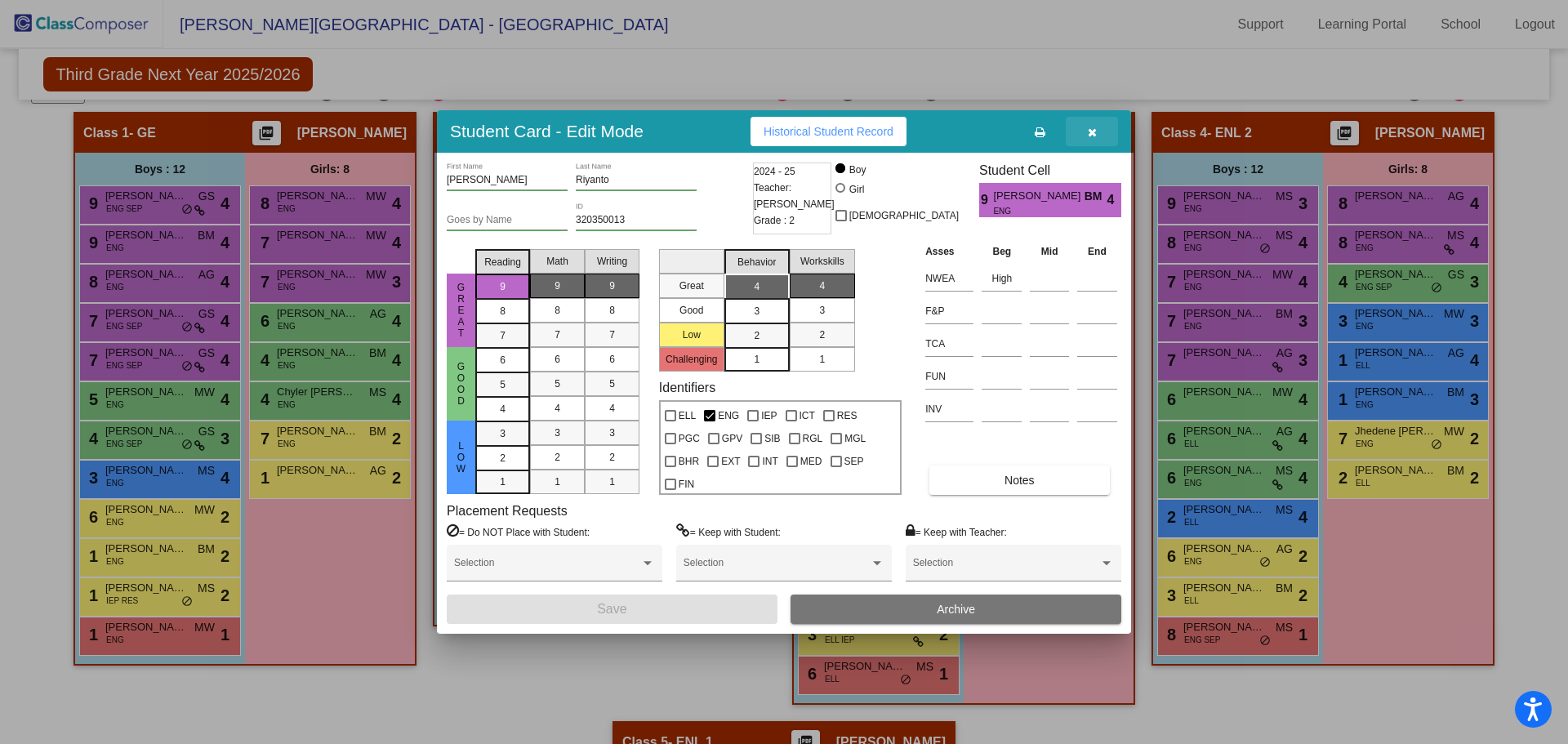
click at [1091, 136] on icon "button" at bounding box center [1092, 132] width 9 height 11
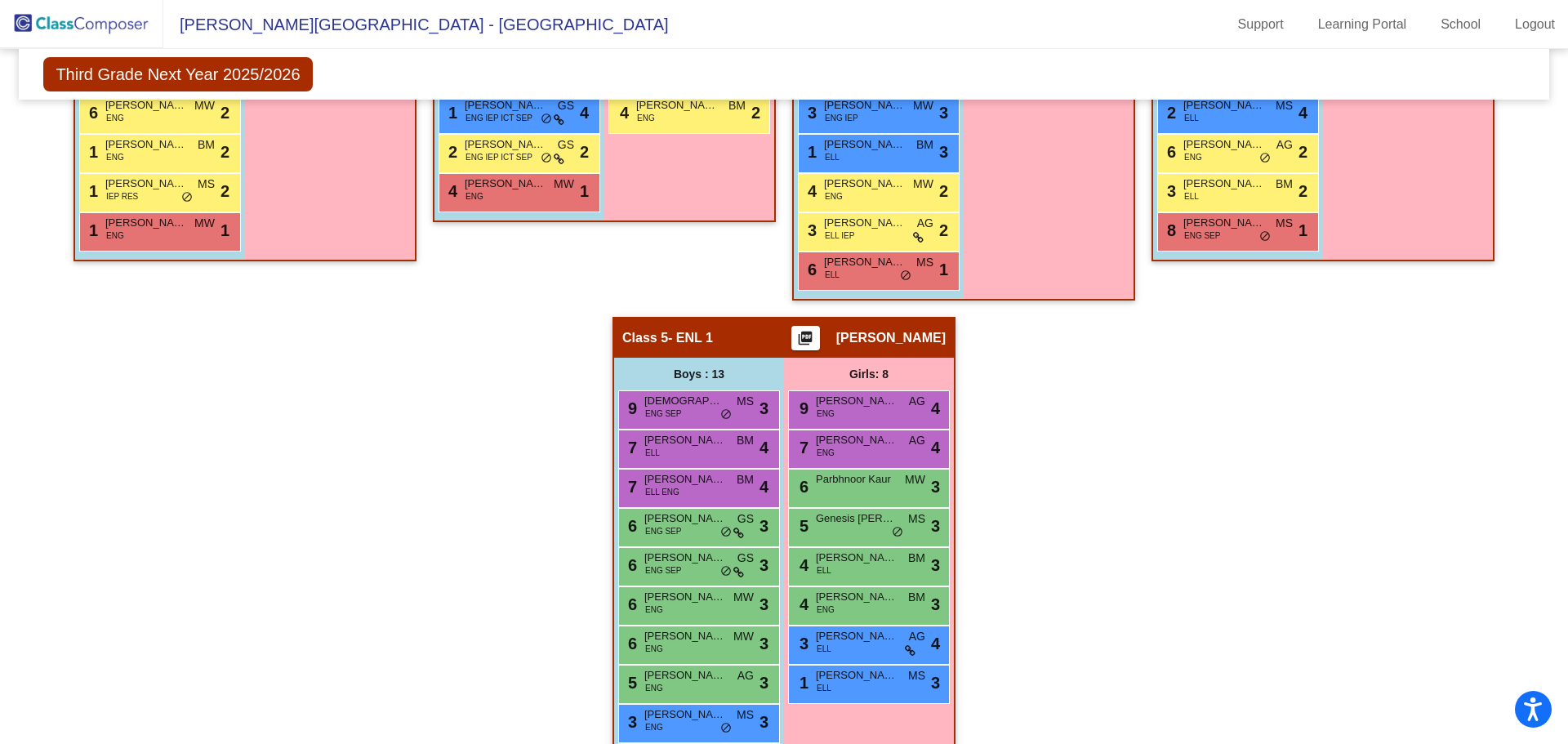
scroll to position [816, 0]
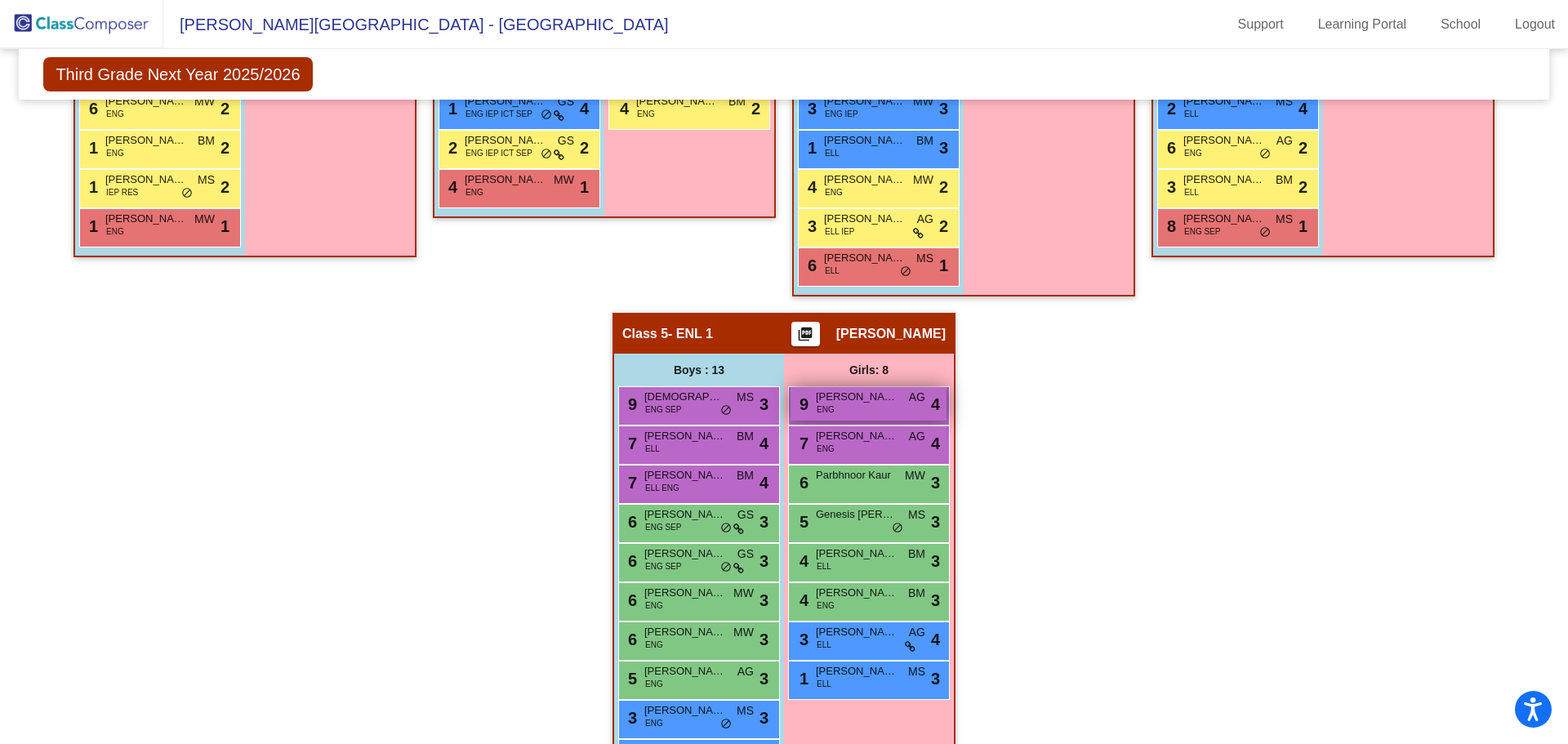
click at [885, 414] on div "9 [PERSON_NAME] ENG AG lock do_not_disturb_alt 4" at bounding box center [868, 404] width 156 height 34
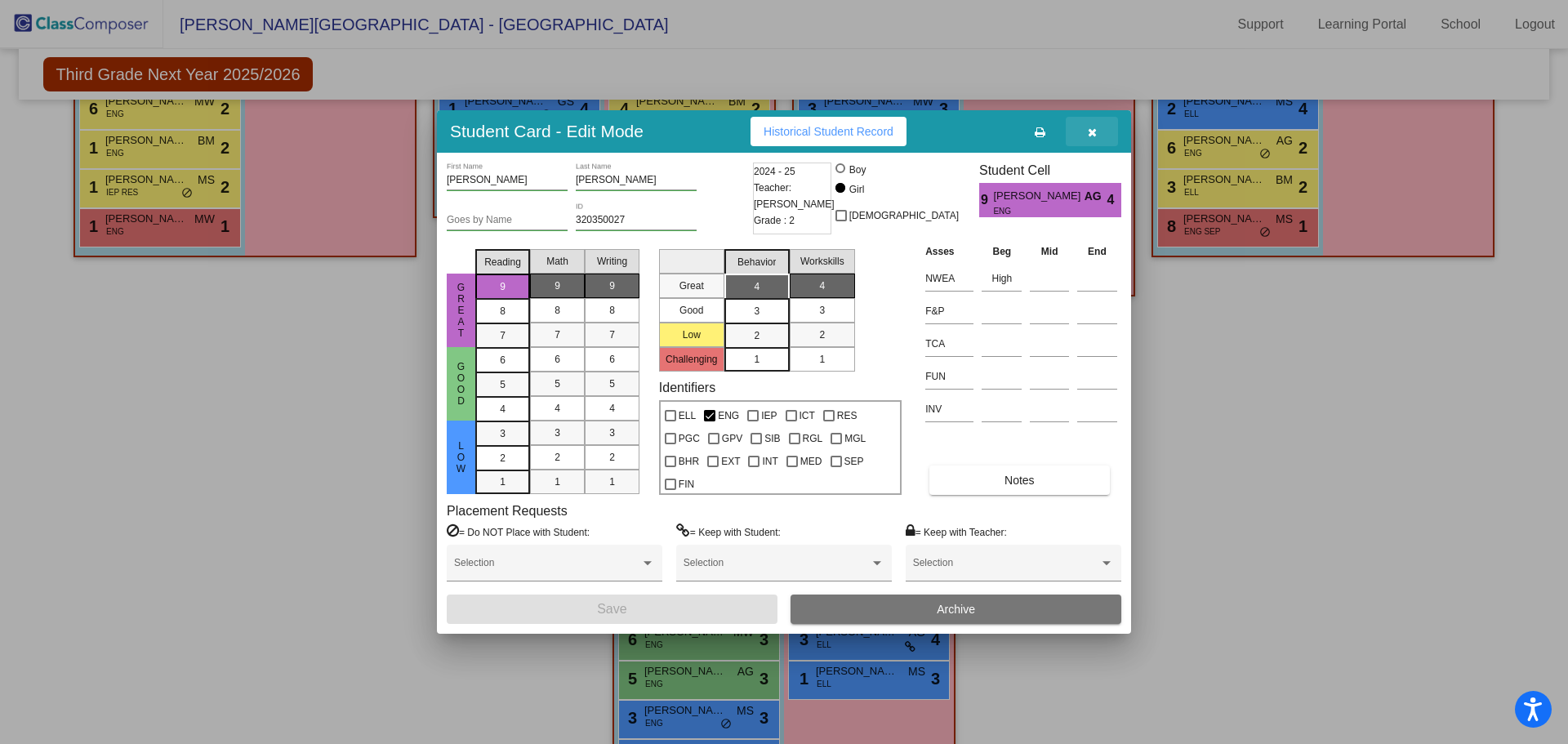
click at [1088, 131] on icon "button" at bounding box center [1092, 132] width 9 height 11
